Goal: Information Seeking & Learning: Learn about a topic

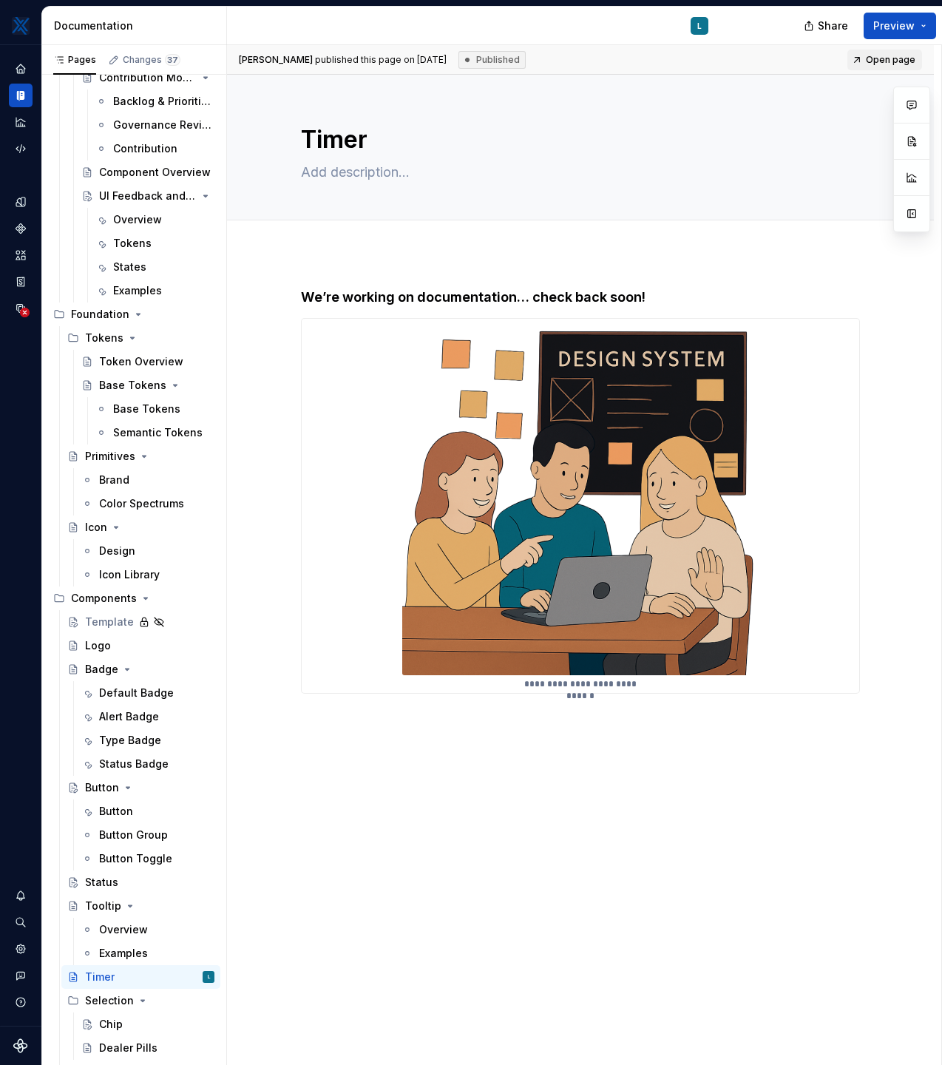
scroll to position [162, 0]
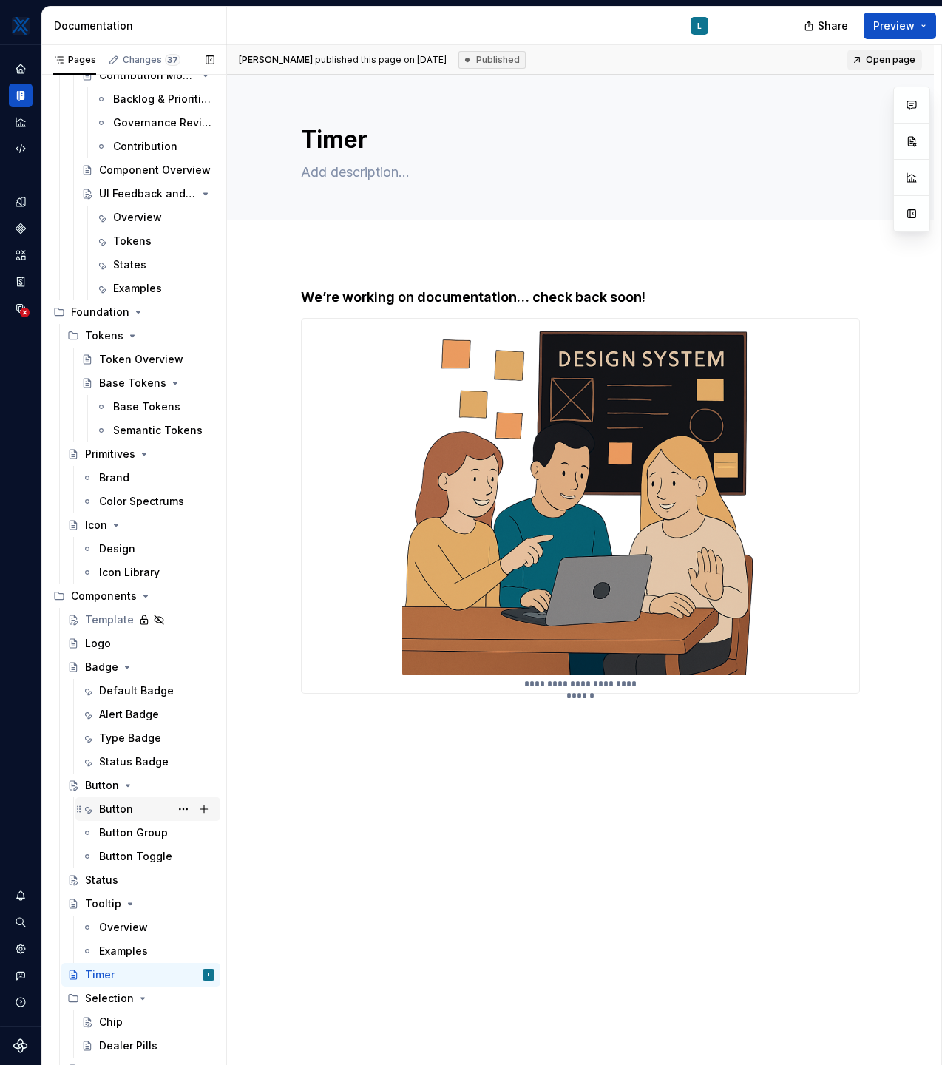
click at [118, 817] on div "Button" at bounding box center [156, 809] width 115 height 21
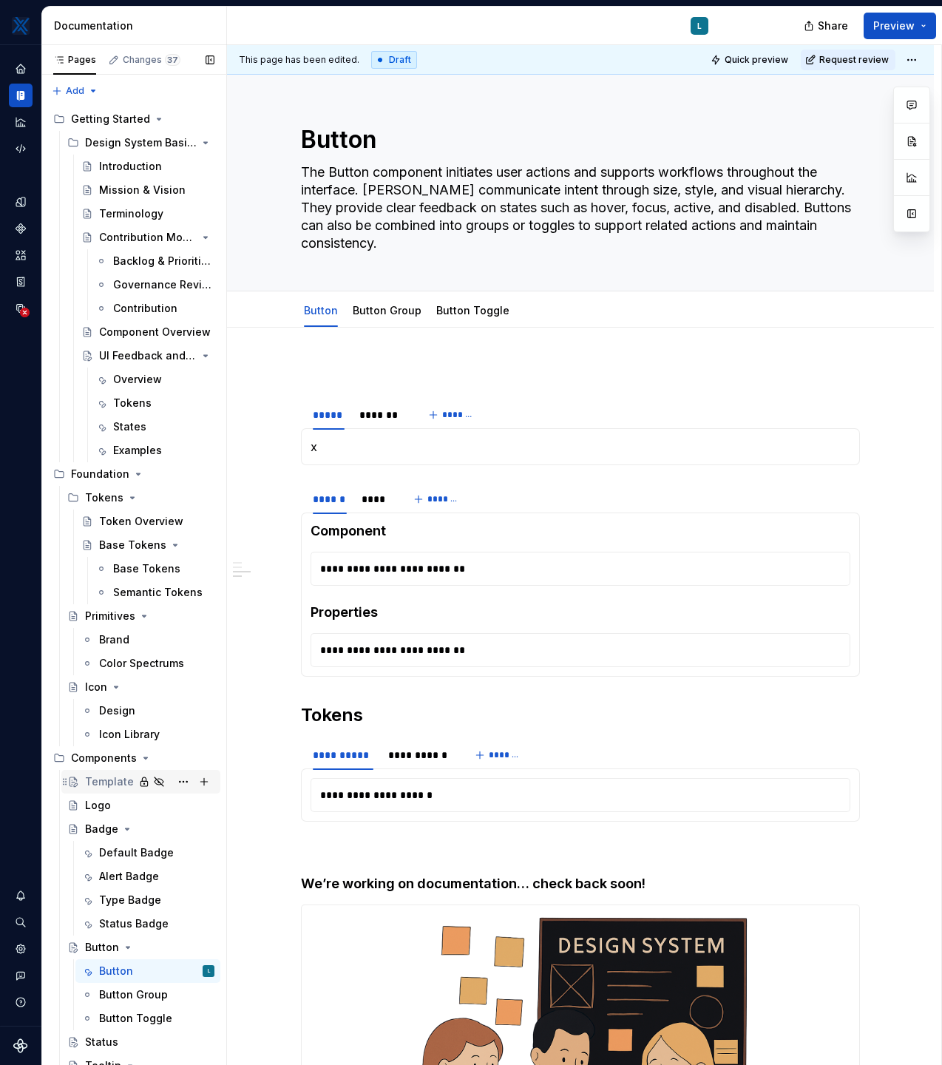
click at [98, 780] on div "Template" at bounding box center [109, 781] width 49 height 15
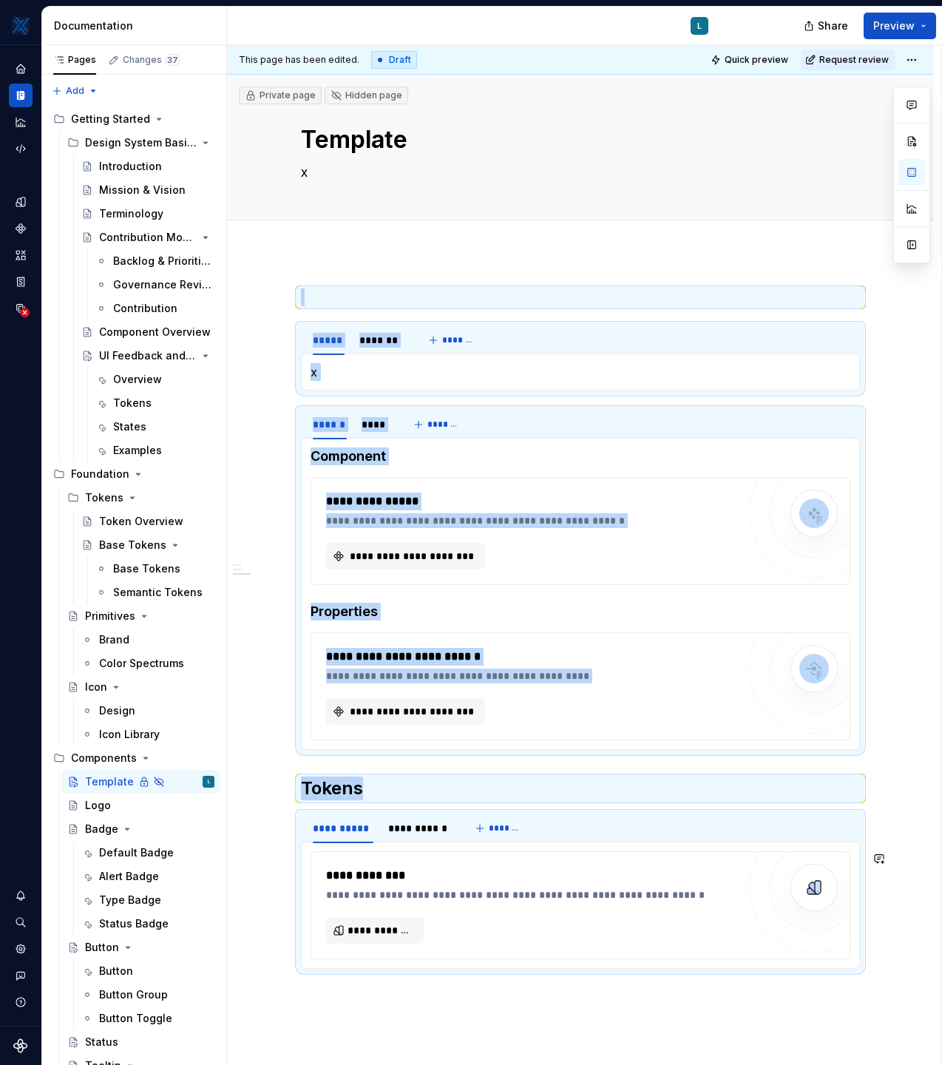
copy div "**********"
drag, startPoint x: 303, startPoint y: 337, endPoint x: 613, endPoint y: 926, distance: 665.7
click at [613, 926] on div "**********" at bounding box center [580, 646] width 559 height 716
click at [915, 536] on div "**********" at bounding box center [580, 797] width 707 height 1089
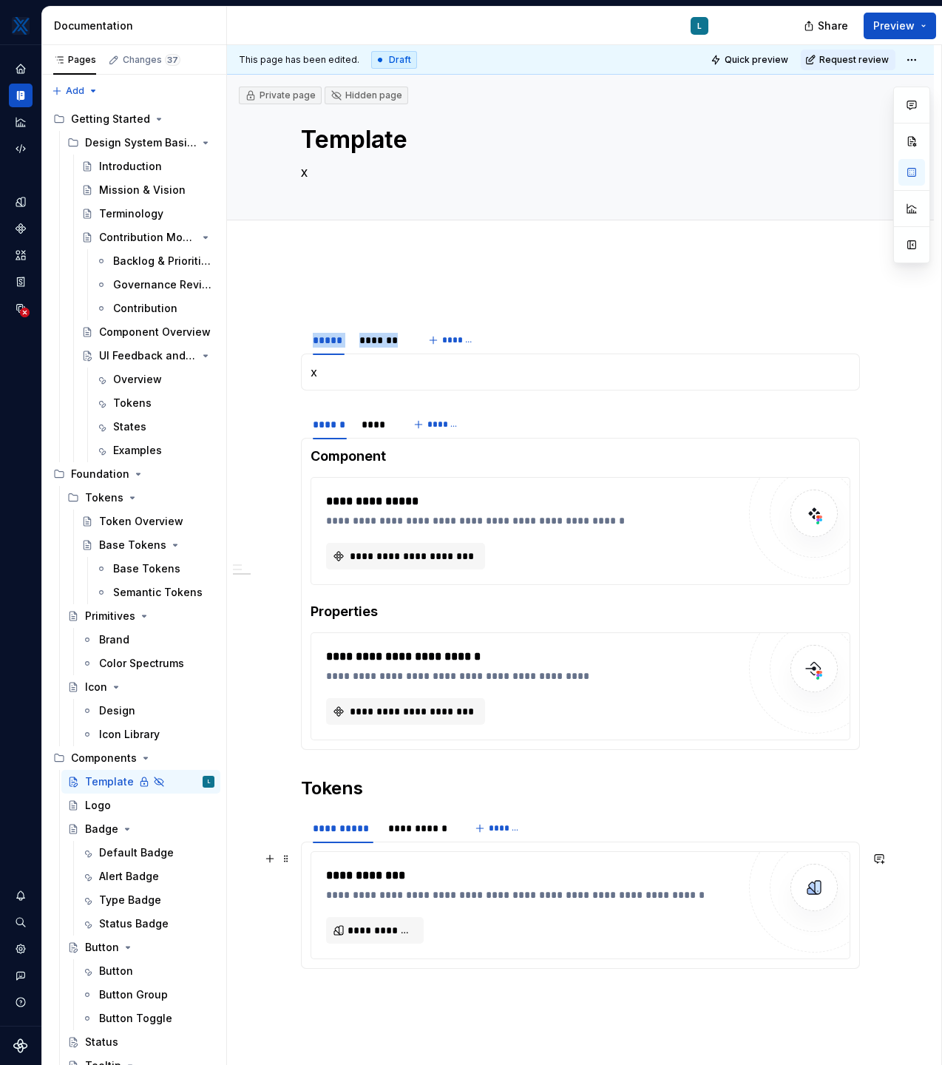
drag, startPoint x: 308, startPoint y: 337, endPoint x: 823, endPoint y: 959, distance: 807.6
click at [823, 959] on div "**********" at bounding box center [580, 646] width 559 height 716
click at [737, 1005] on div "**********" at bounding box center [580, 655] width 559 height 734
drag, startPoint x: 752, startPoint y: 1019, endPoint x: 610, endPoint y: 481, distance: 556.0
click at [610, 481] on div "**********" at bounding box center [580, 655] width 559 height 734
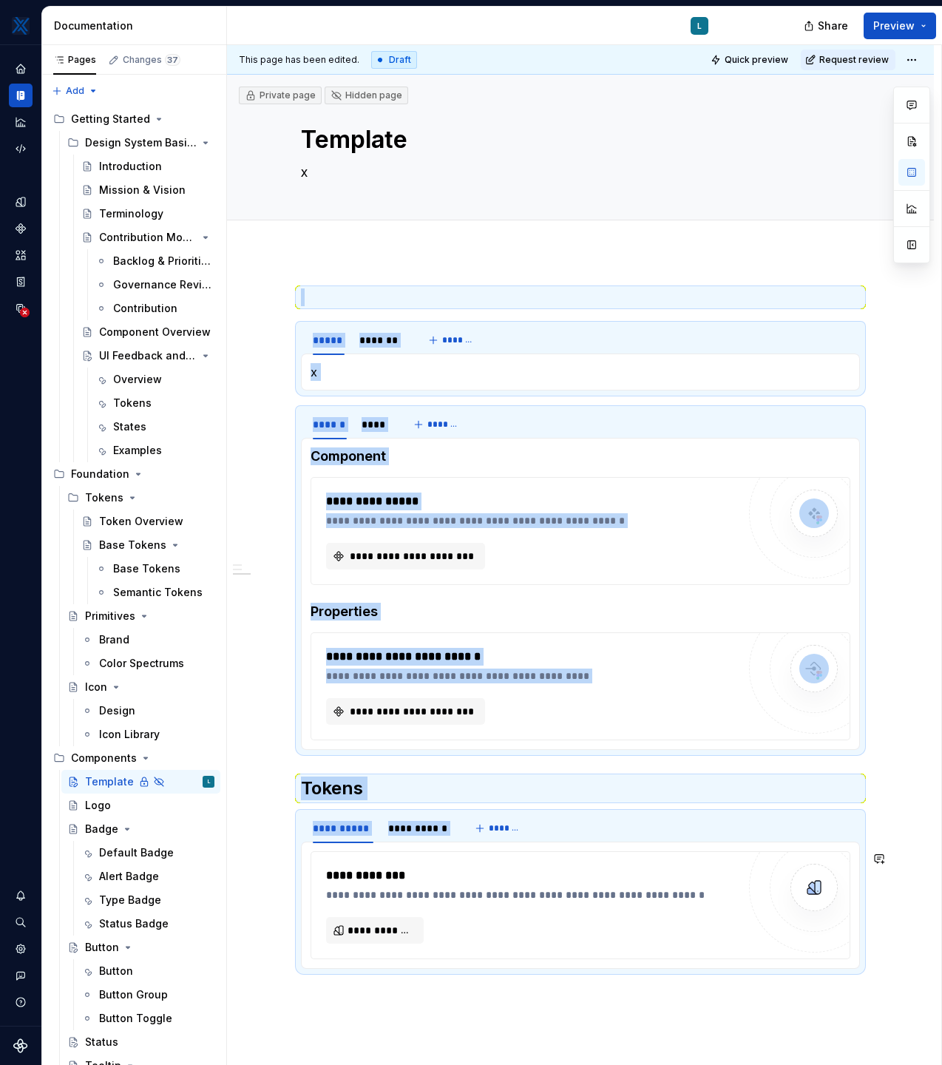
copy div "**********"
drag, startPoint x: 308, startPoint y: 306, endPoint x: 574, endPoint y: 891, distance: 642.8
click at [574, 891] on div "**********" at bounding box center [580, 646] width 559 height 716
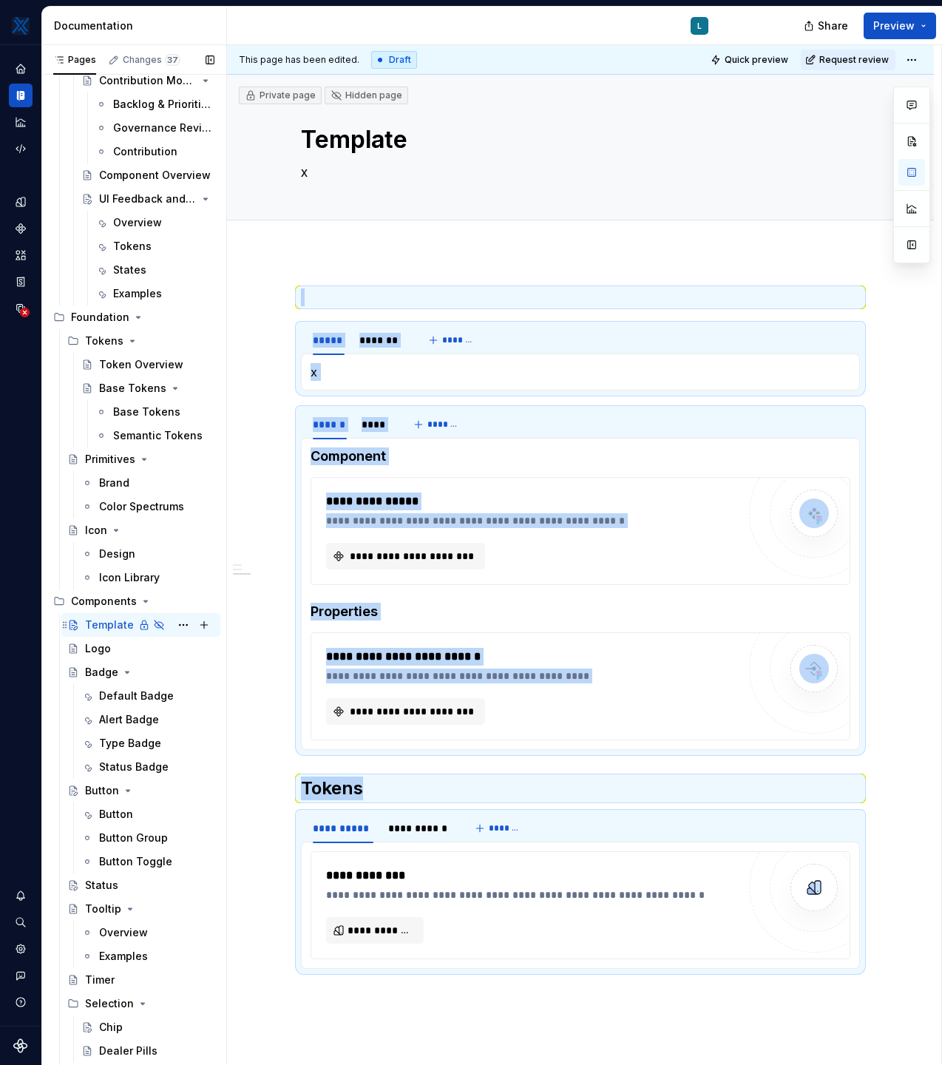
scroll to position [162, 0]
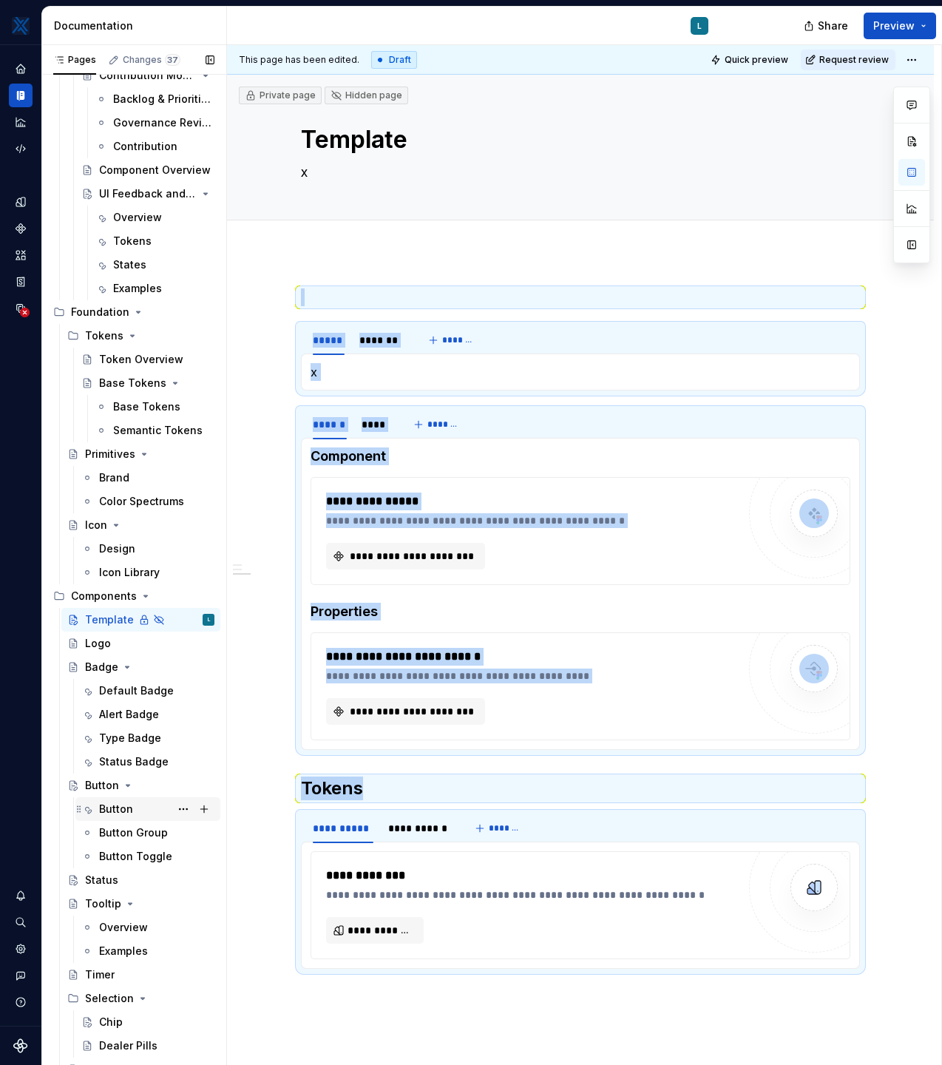
click at [114, 808] on div "Button" at bounding box center [116, 809] width 34 height 15
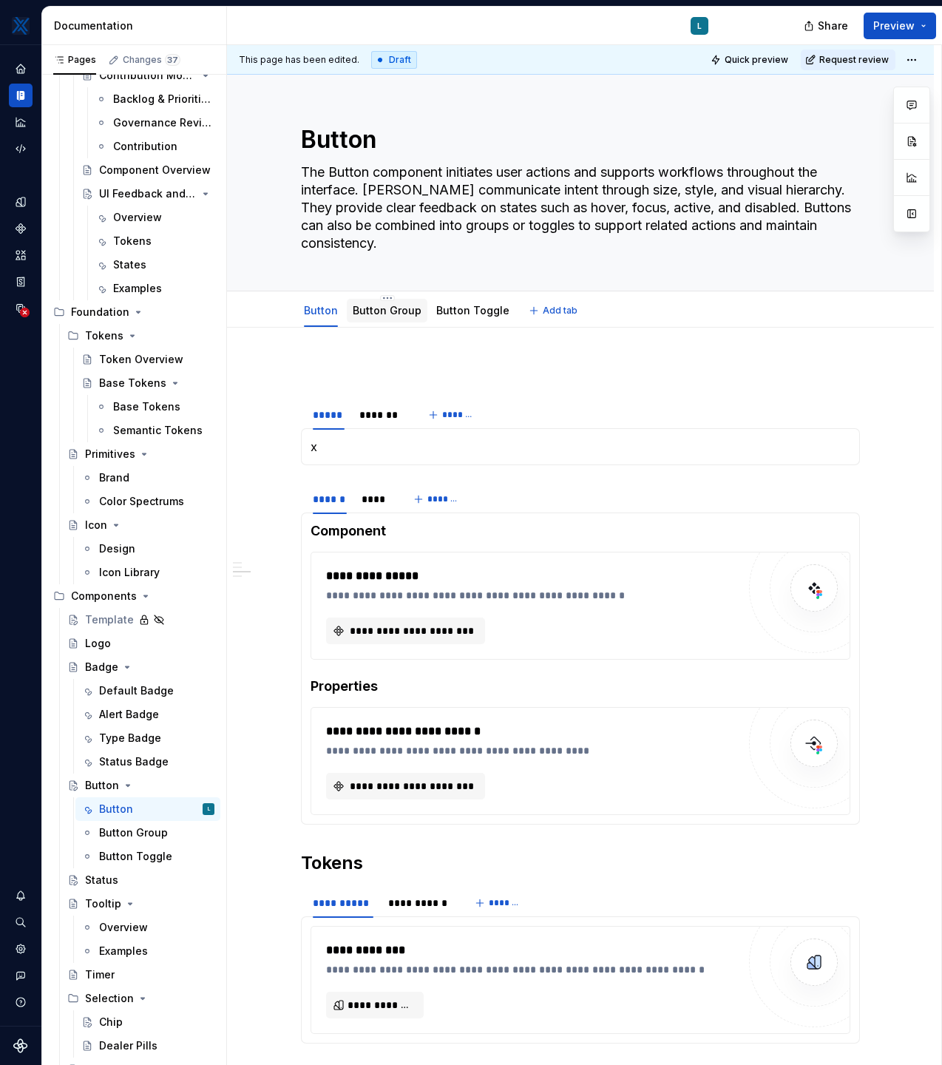
click at [388, 314] on link "Button Group" at bounding box center [387, 310] width 69 height 13
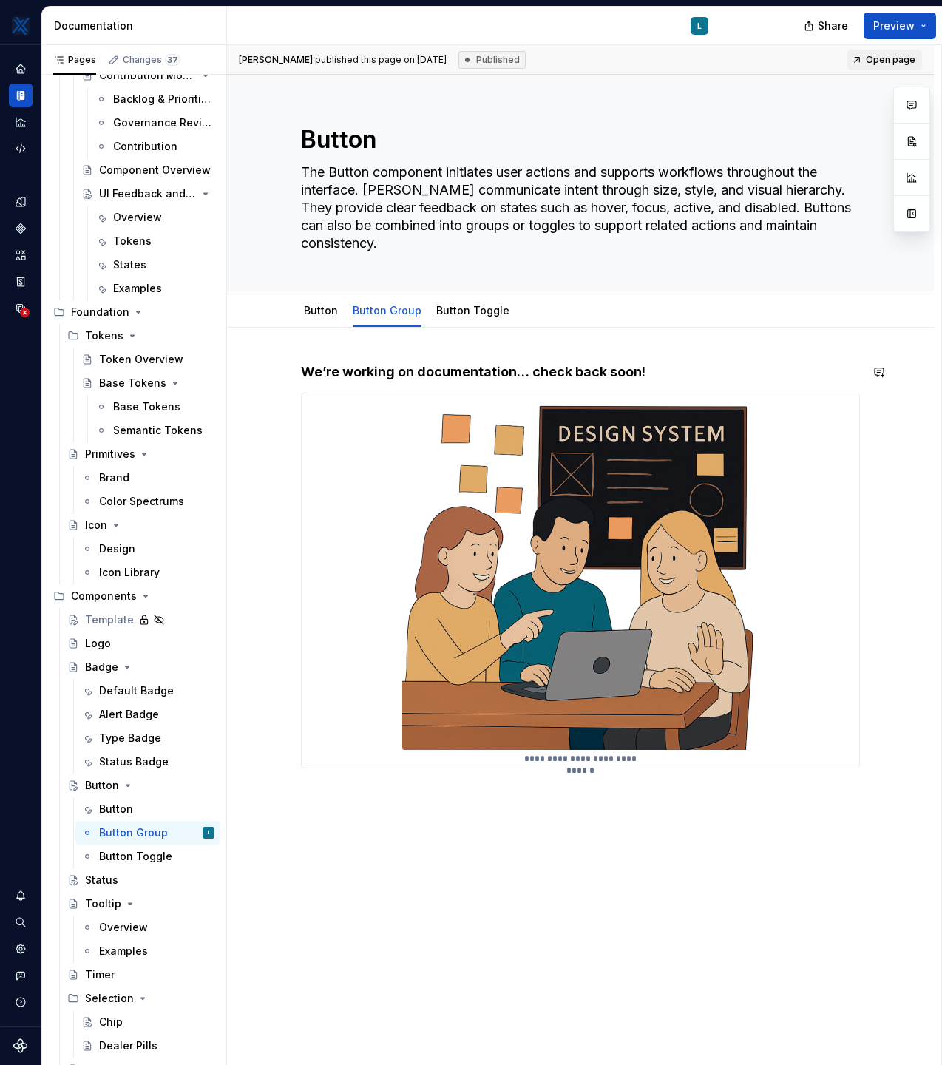
click at [313, 354] on div "**********" at bounding box center [580, 717] width 707 height 778
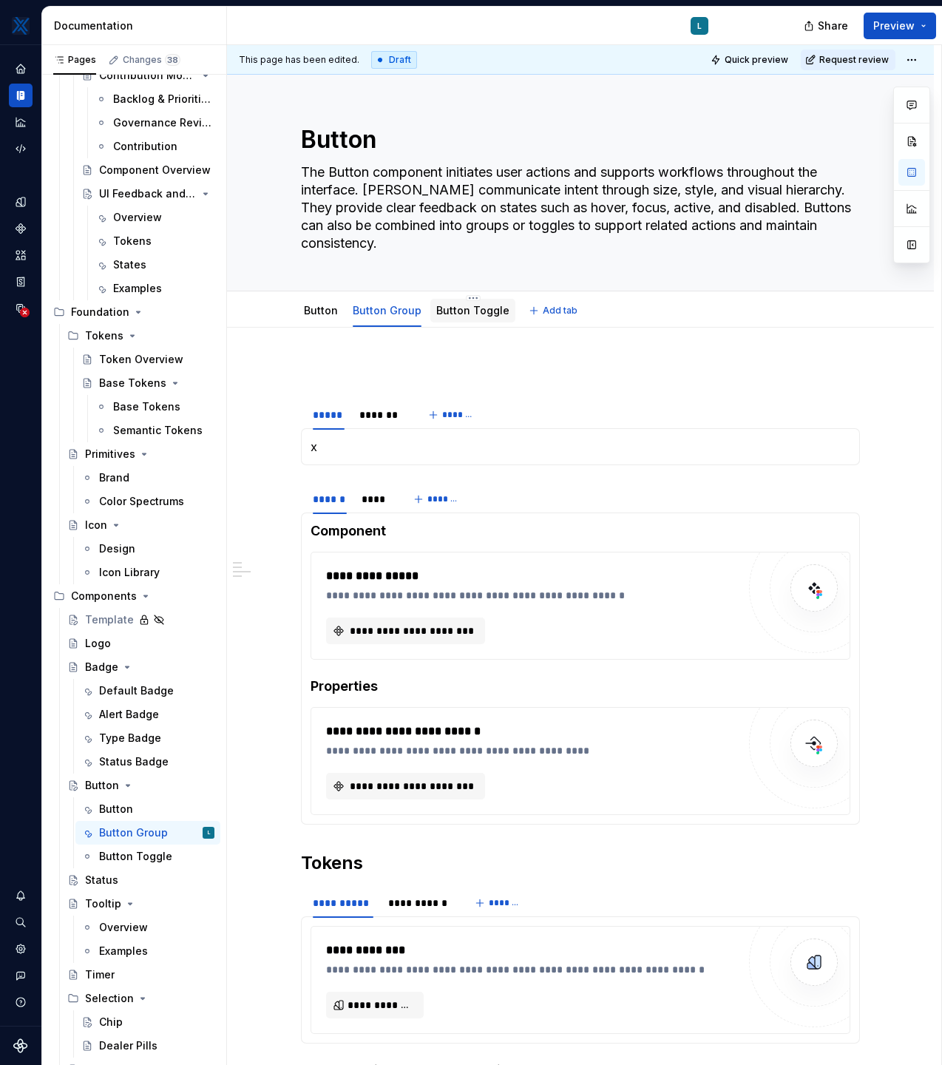
click at [462, 312] on link "Button Toggle" at bounding box center [472, 310] width 73 height 13
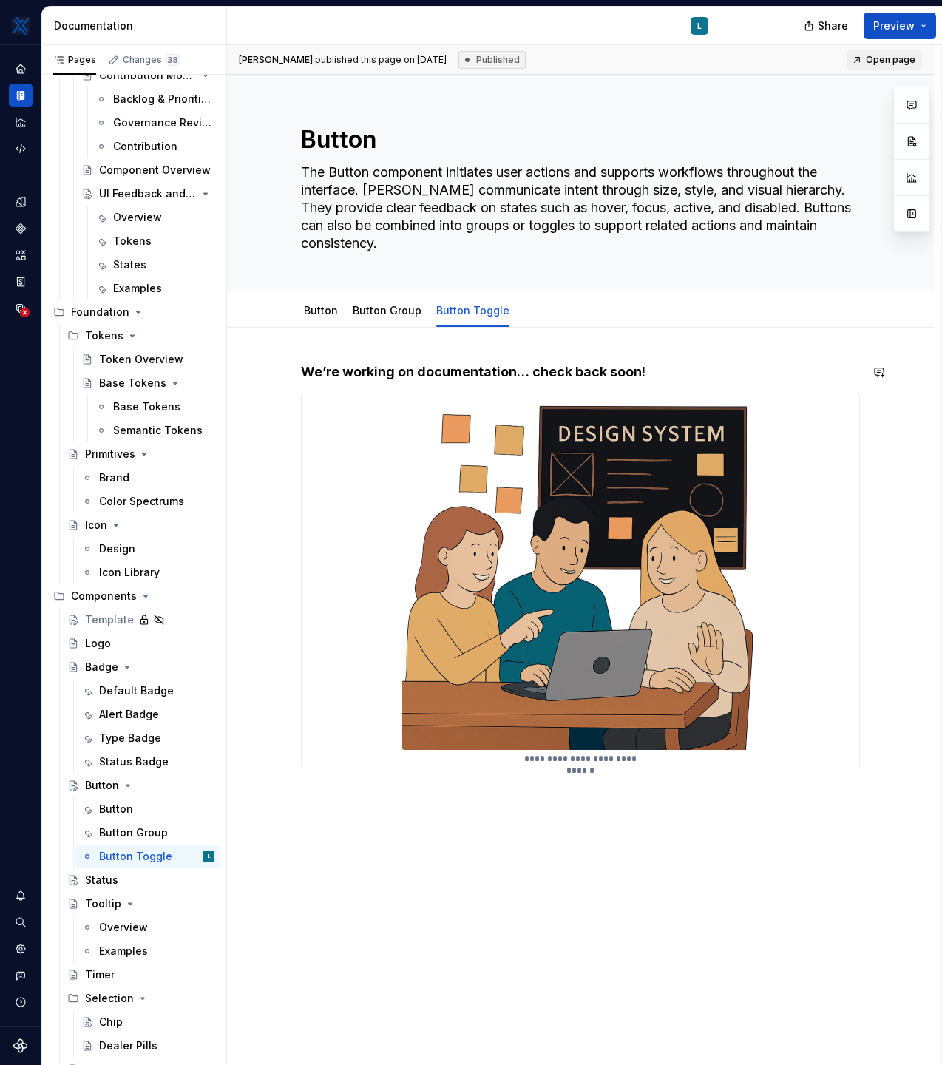
click at [315, 355] on div "**********" at bounding box center [580, 717] width 707 height 778
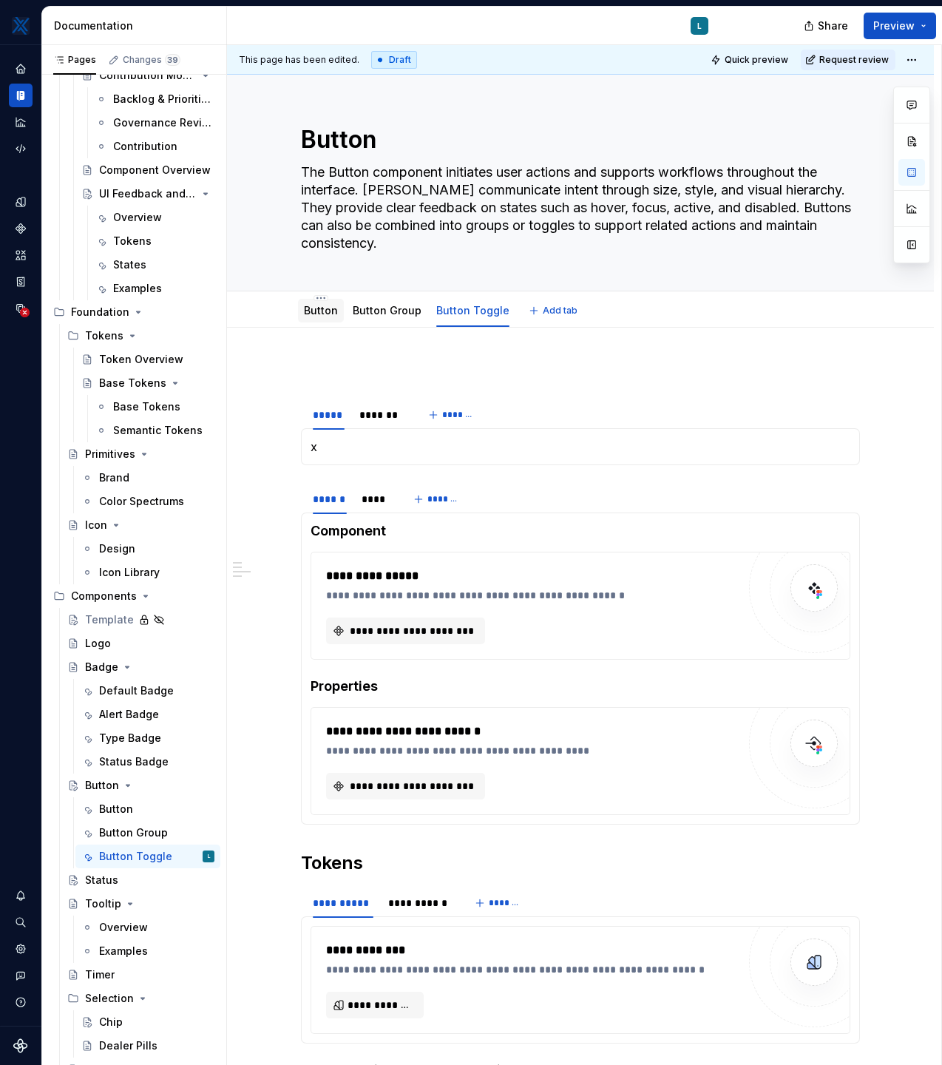
click at [320, 312] on link "Button" at bounding box center [321, 310] width 34 height 13
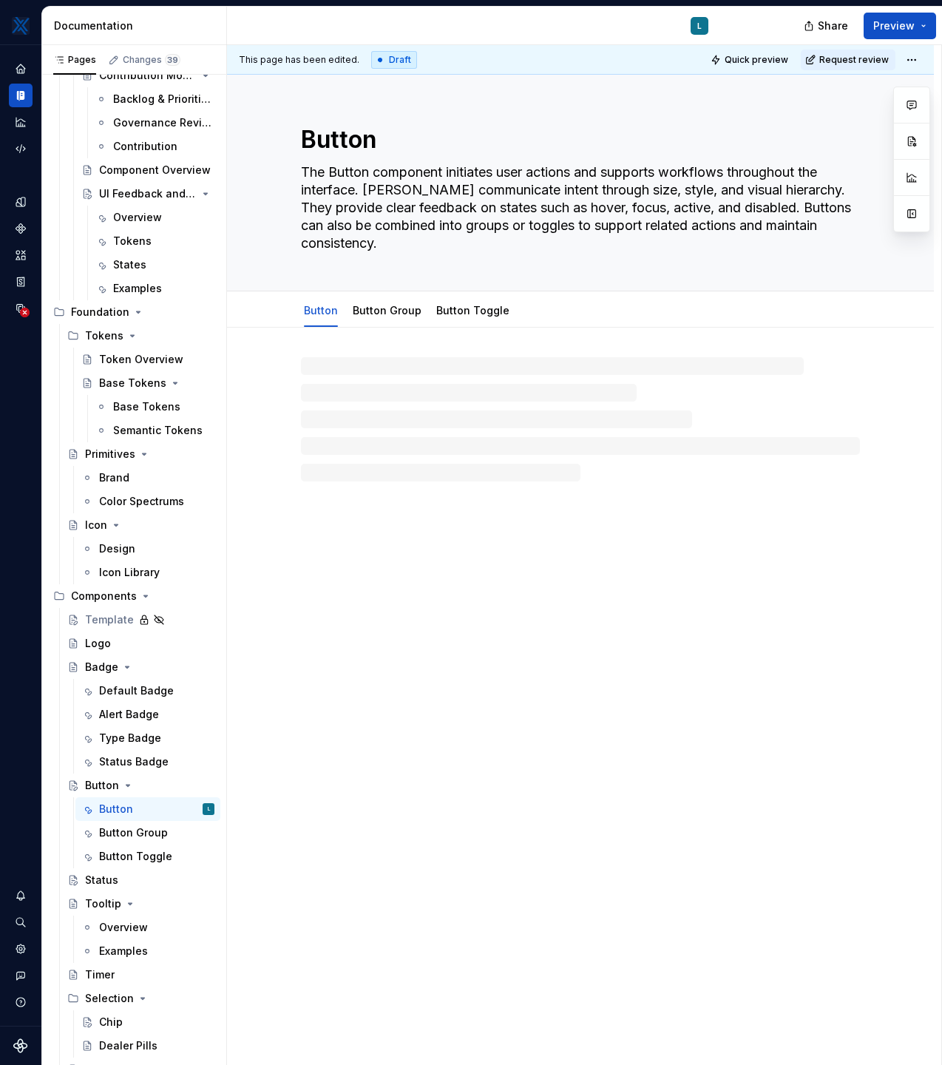
type textarea "*"
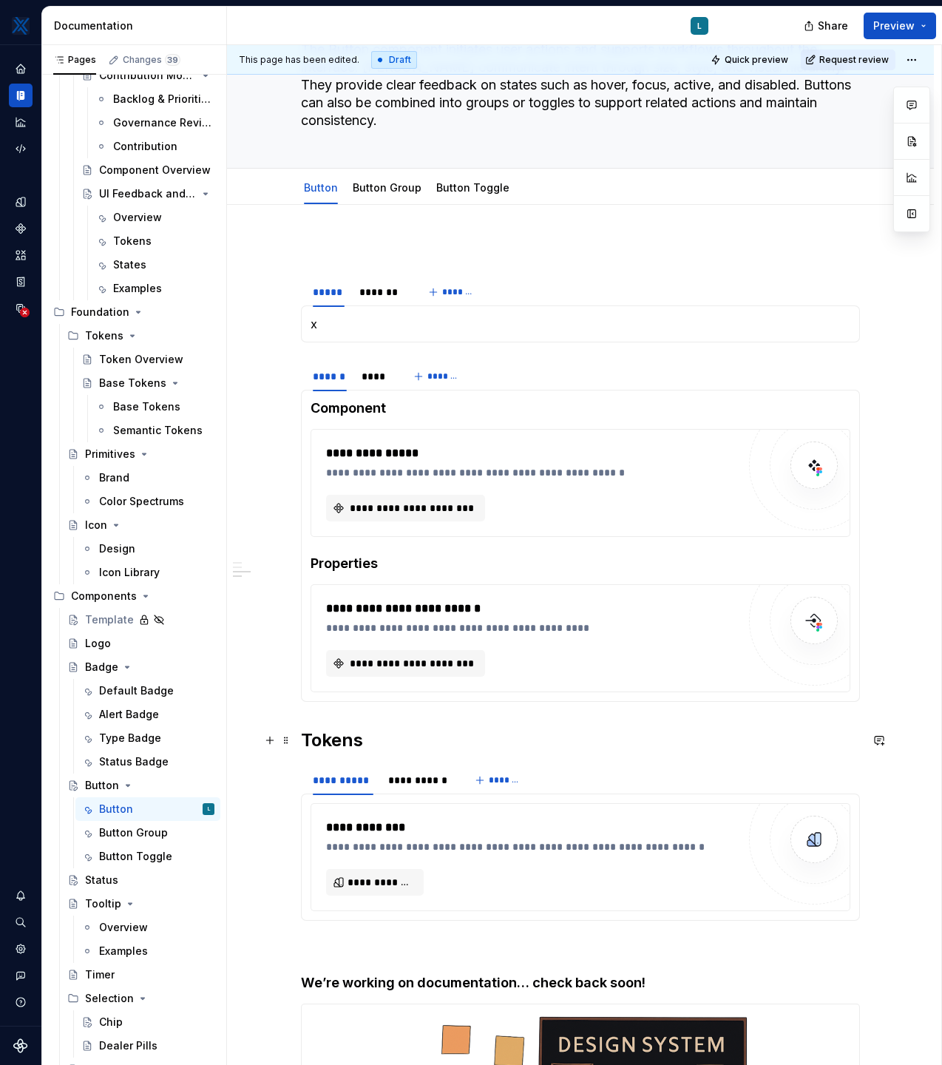
scroll to position [123, 0]
click at [439, 510] on span "**********" at bounding box center [412, 508] width 128 height 15
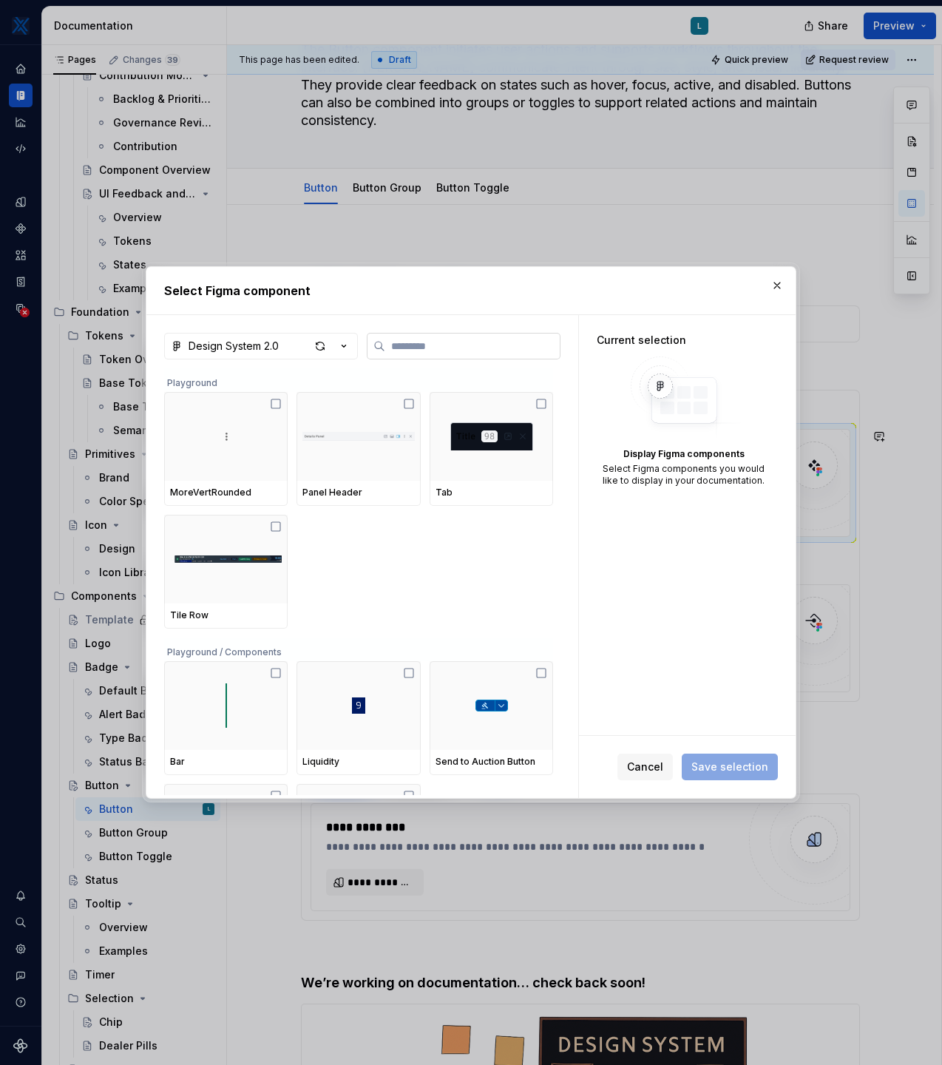
type input "*"
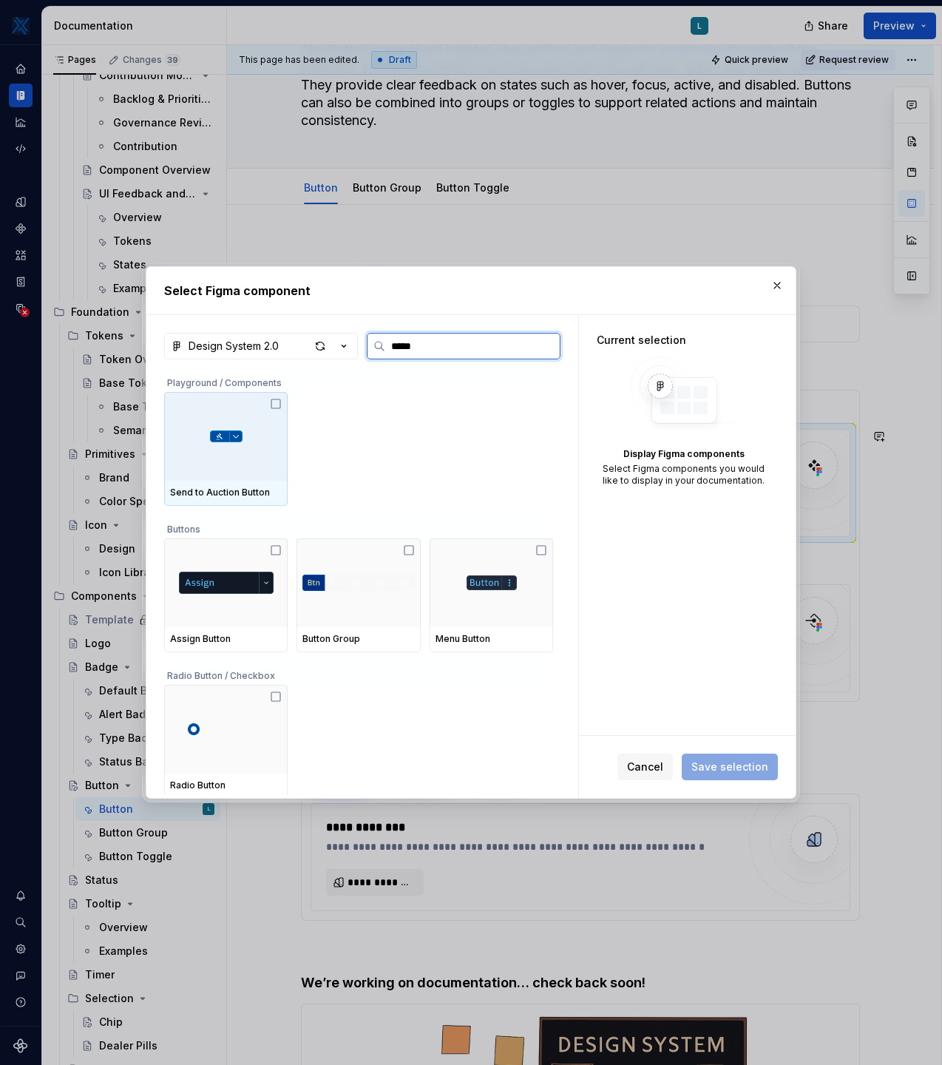
type input "******"
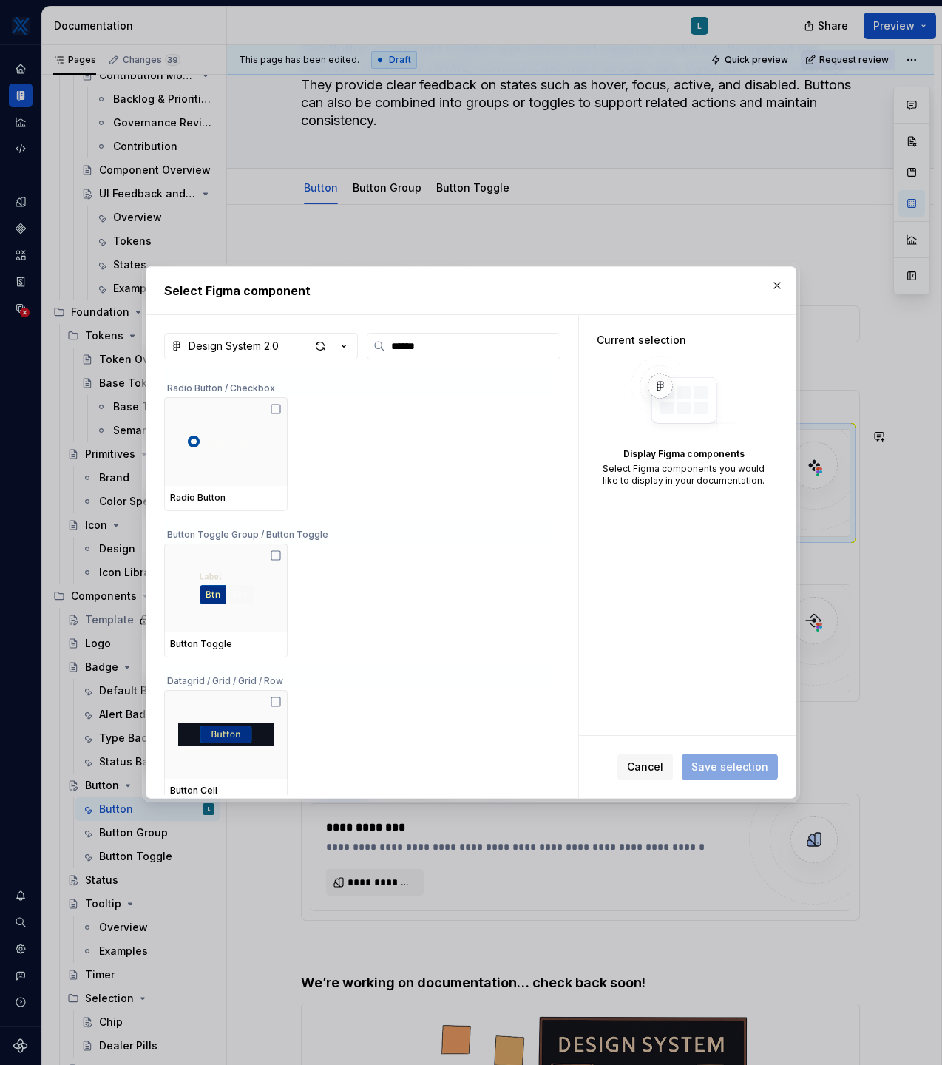
scroll to position [0, 0]
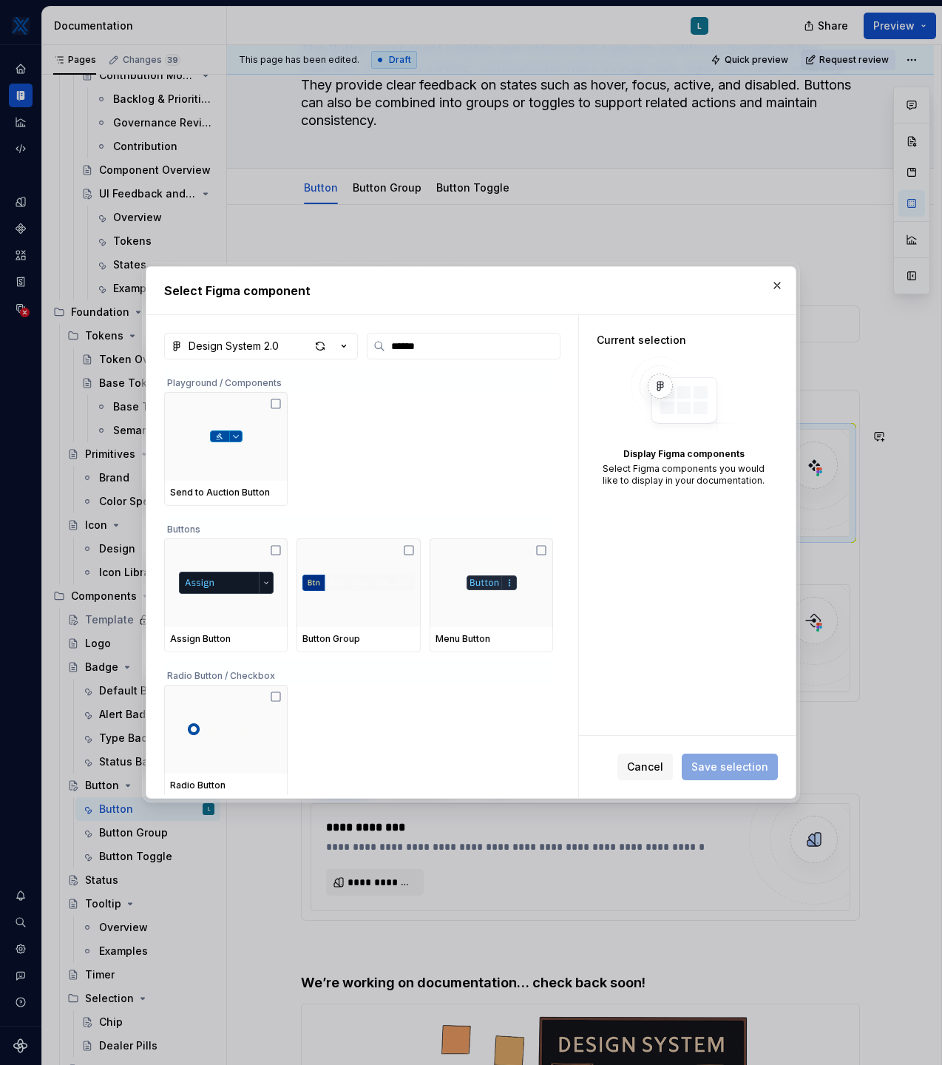
type textarea "*"
click at [344, 345] on icon "button" at bounding box center [344, 346] width 15 height 15
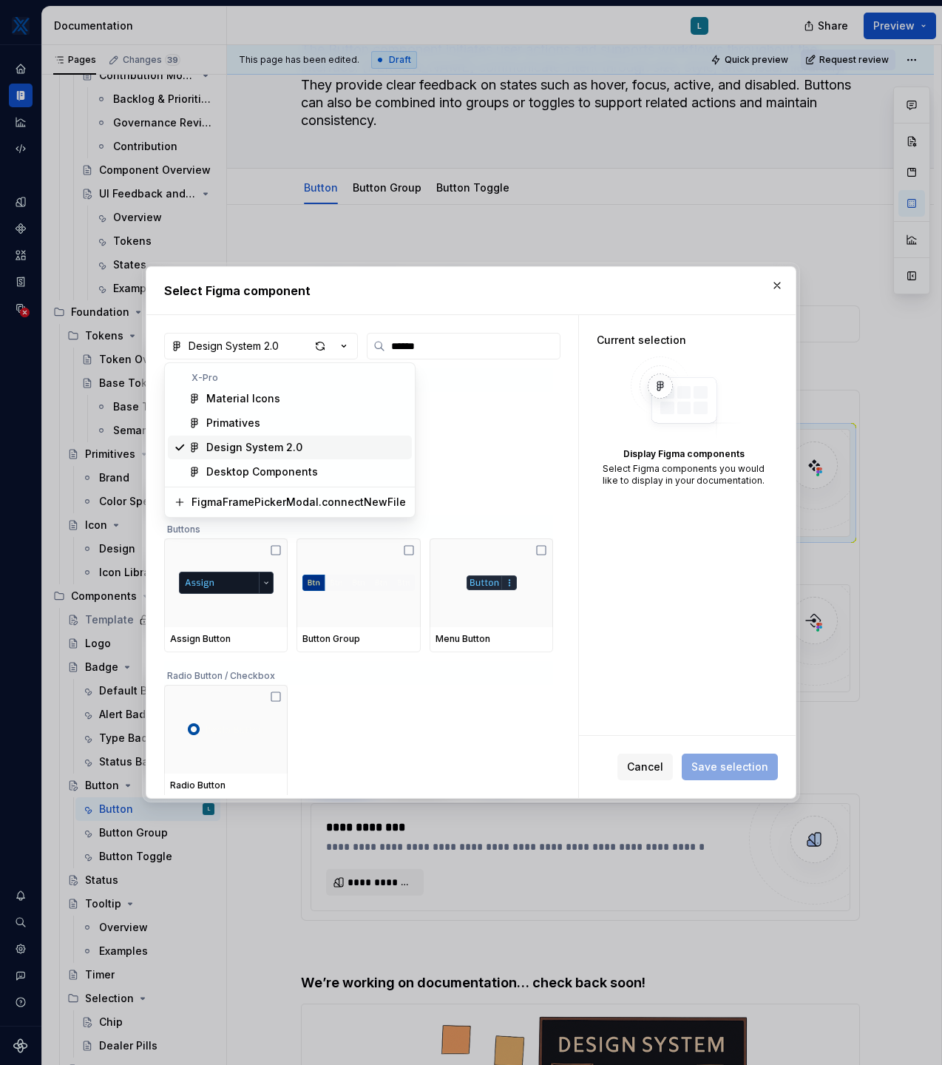
click at [236, 448] on div "Design System 2.0" at bounding box center [254, 447] width 96 height 15
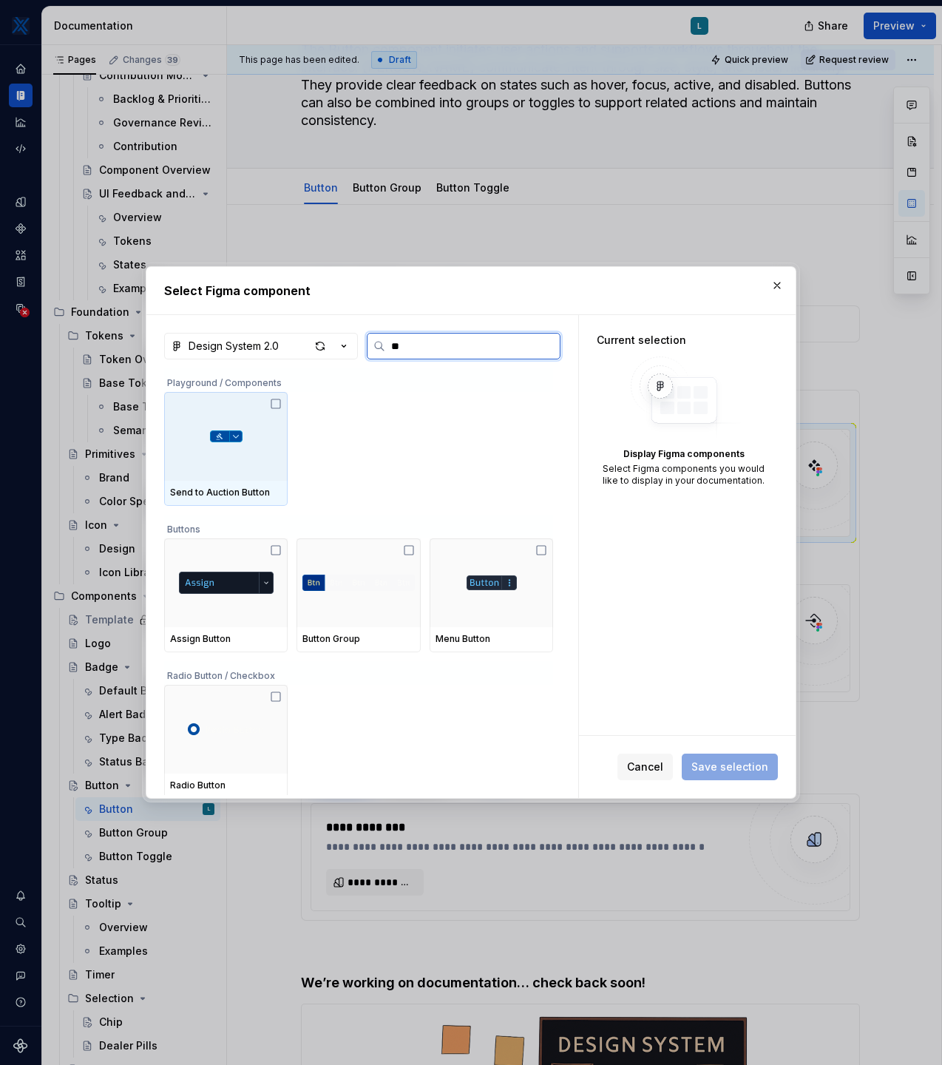
type input "*"
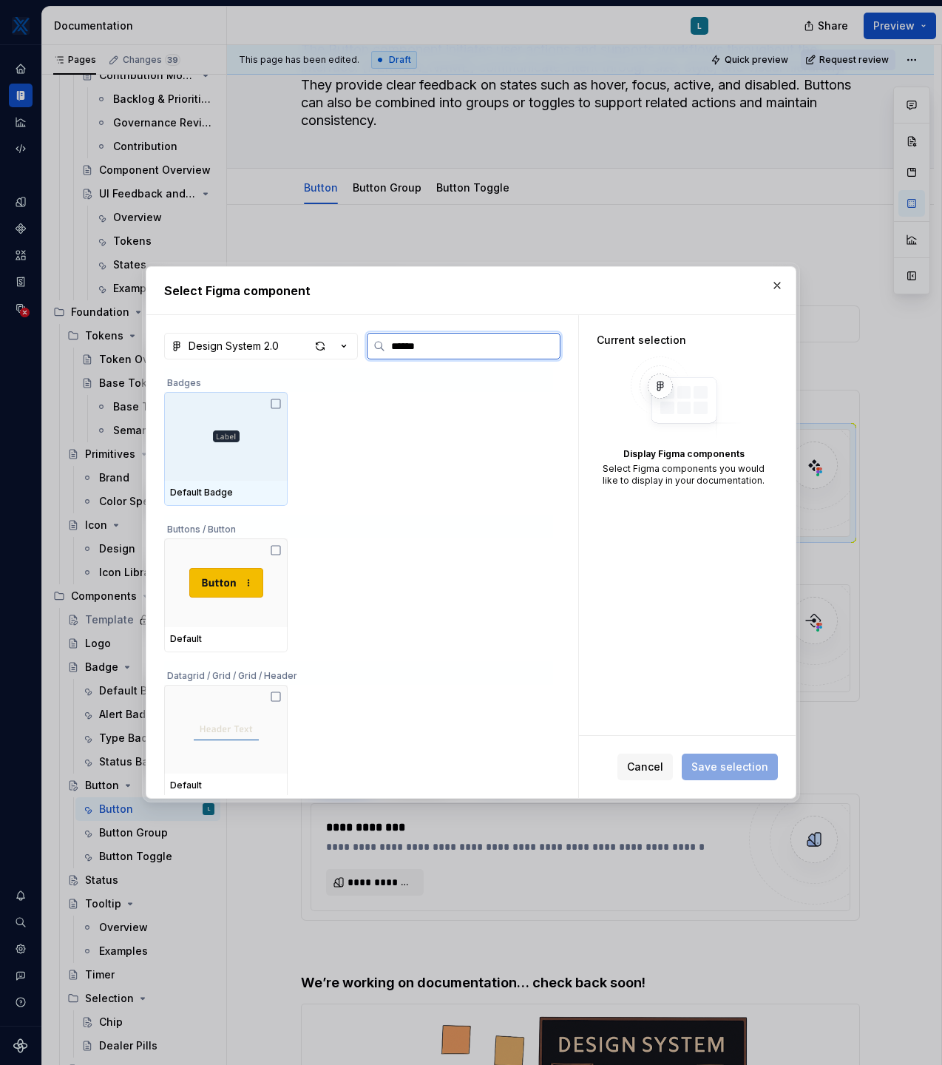
type input "*******"
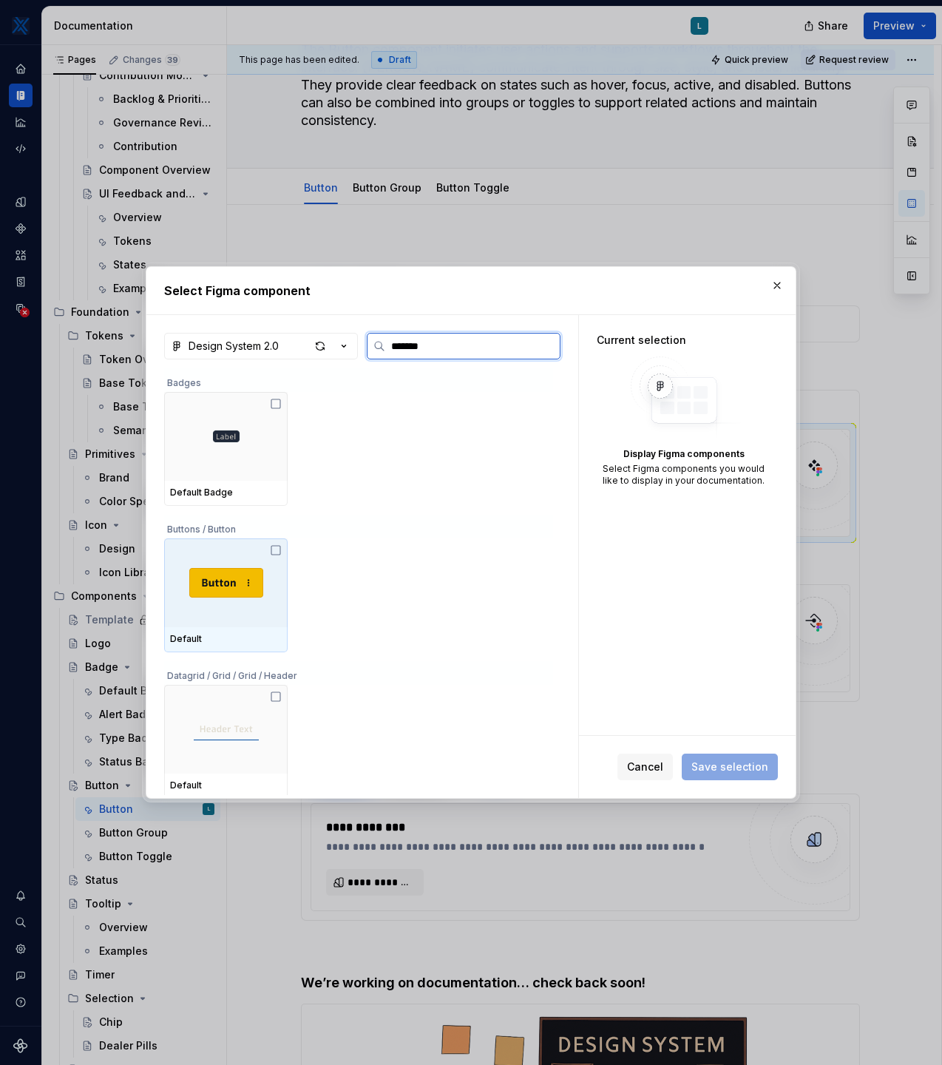
click at [280, 554] on icon at bounding box center [276, 550] width 12 height 12
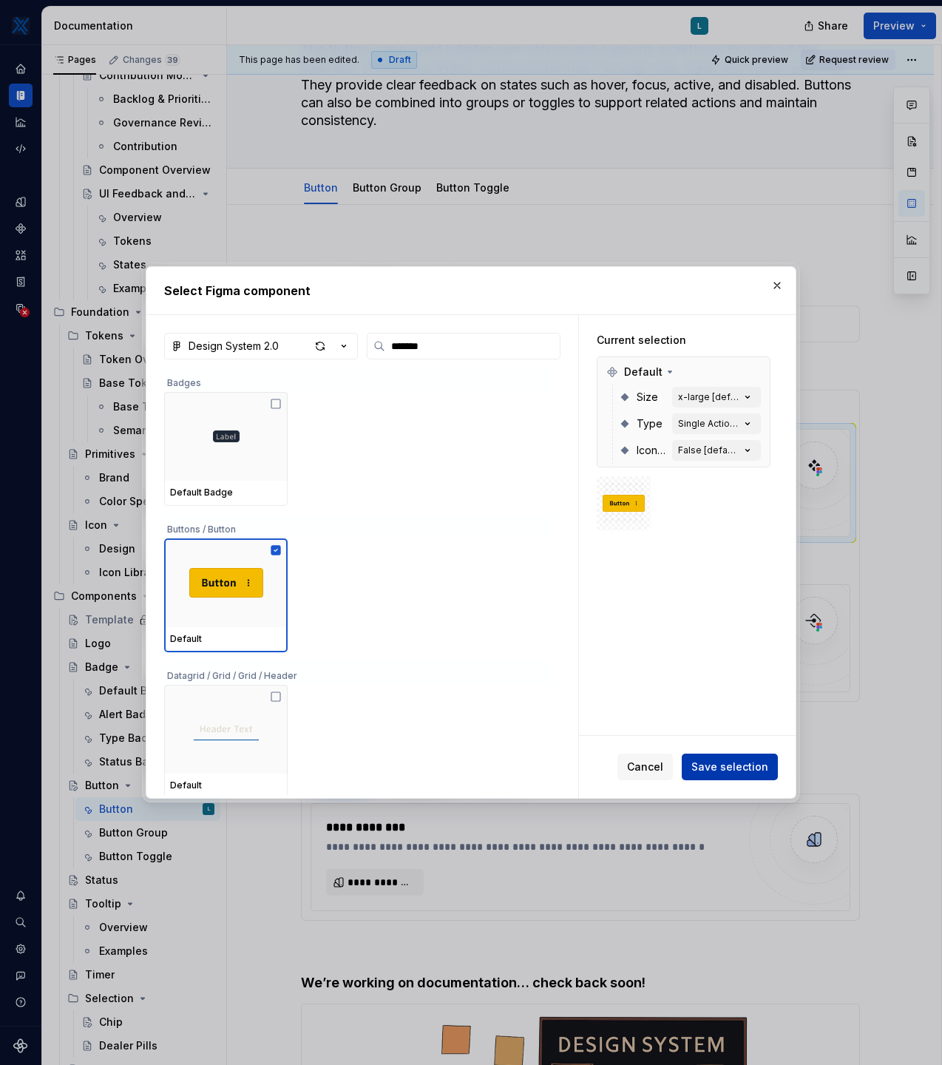
click at [737, 766] on span "Save selection" at bounding box center [730, 767] width 77 height 15
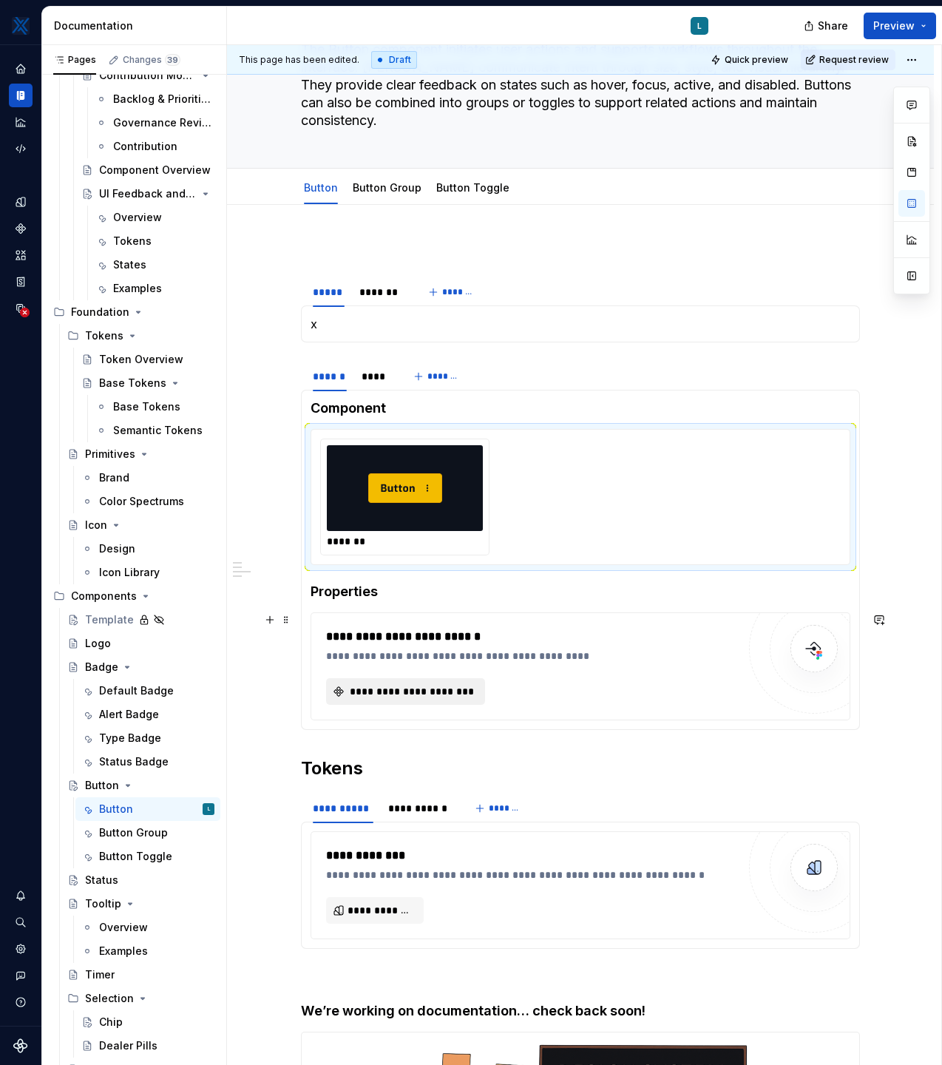
click at [455, 692] on span "**********" at bounding box center [412, 691] width 128 height 15
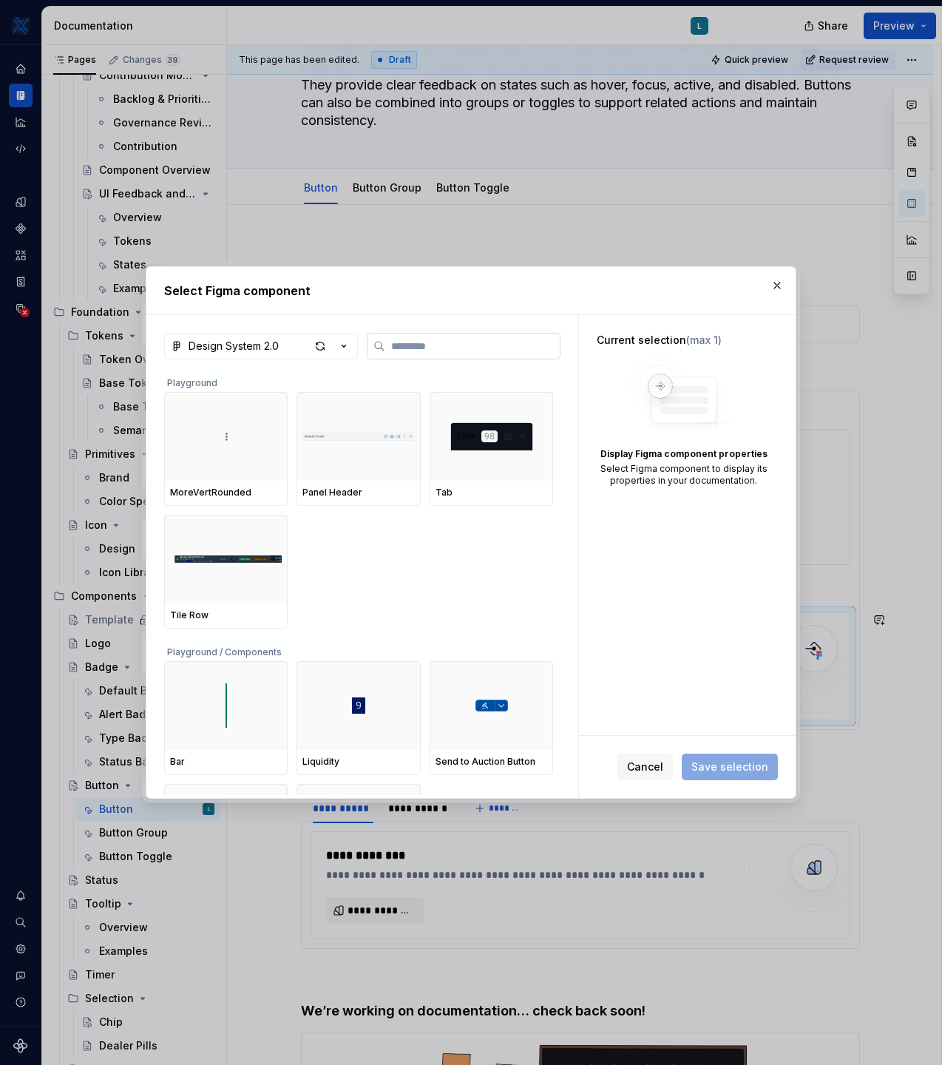
type textarea "*"
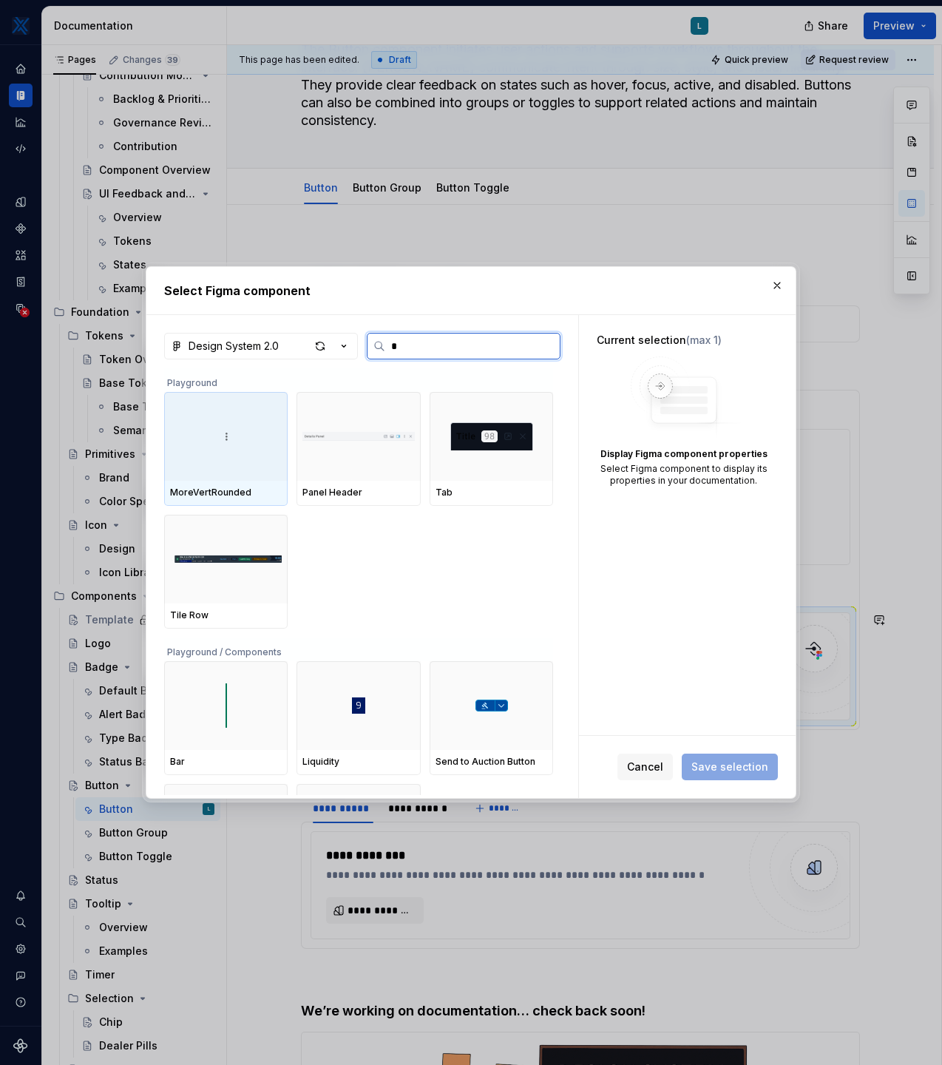
type input "**"
type textarea "*"
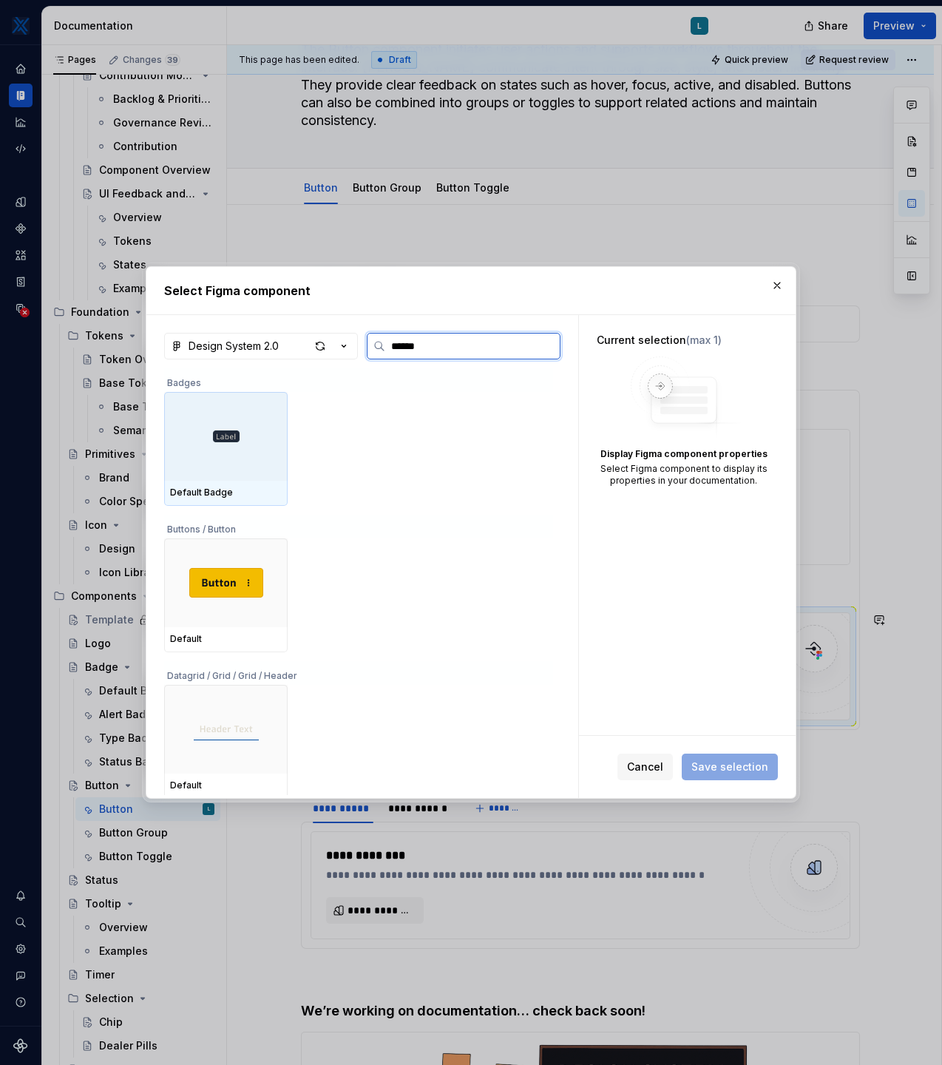
type input "*******"
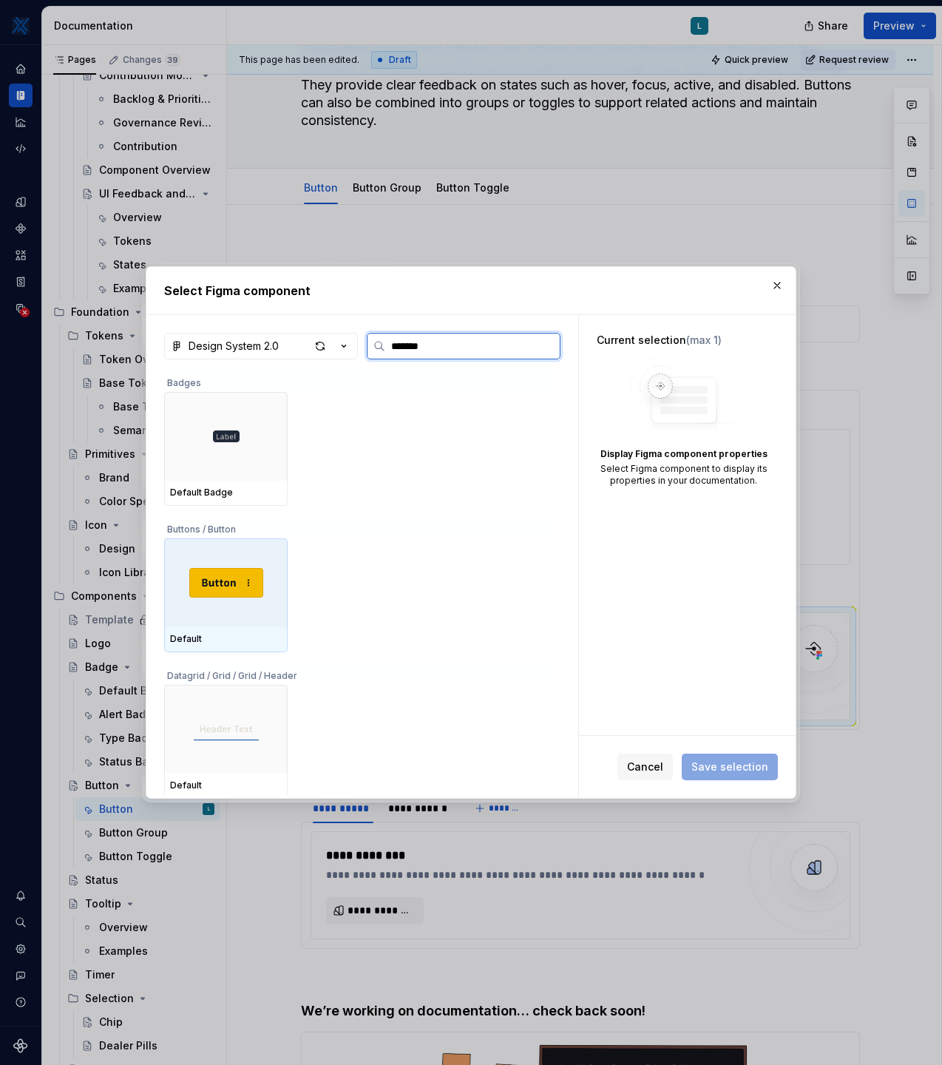
click at [214, 595] on img at bounding box center [226, 583] width 74 height 30
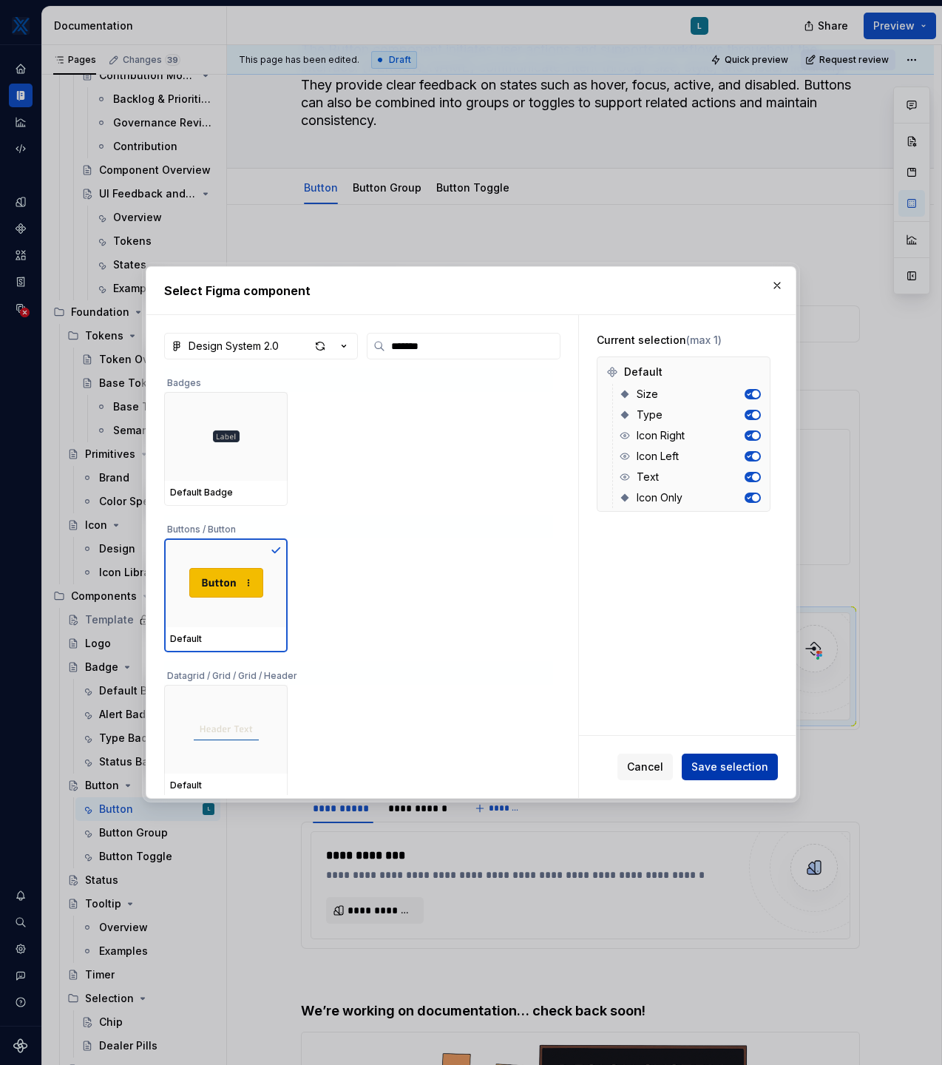
click at [743, 766] on span "Save selection" at bounding box center [730, 767] width 77 height 15
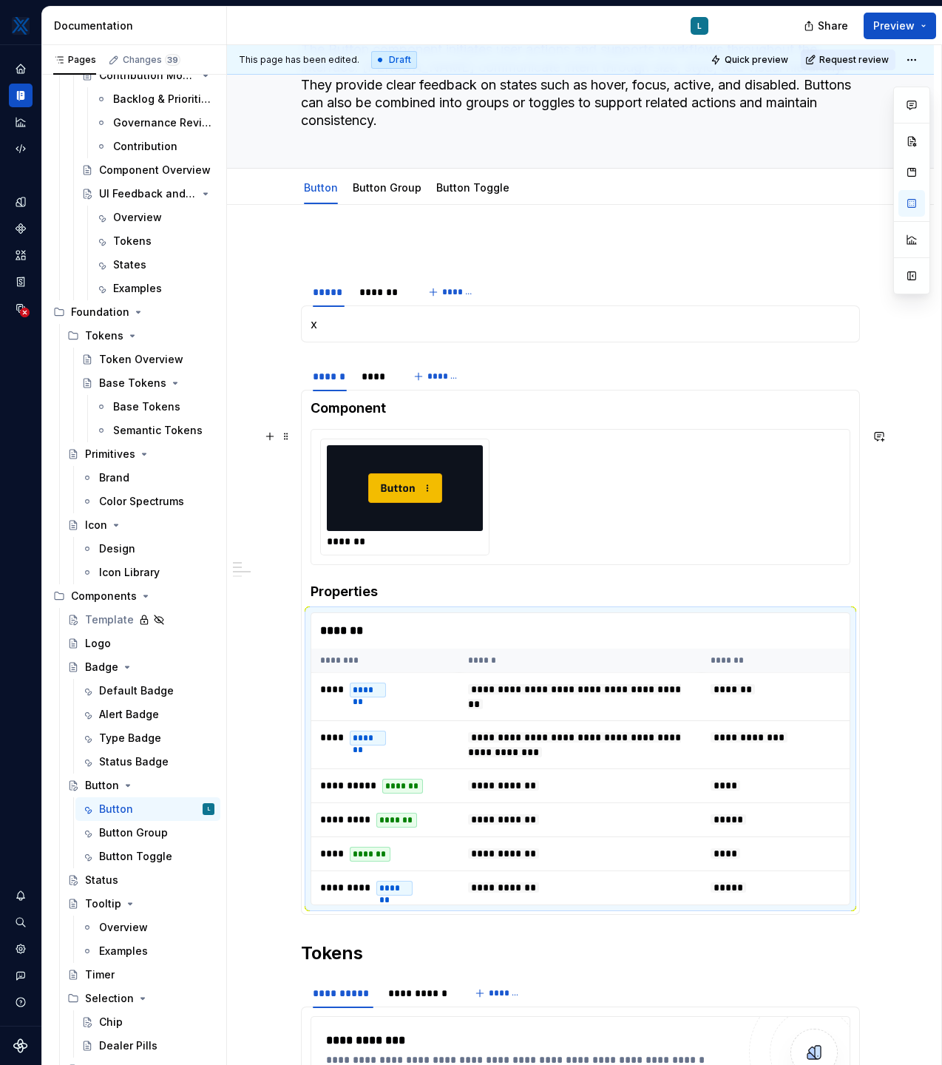
click at [459, 491] on div at bounding box center [405, 488] width 156 height 86
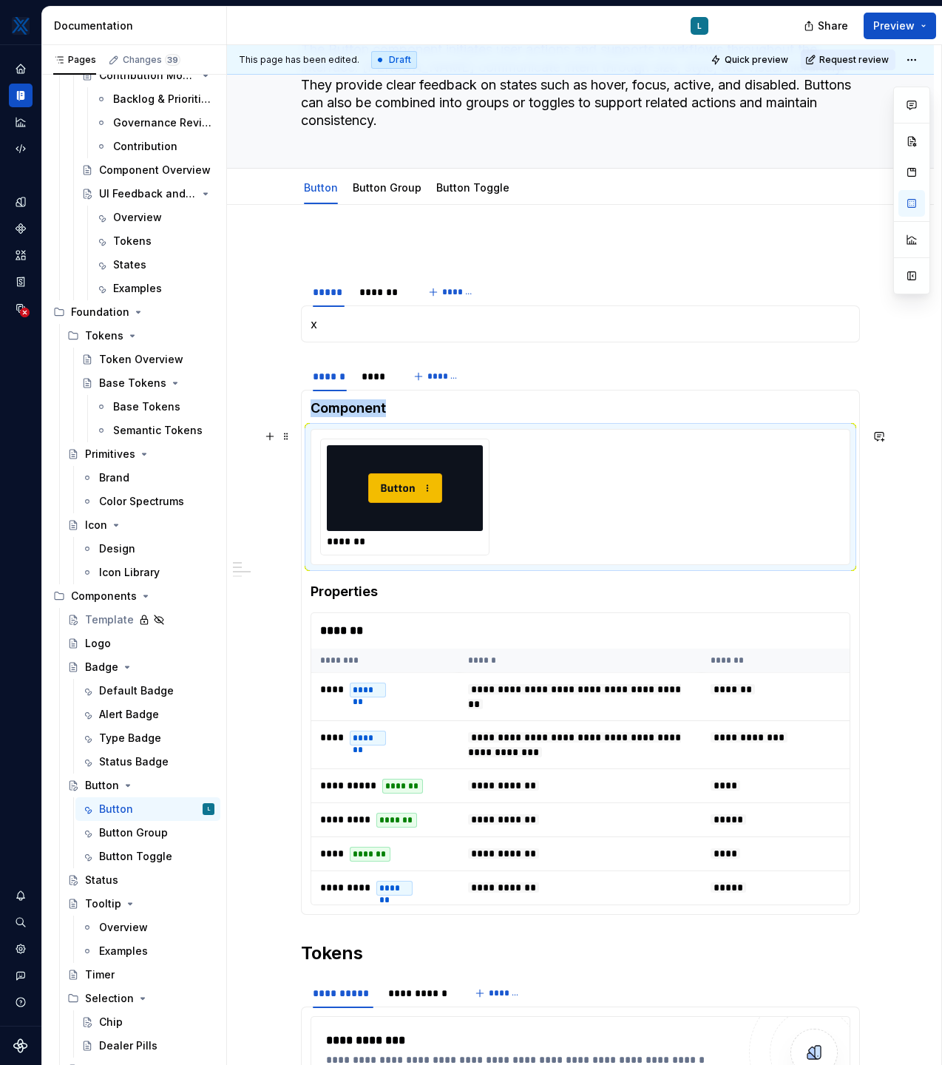
click at [371, 543] on div "*******" at bounding box center [405, 541] width 156 height 15
click at [401, 487] on img at bounding box center [405, 488] width 74 height 74
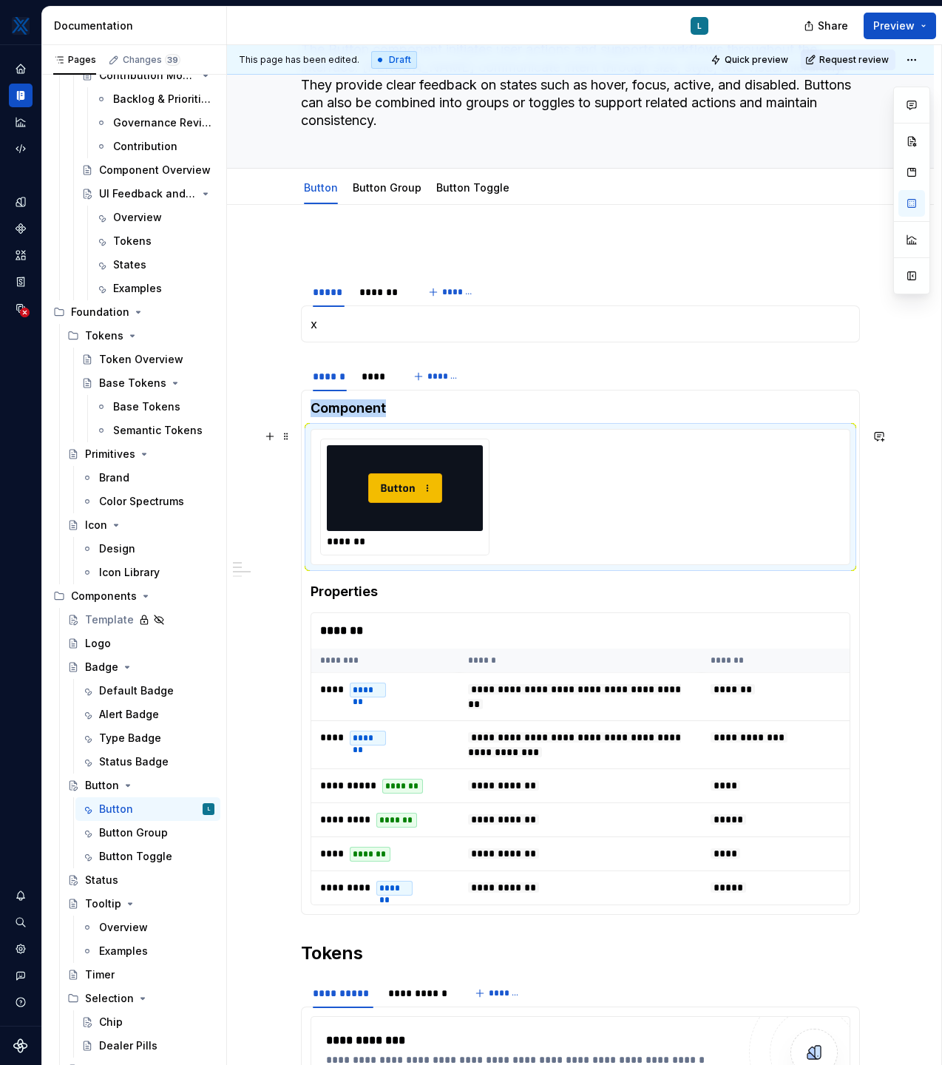
click at [401, 487] on img at bounding box center [405, 488] width 74 height 74
click at [456, 478] on div at bounding box center [405, 488] width 156 height 86
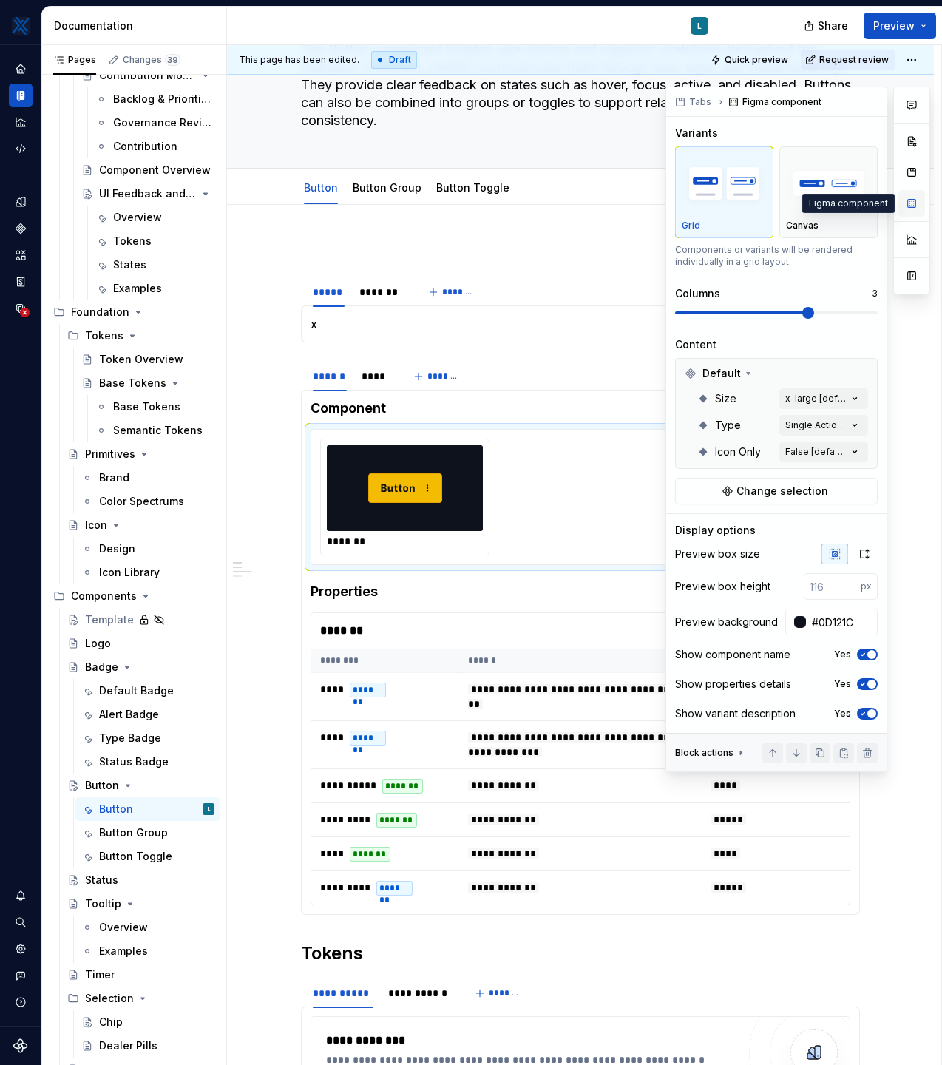
click at [916, 205] on button "button" at bounding box center [912, 203] width 27 height 27
click at [819, 183] on img "button" at bounding box center [828, 184] width 85 height 54
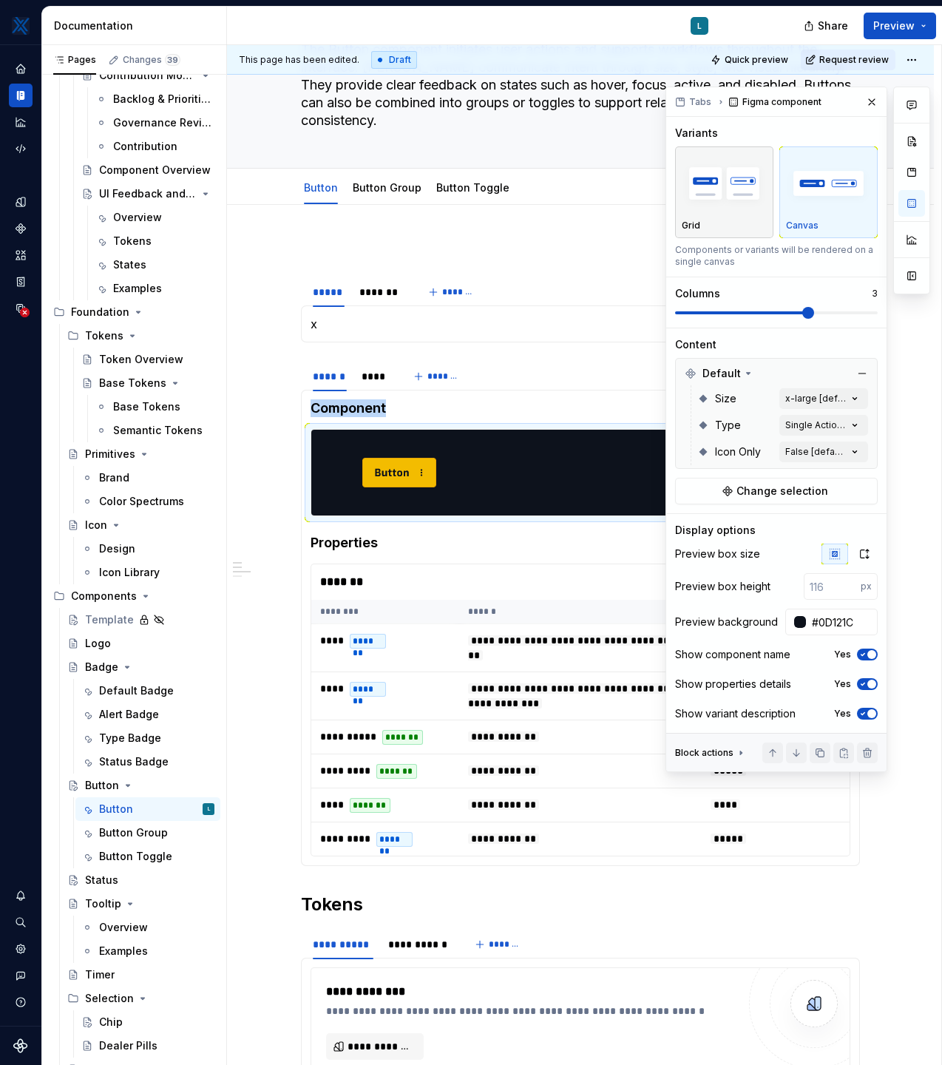
click at [702, 192] on img "button" at bounding box center [724, 184] width 85 height 54
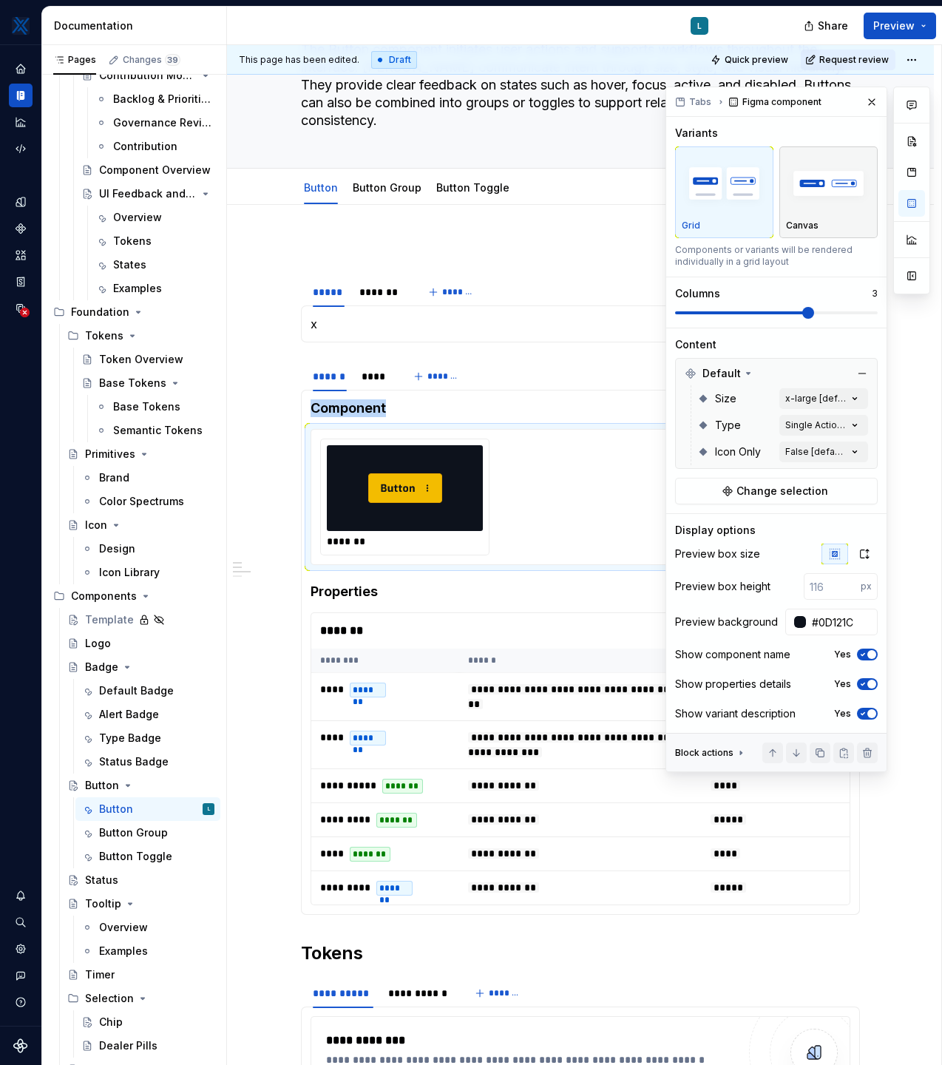
click at [809, 194] on img "button" at bounding box center [828, 184] width 85 height 54
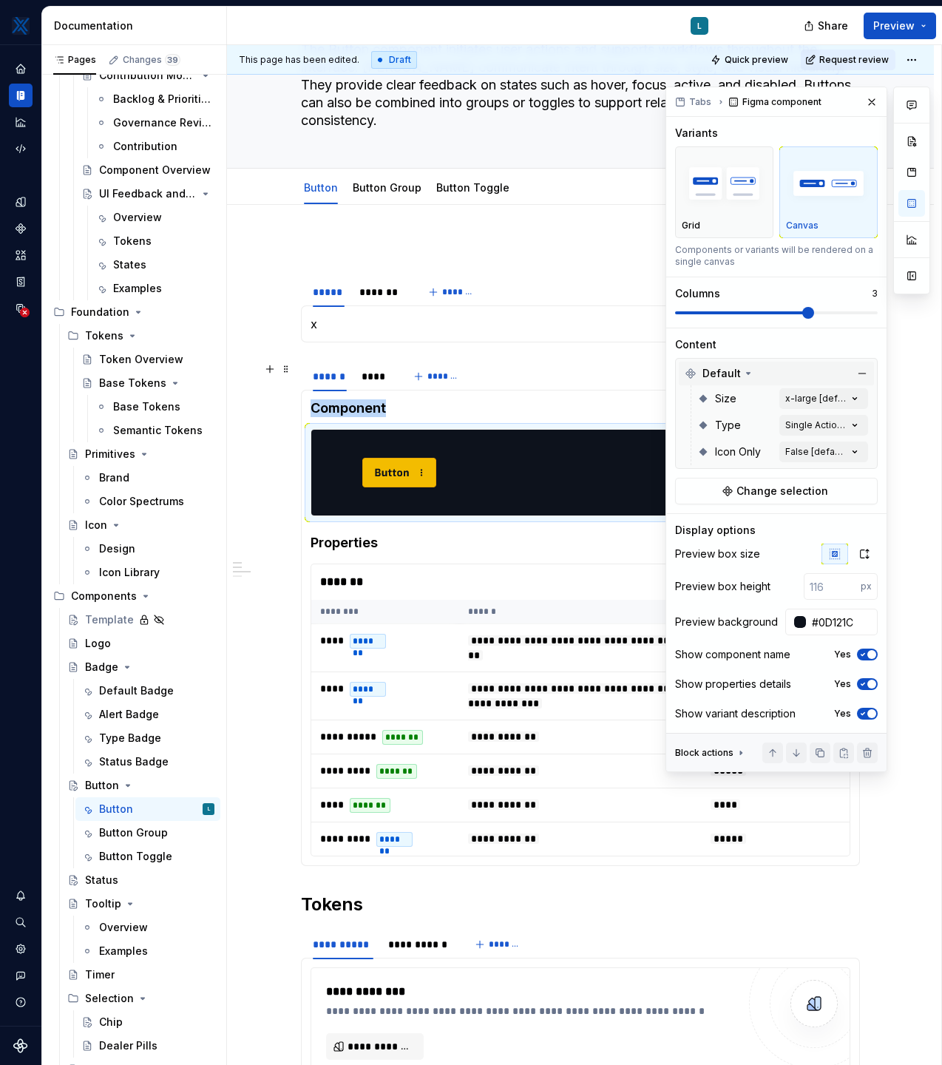
click at [737, 370] on span "Default" at bounding box center [722, 373] width 38 height 15
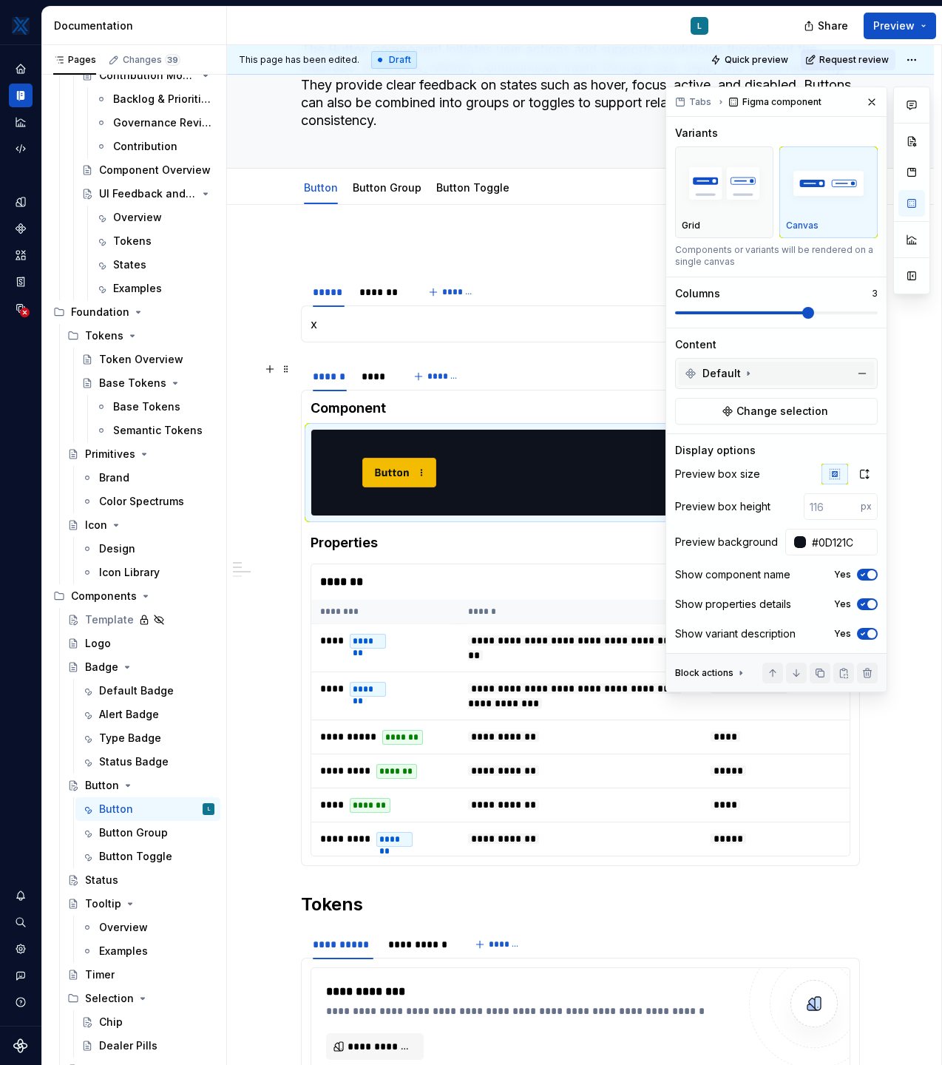
click at [737, 370] on span "Default" at bounding box center [722, 373] width 38 height 15
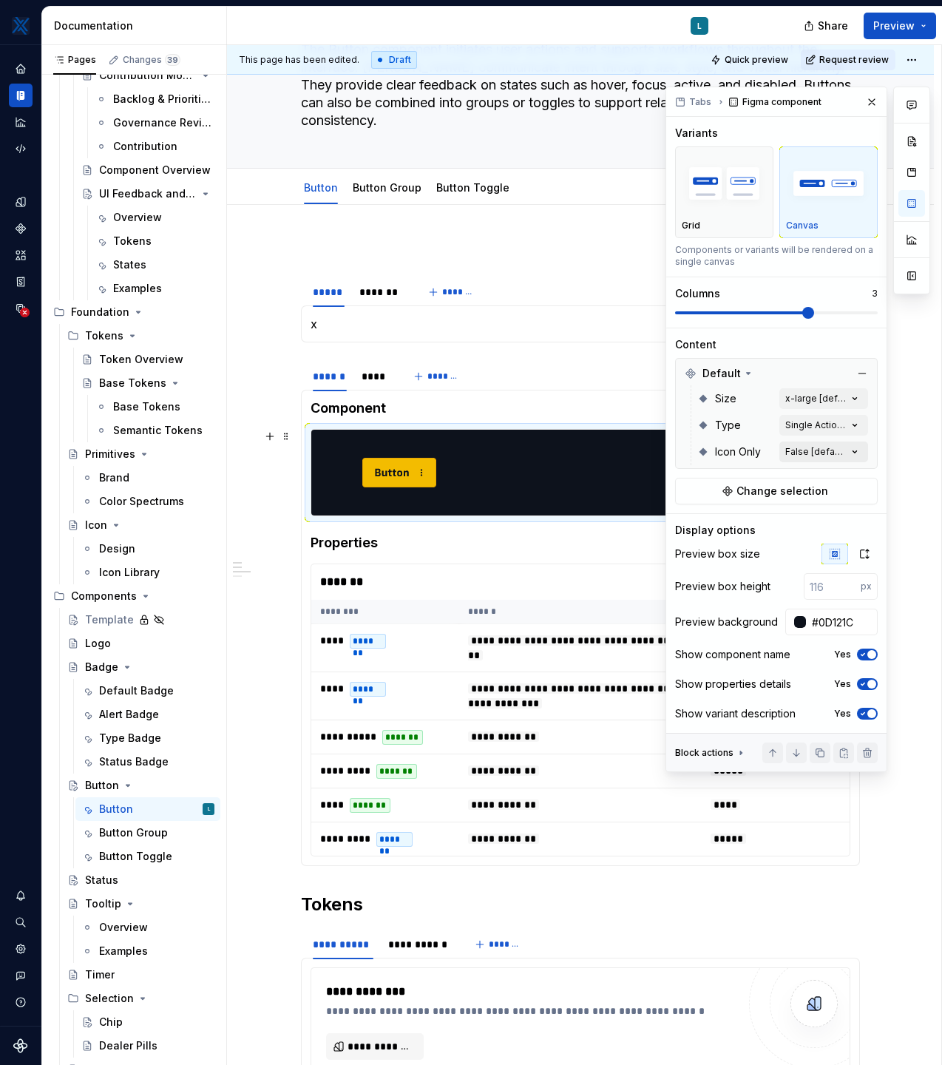
click at [854, 449] on div "Comments Open comments No comments yet Select ‘Comment’ from the block context …" at bounding box center [798, 430] width 265 height 686
click at [853, 397] on div "Comments Open comments No comments yet Select ‘Comment’ from the block context …" at bounding box center [798, 430] width 265 height 686
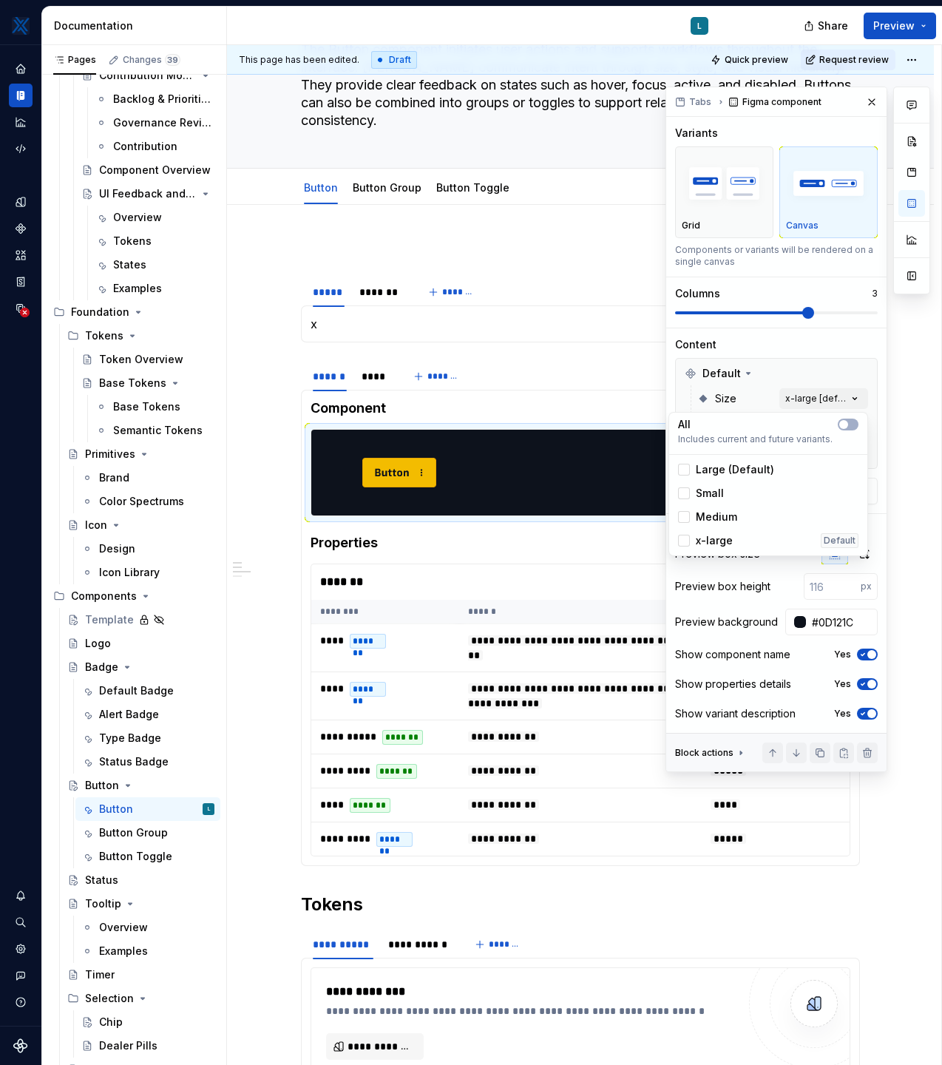
click at [749, 472] on span "Large (Default)" at bounding box center [735, 469] width 78 height 15
click at [715, 488] on span "Small" at bounding box center [710, 493] width 28 height 15
click at [718, 513] on span "Medium" at bounding box center [716, 517] width 41 height 15
click at [717, 544] on span "x-large" at bounding box center [714, 540] width 37 height 15
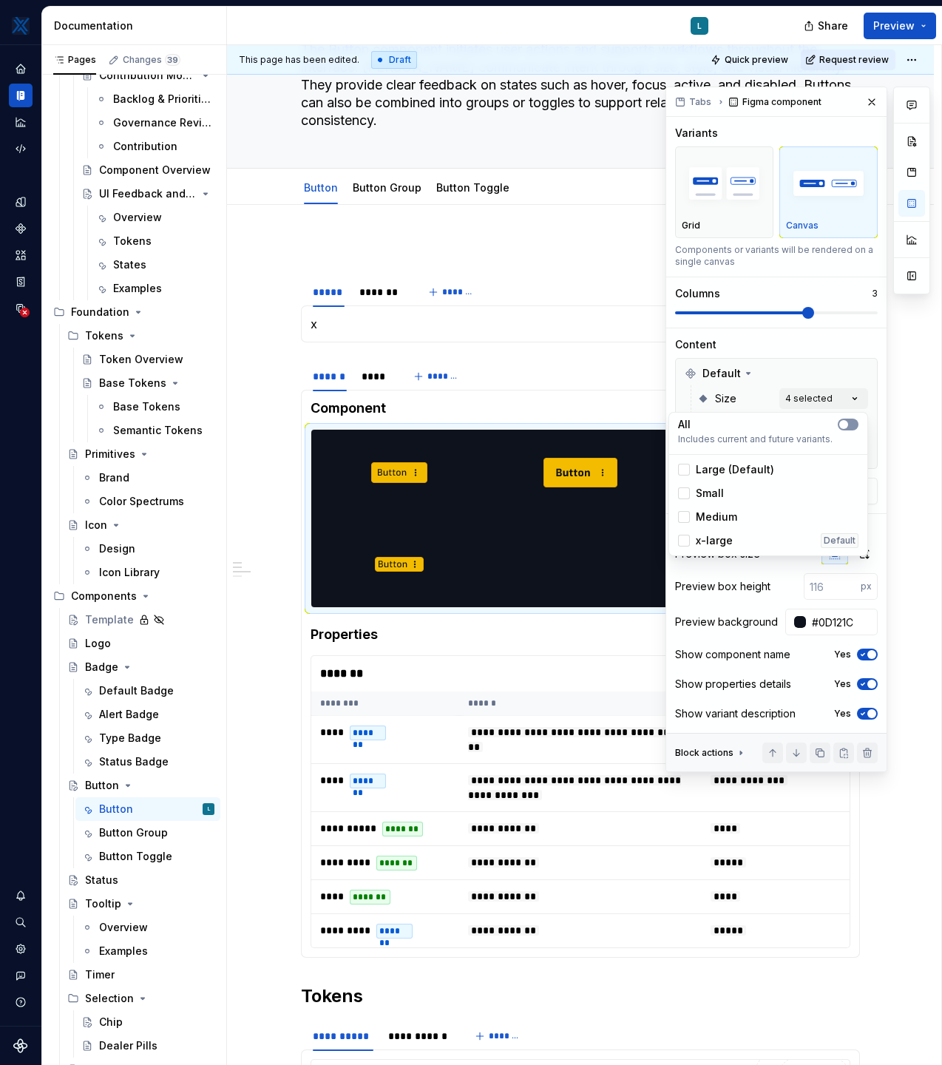
click at [854, 421] on button "button" at bounding box center [848, 425] width 21 height 12
click at [855, 394] on div "Comments Open comments No comments yet Select ‘Comment’ from the block context …" at bounding box center [798, 430] width 265 height 686
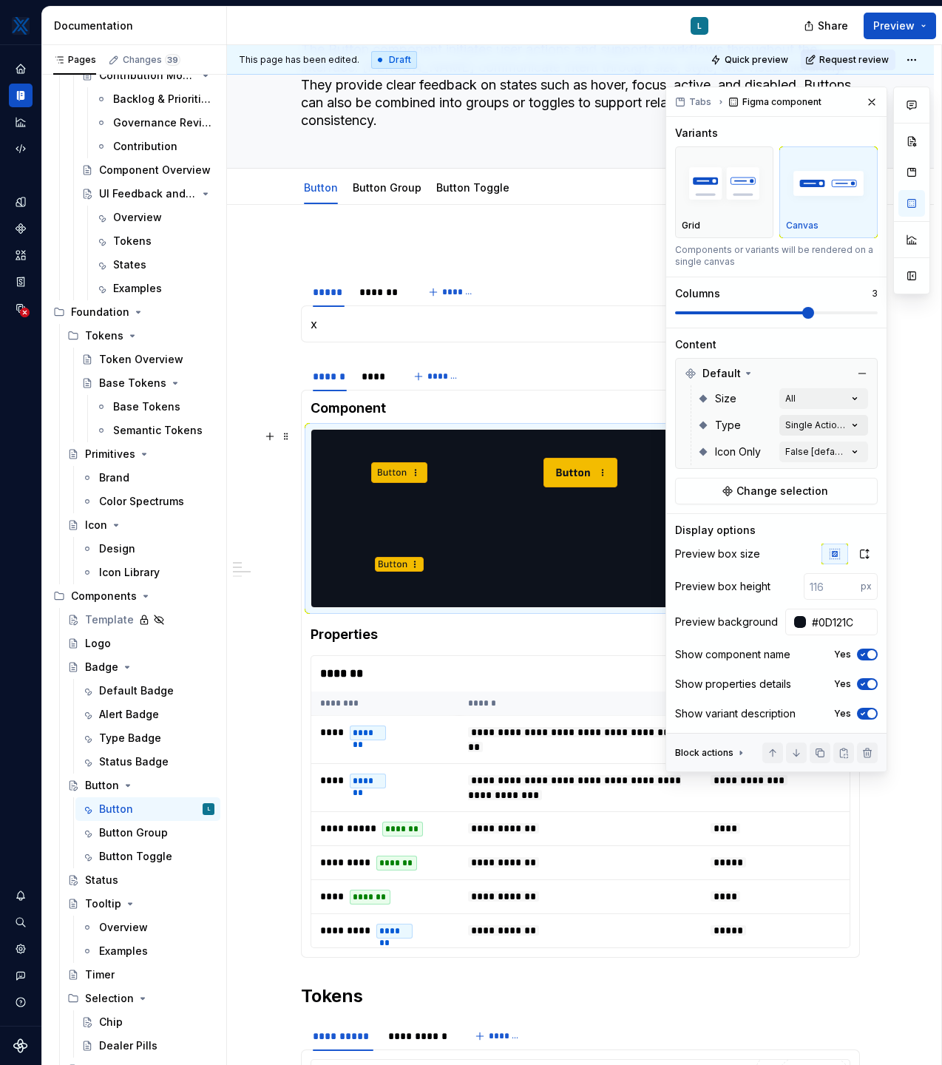
click at [854, 423] on div "Comments Open comments No comments yet Select ‘Comment’ from the block context …" at bounding box center [798, 430] width 265 height 686
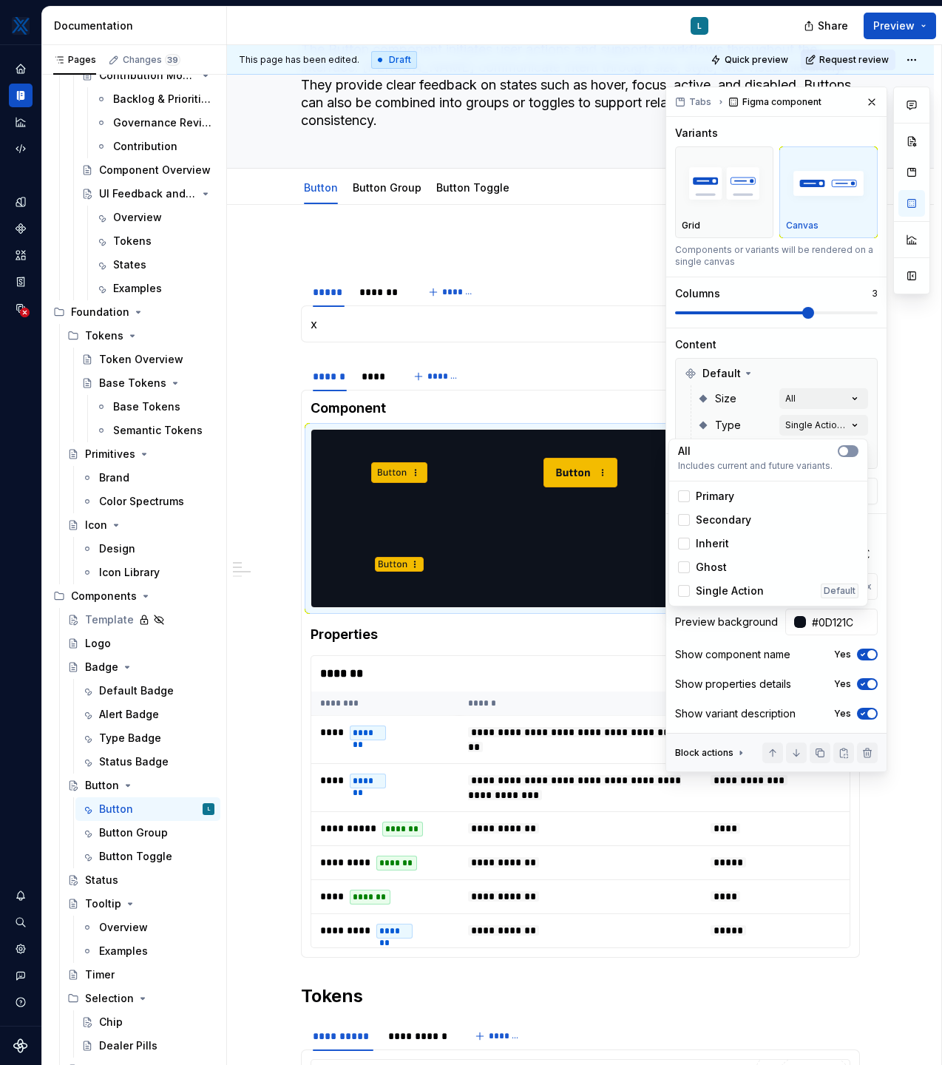
click at [845, 456] on button "button" at bounding box center [848, 451] width 21 height 12
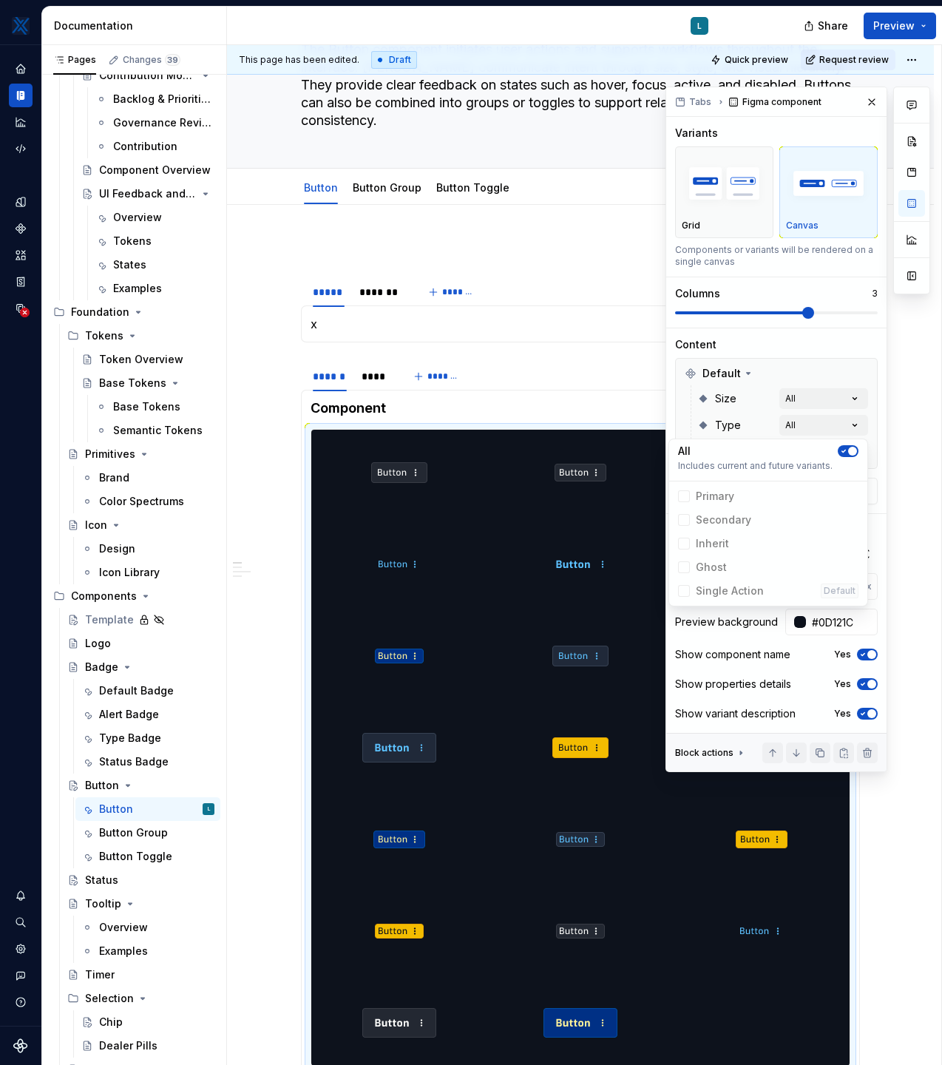
click at [853, 423] on div "Comments Open comments No comments yet Select ‘Comment’ from the block context …" at bounding box center [798, 430] width 265 height 686
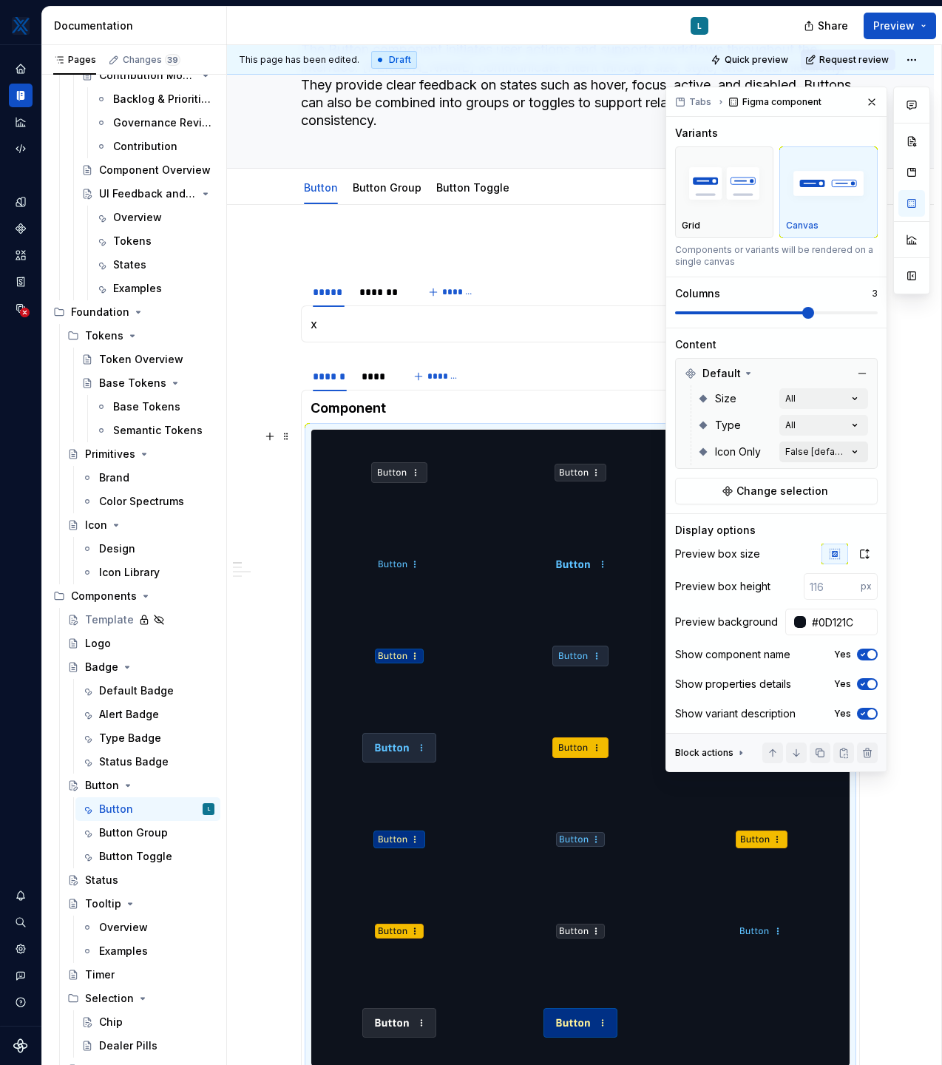
click at [857, 453] on div "Comments Open comments No comments yet Select ‘Comment’ from the block context …" at bounding box center [798, 430] width 265 height 686
click at [840, 483] on div at bounding box center [848, 478] width 21 height 12
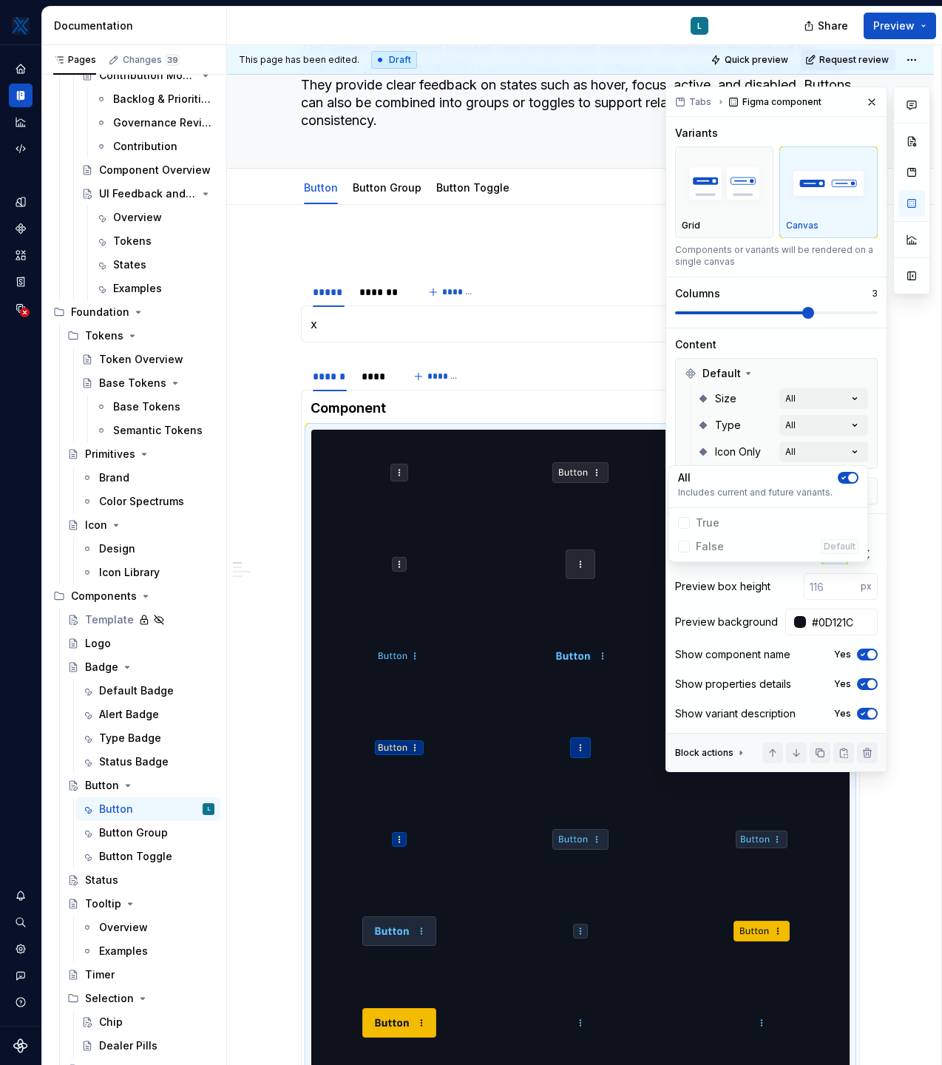
click at [838, 354] on div "Comments Open comments No comments yet Select ‘Comment’ from the block context …" at bounding box center [798, 430] width 265 height 686
click at [733, 192] on img "button" at bounding box center [724, 184] width 85 height 54
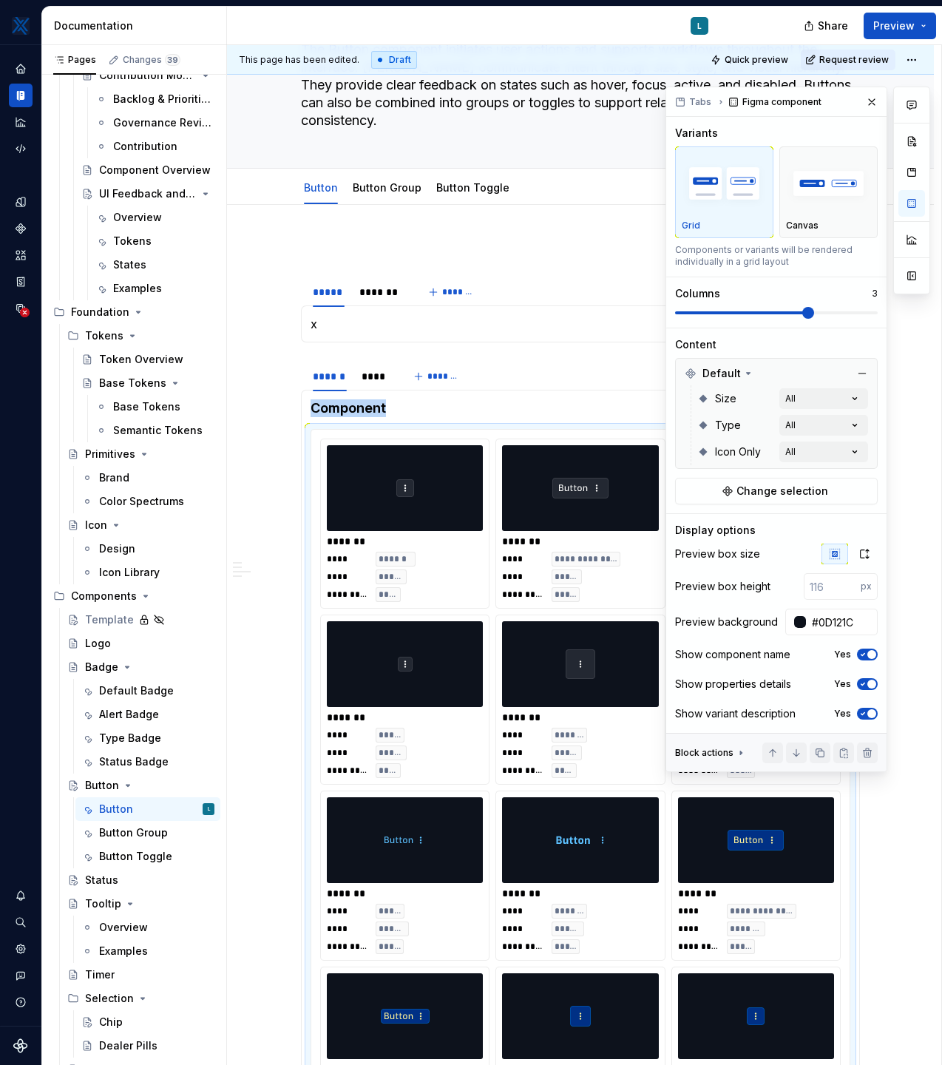
scroll to position [507, 0]
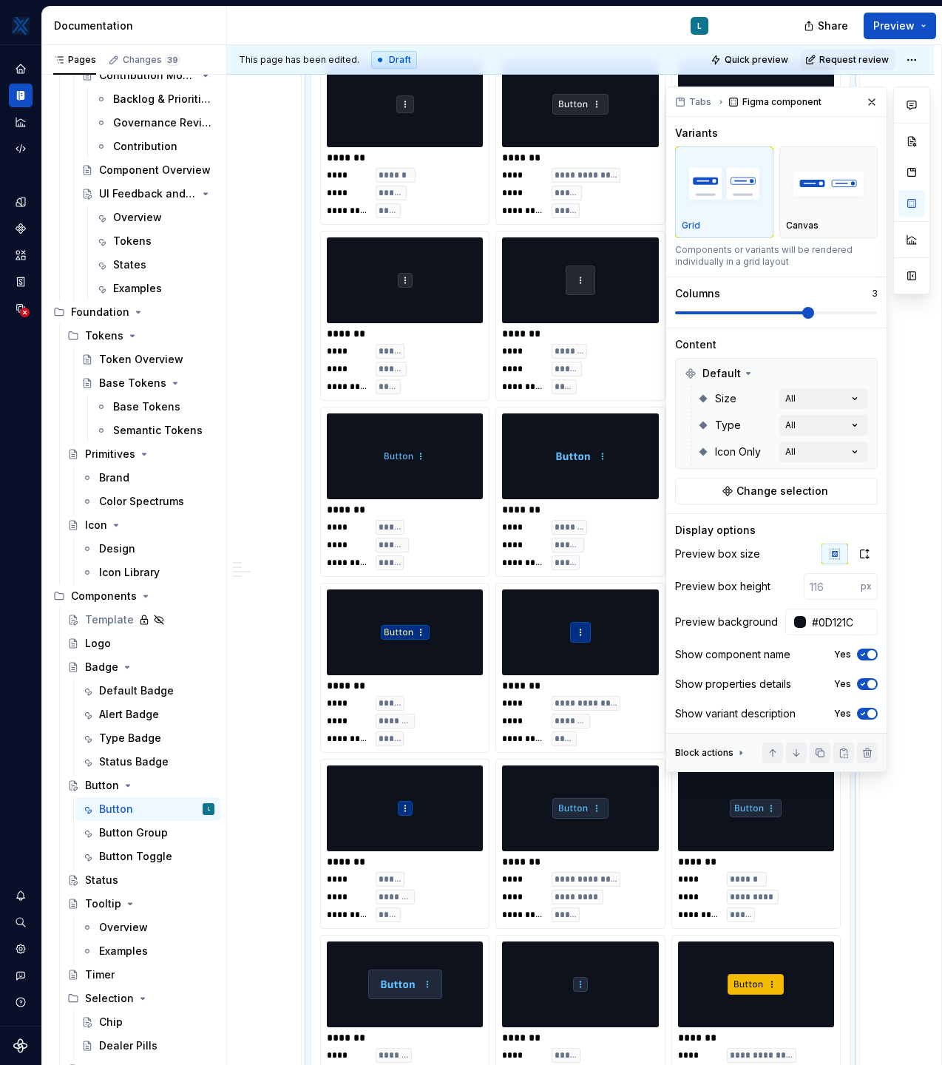
click at [874, 101] on button "button" at bounding box center [872, 102] width 21 height 21
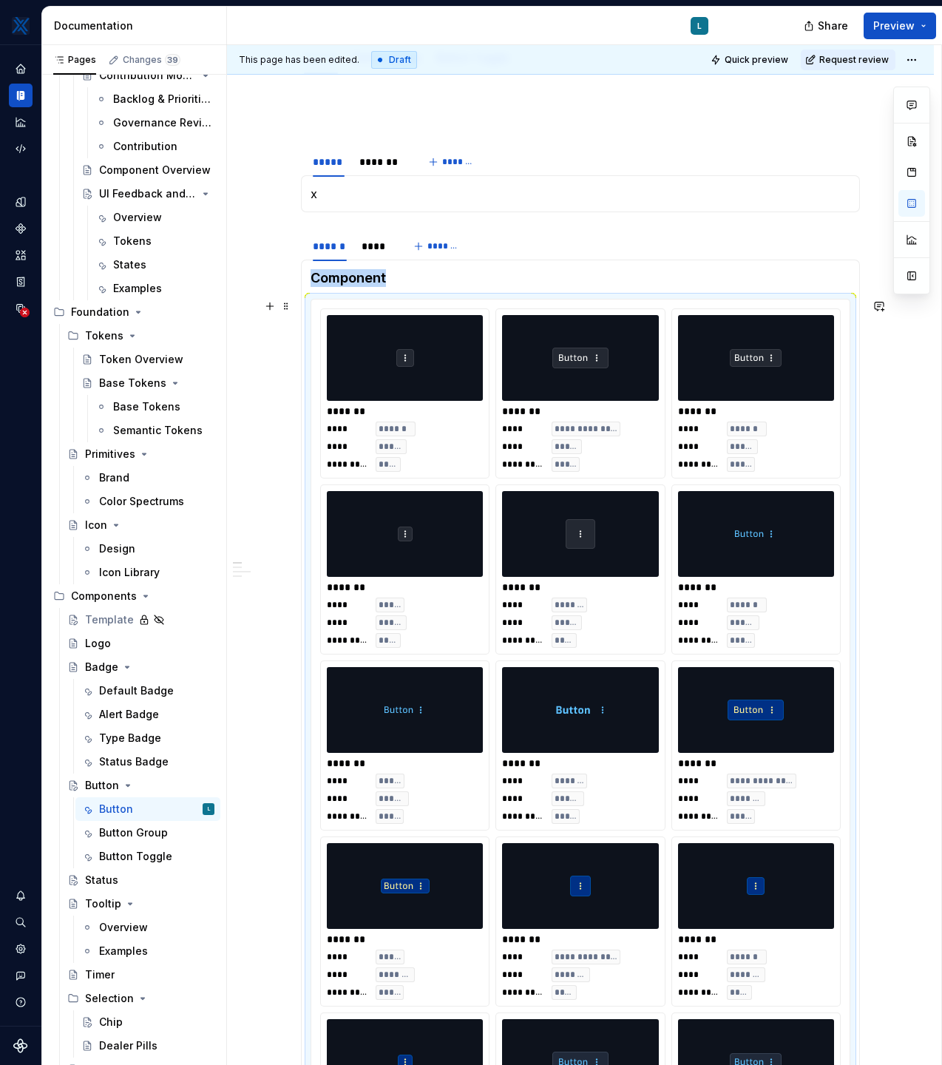
scroll to position [244, 0]
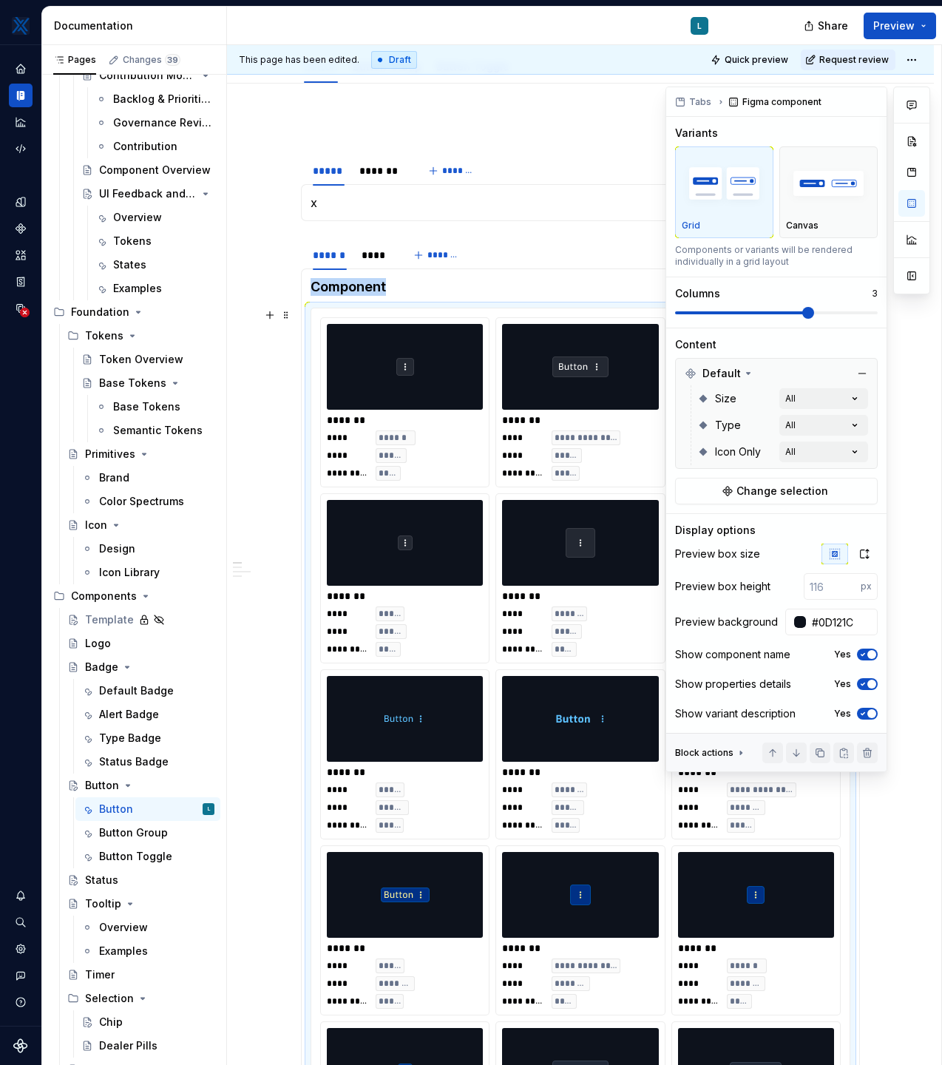
click at [803, 308] on span at bounding box center [809, 313] width 12 height 12
click at [803, 314] on span at bounding box center [809, 313] width 12 height 12
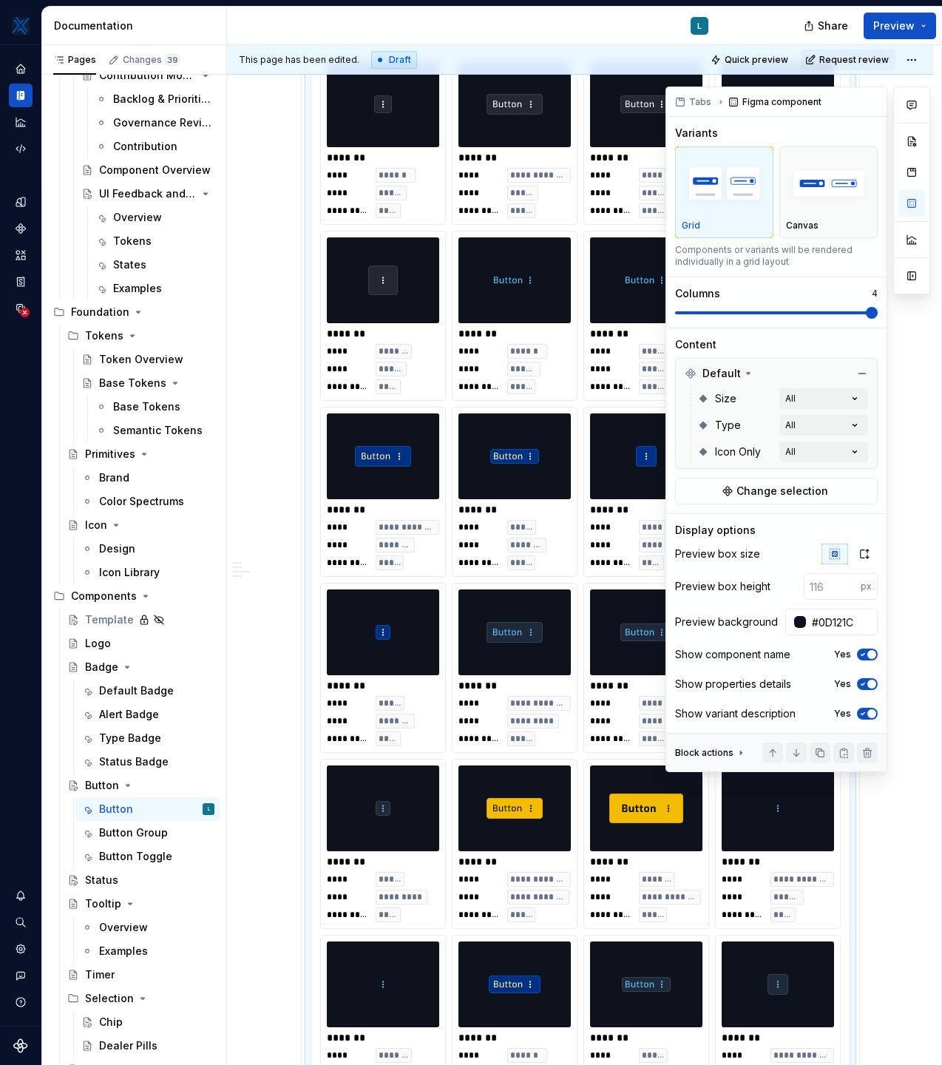
click at [866, 319] on span at bounding box center [872, 313] width 12 height 12
click at [831, 212] on div "button" at bounding box center [828, 183] width 85 height 61
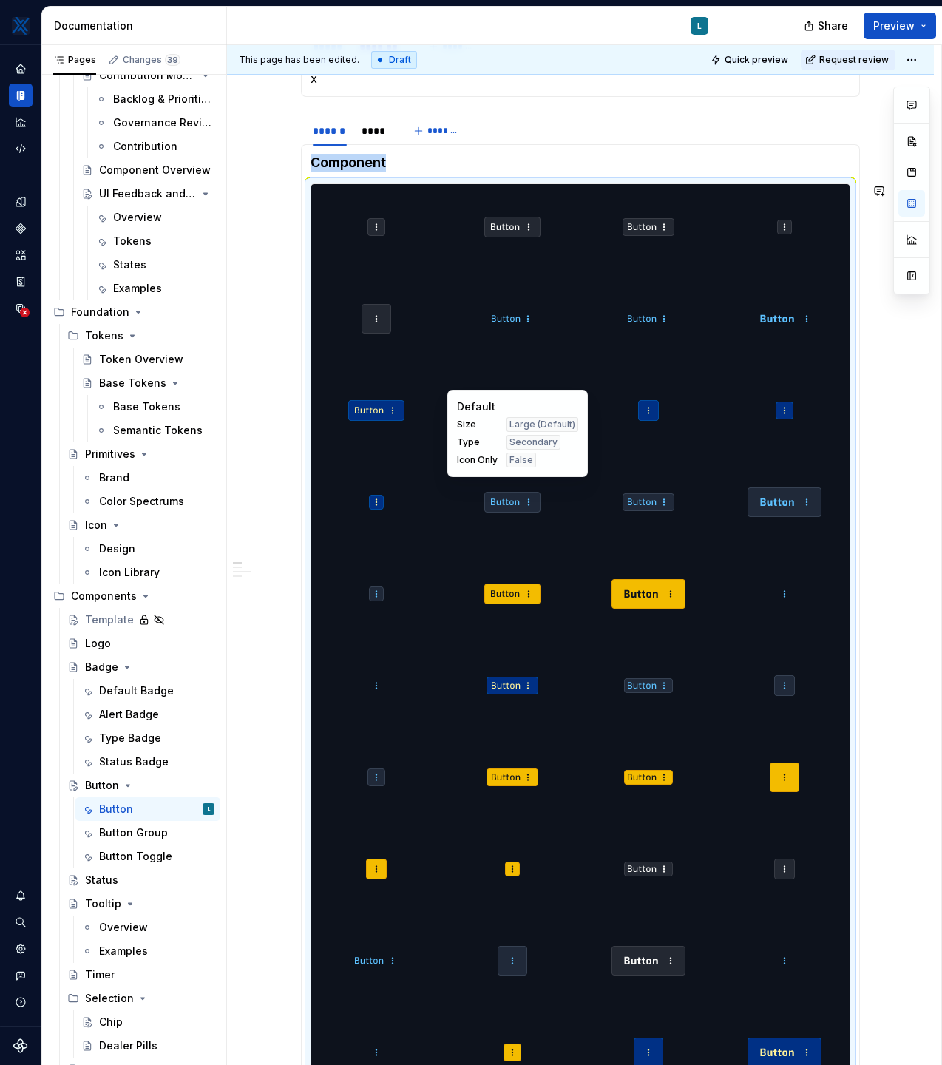
scroll to position [363, 0]
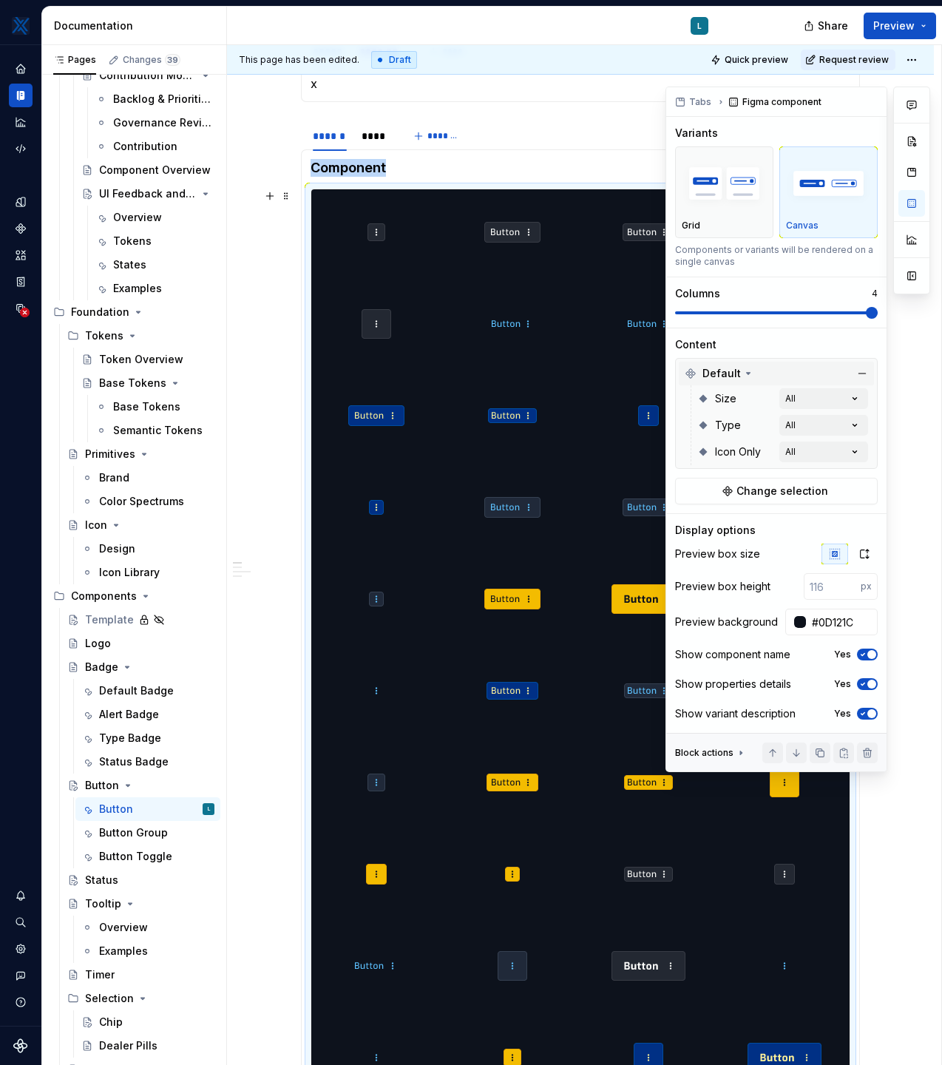
click at [732, 368] on span "Default" at bounding box center [722, 373] width 38 height 15
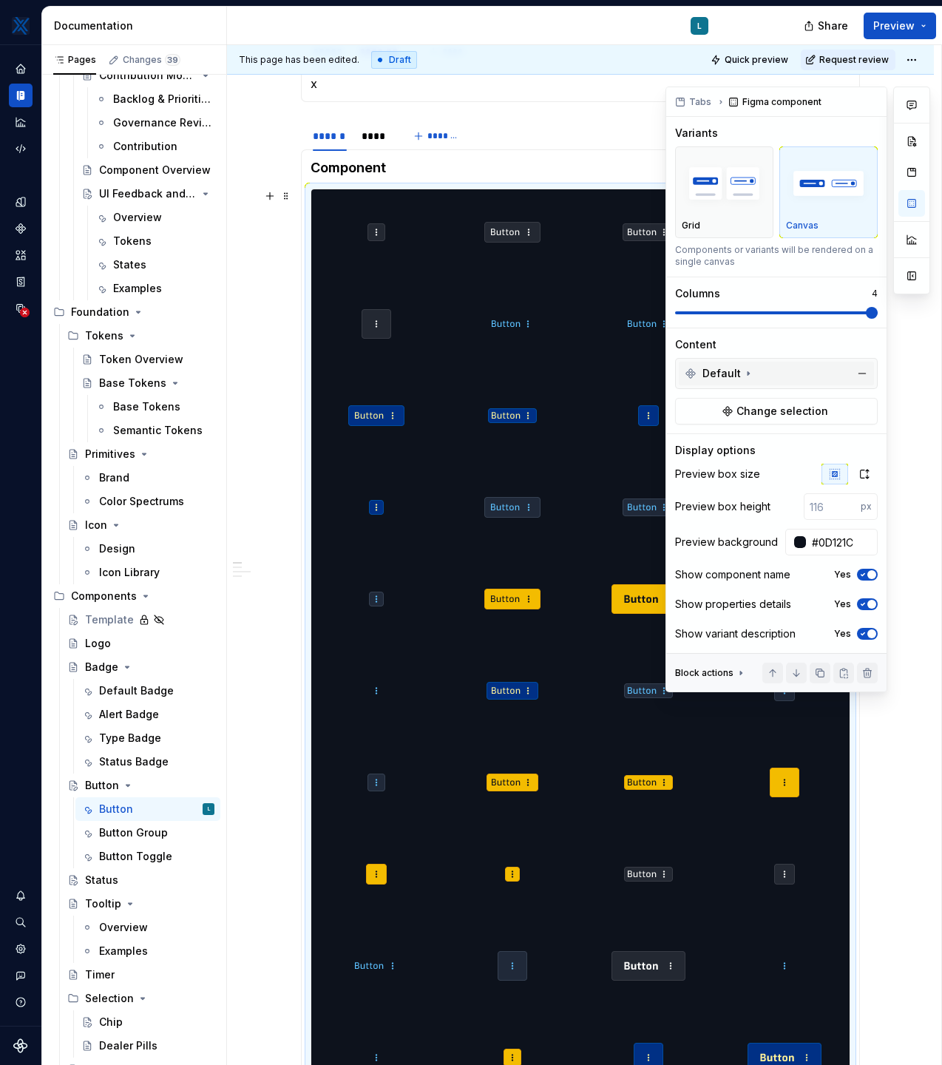
click at [732, 368] on span "Default" at bounding box center [722, 373] width 38 height 15
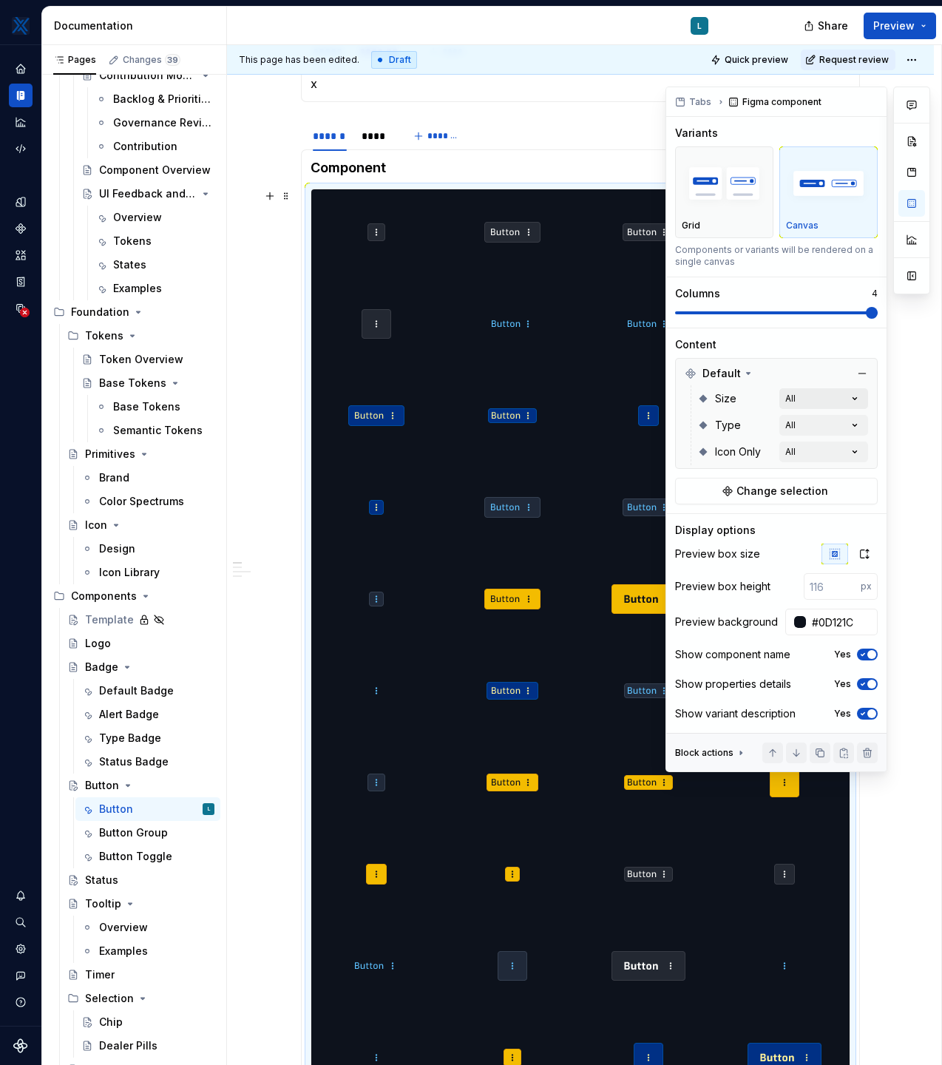
click at [859, 394] on div "Comments Open comments No comments yet Select ‘Comment’ from the block context …" at bounding box center [798, 430] width 265 height 686
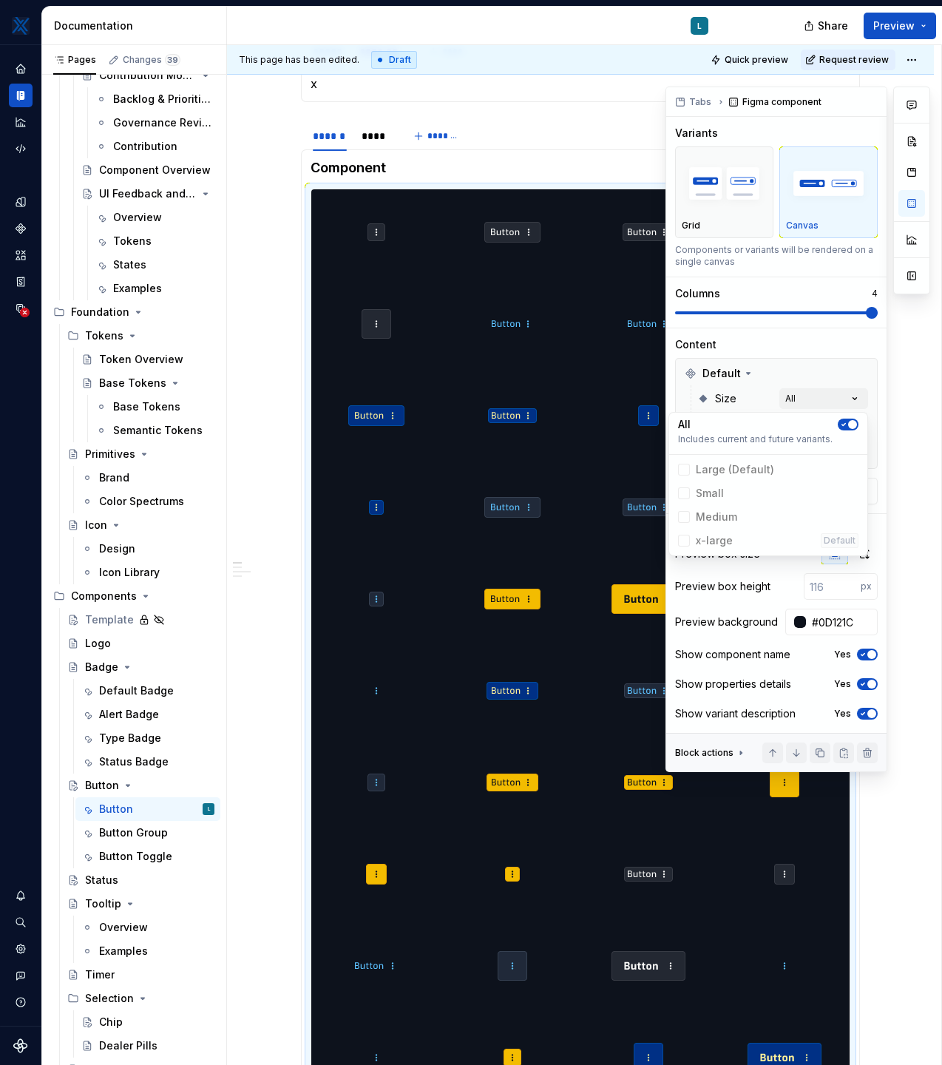
click at [850, 371] on div "Comments Open comments No comments yet Select ‘Comment’ from the block context …" at bounding box center [798, 430] width 265 height 686
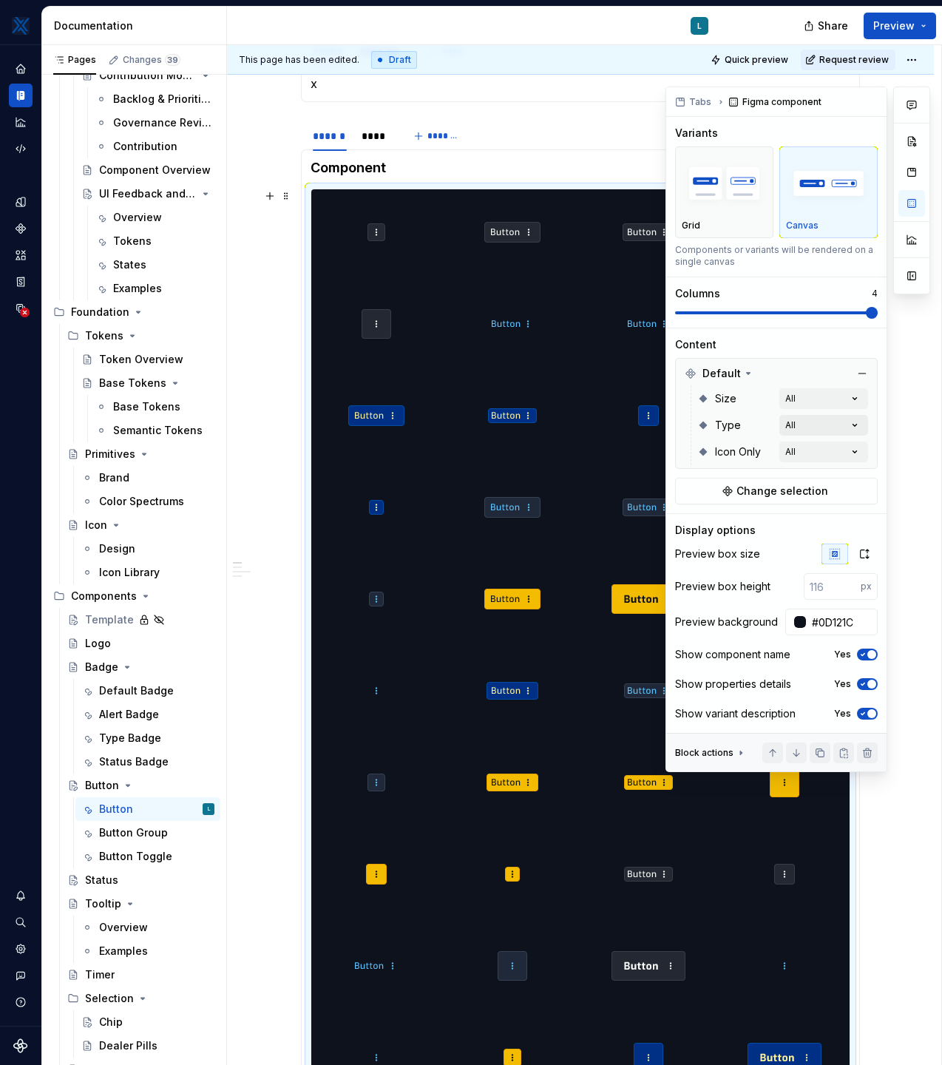
click at [851, 419] on div "Comments Open comments No comments yet Select ‘Comment’ from the block context …" at bounding box center [798, 430] width 265 height 686
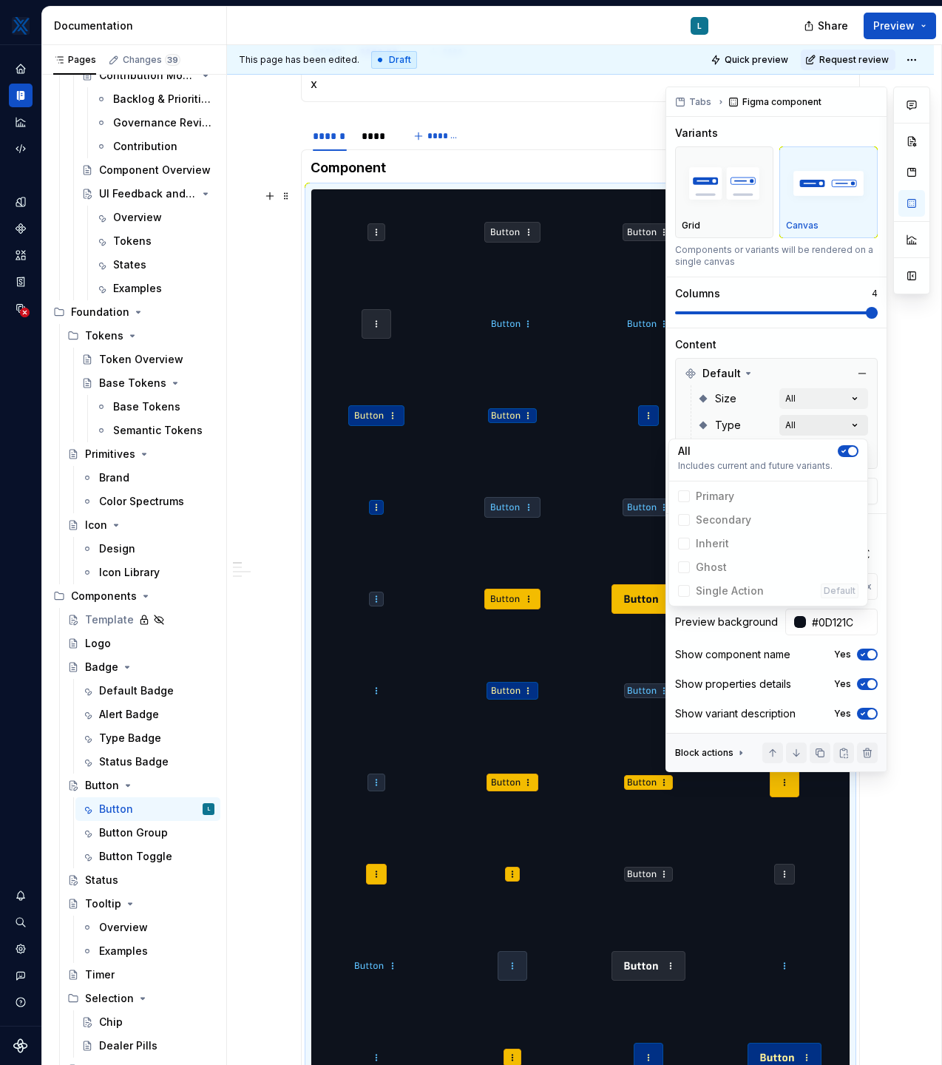
click at [851, 419] on div "Comments Open comments No comments yet Select ‘Comment’ from the block context …" at bounding box center [798, 430] width 265 height 686
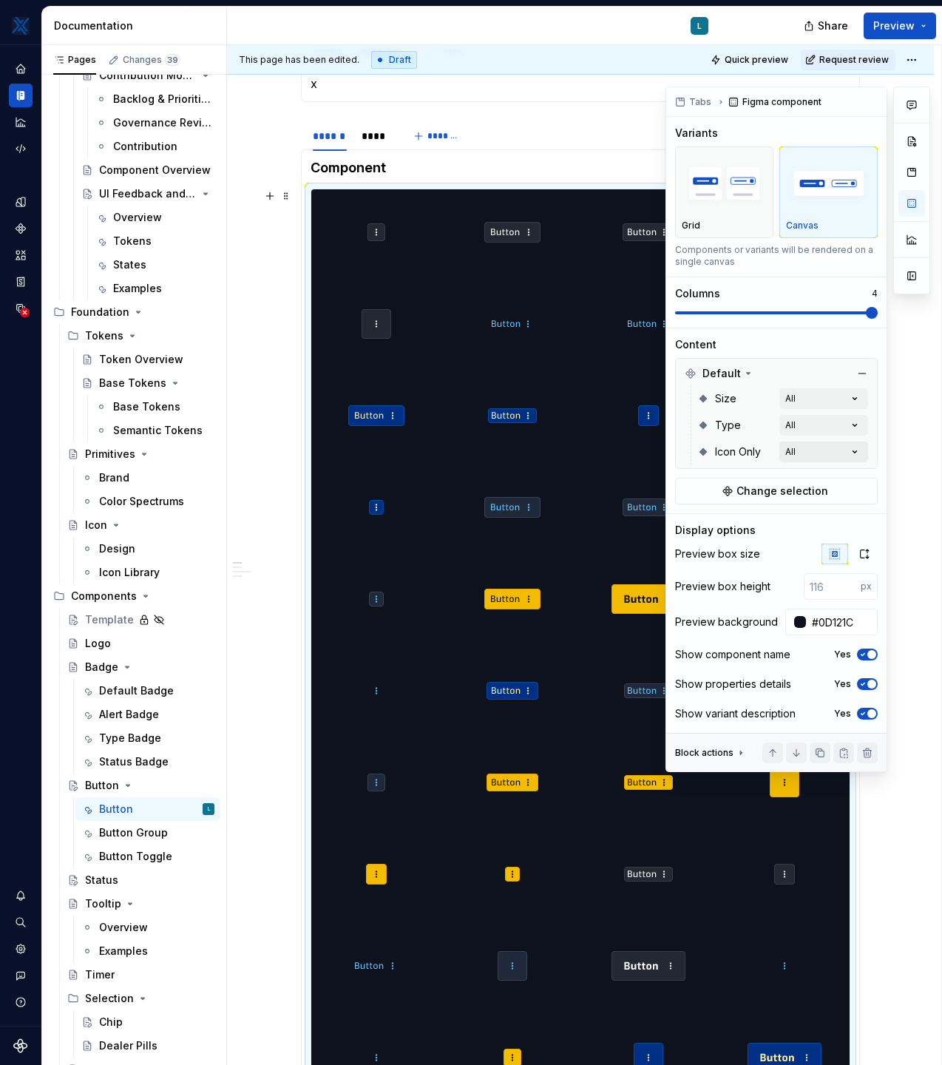
click at [854, 448] on div "Comments Open comments No comments yet Select ‘Comment’ from the block context …" at bounding box center [798, 430] width 265 height 686
click at [828, 348] on div "Content" at bounding box center [776, 344] width 203 height 15
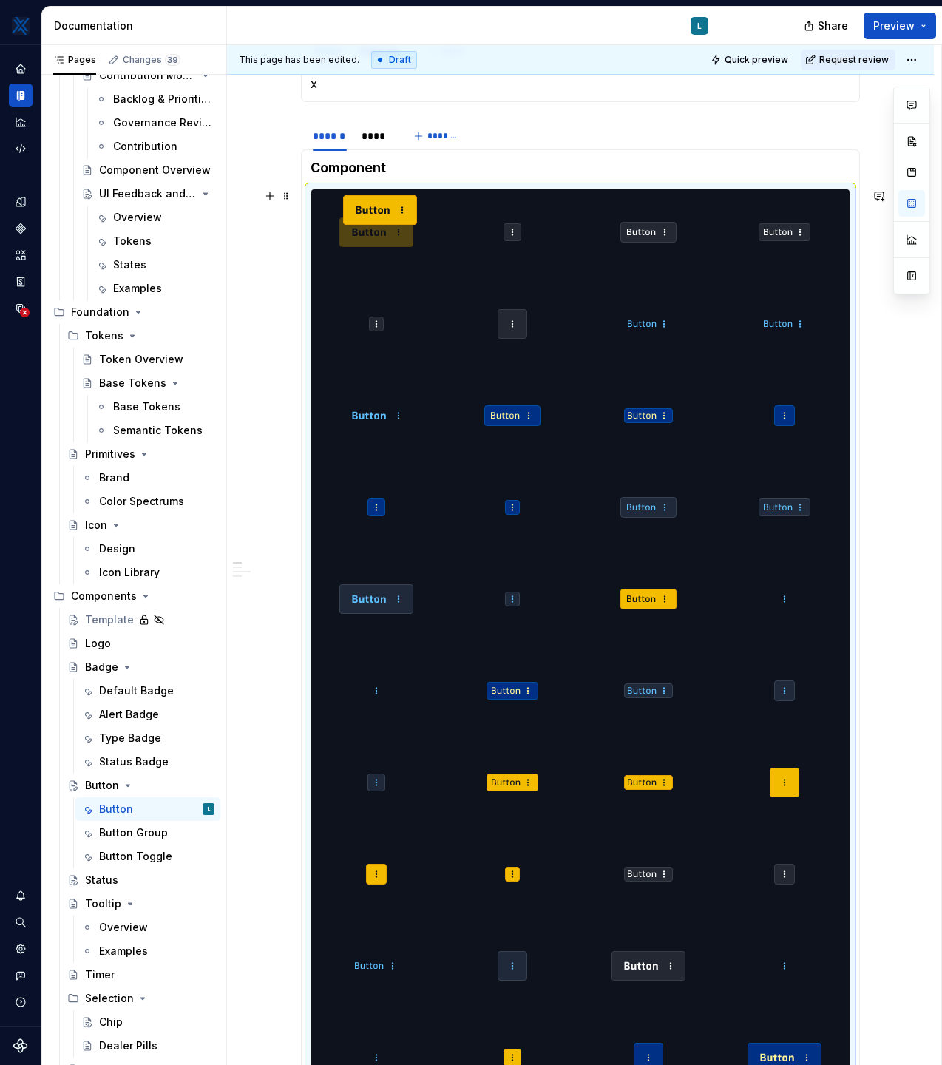
drag, startPoint x: 658, startPoint y: 602, endPoint x: 416, endPoint y: 285, distance: 399.0
click at [391, 253] on body "MKTX L Design system data Documentation L Share Preview Pages Changes 39 Add Ac…" at bounding box center [471, 532] width 942 height 1065
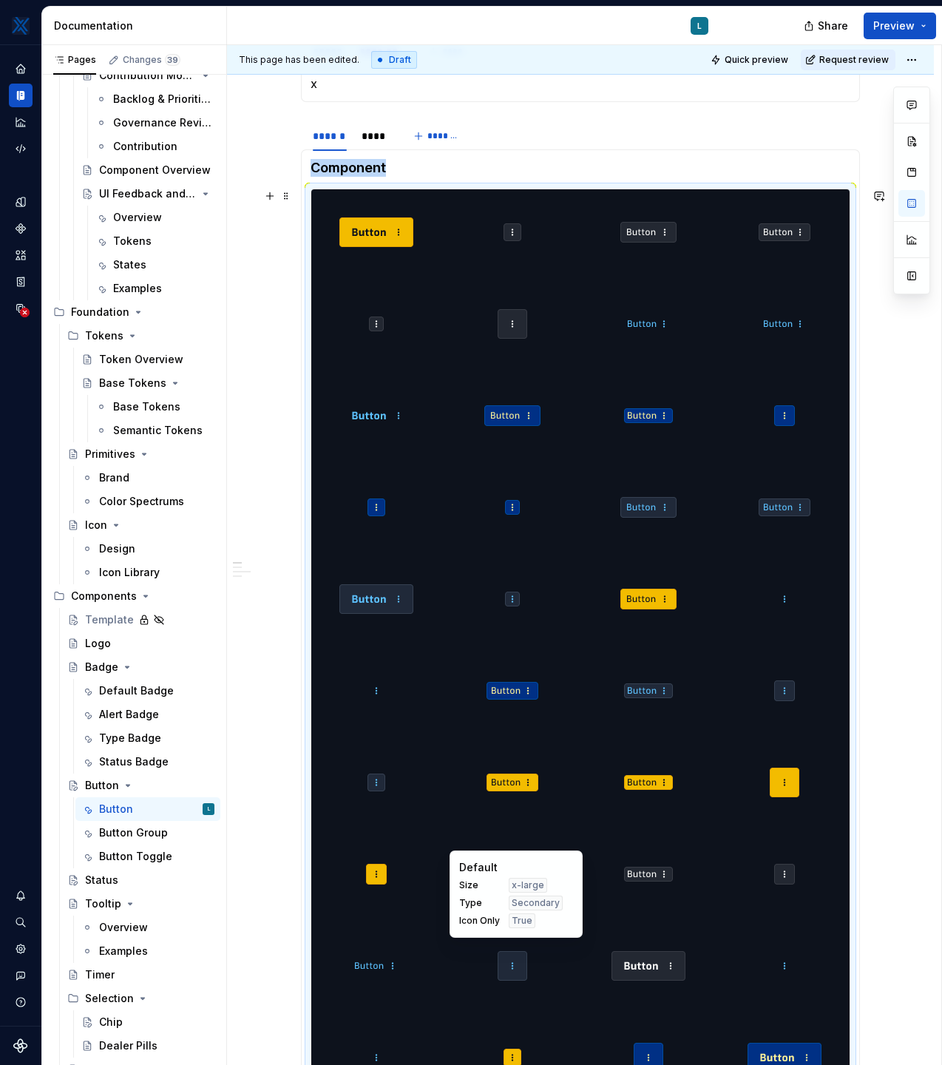
scroll to position [380, 0]
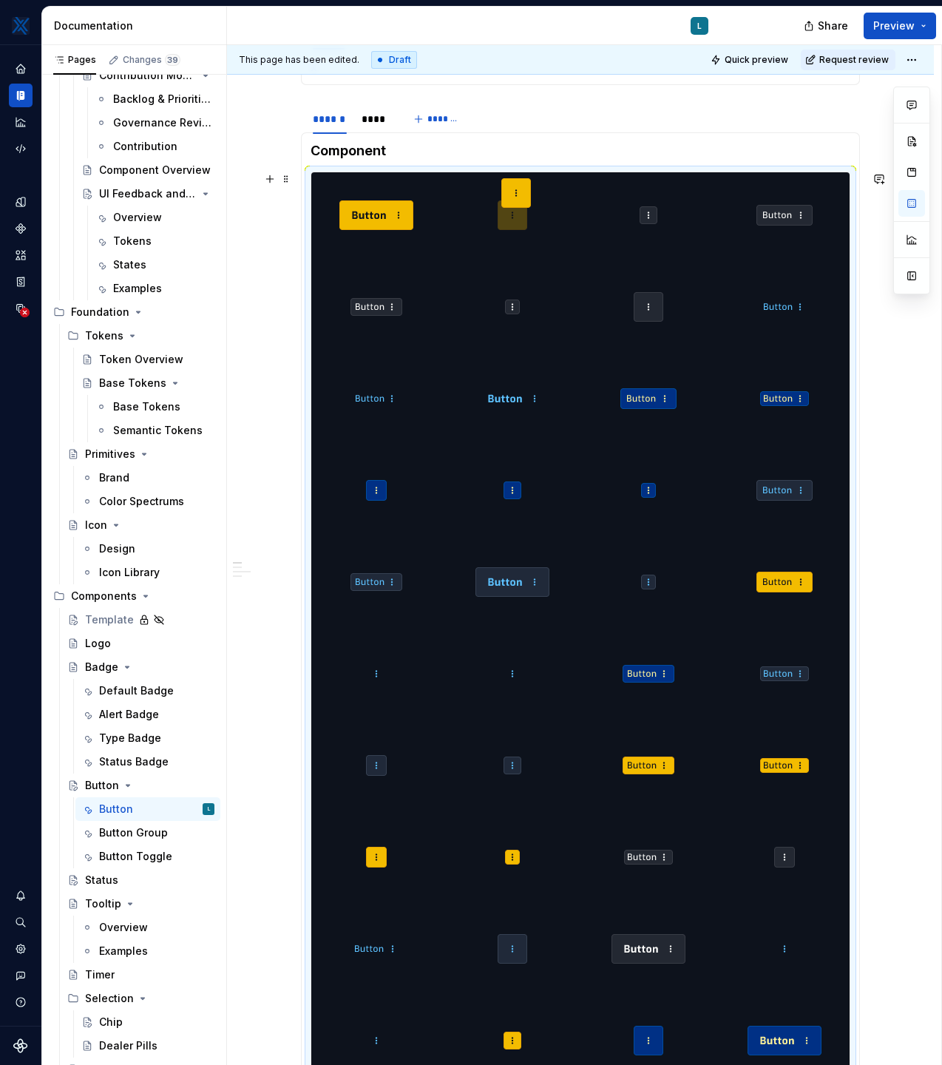
drag, startPoint x: 787, startPoint y: 768, endPoint x: 517, endPoint y: 249, distance: 585.2
click at [517, 249] on body "MKTX L Design system data Documentation L Share Preview Pages Changes 39 Add Ac…" at bounding box center [471, 532] width 942 height 1065
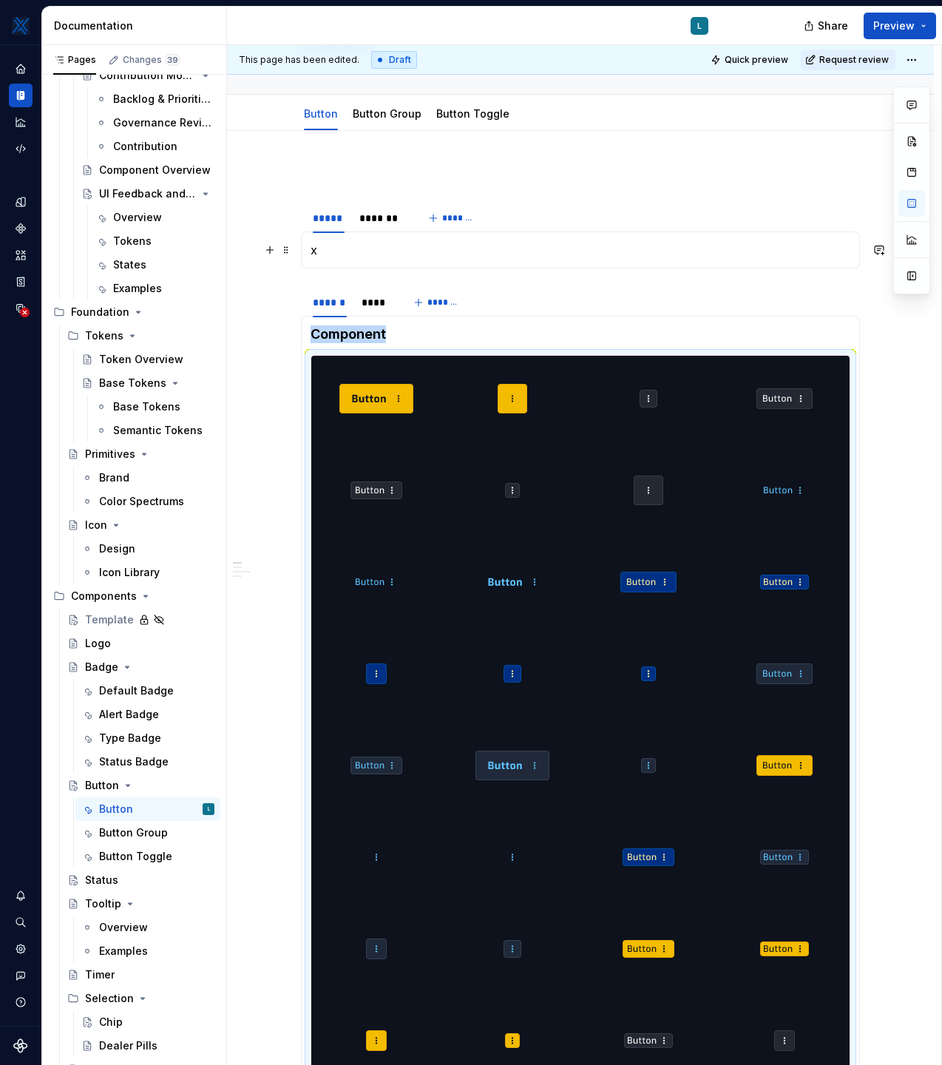
scroll to position [177, 0]
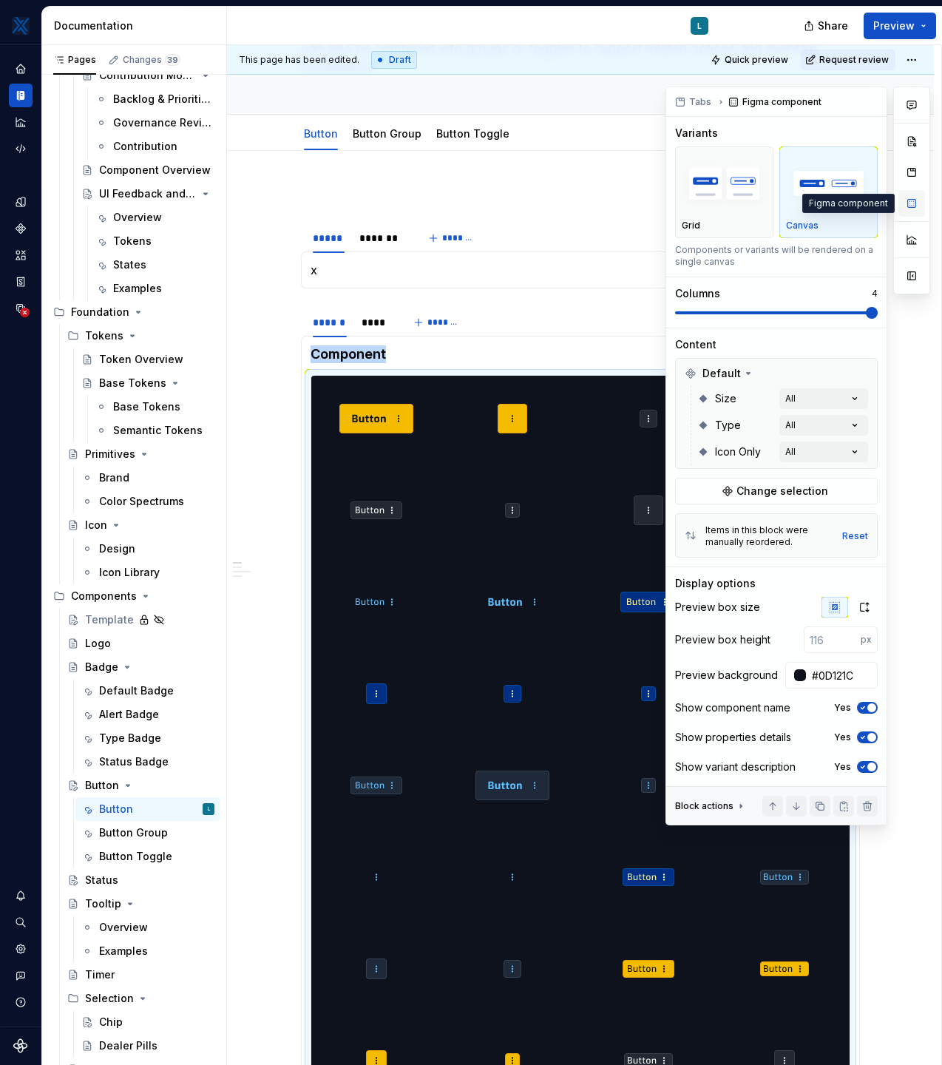
click at [917, 206] on button "button" at bounding box center [912, 203] width 27 height 27
click at [723, 223] on div "Grid" at bounding box center [724, 226] width 85 height 12
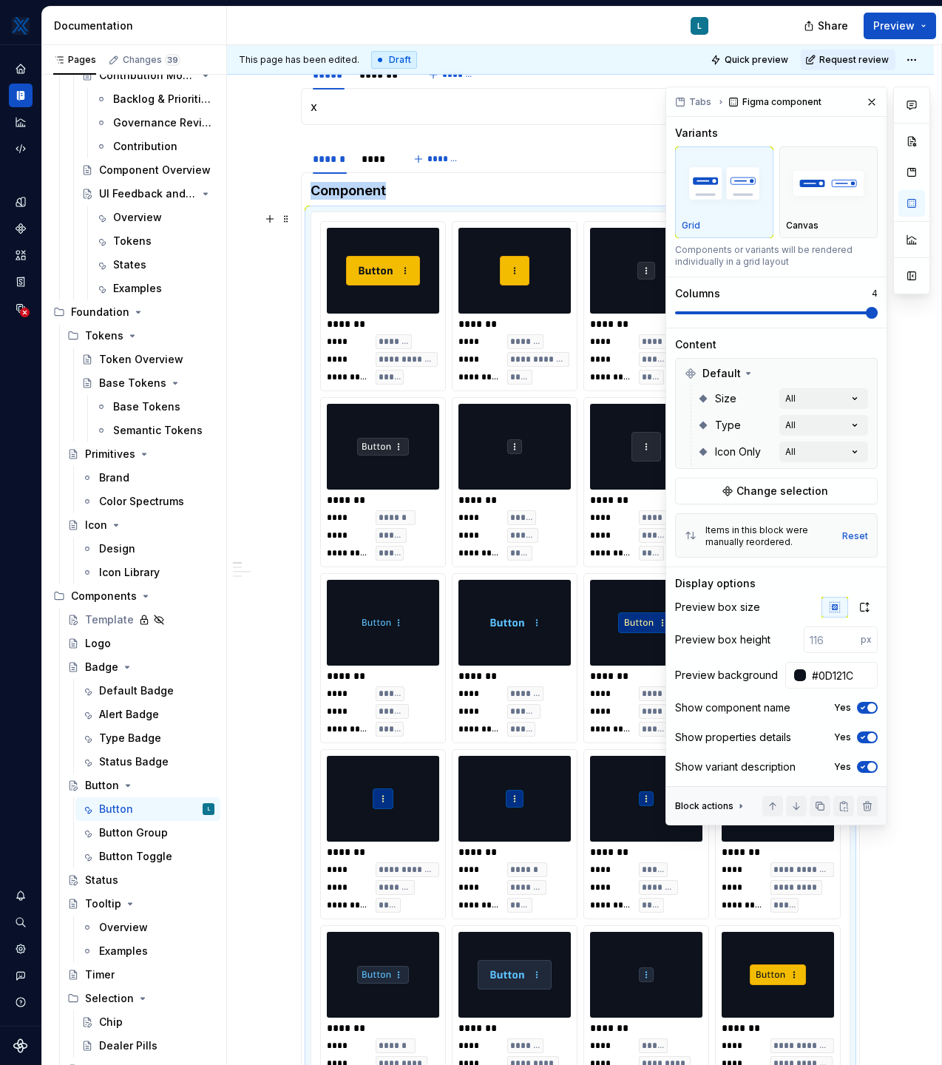
scroll to position [337, 0]
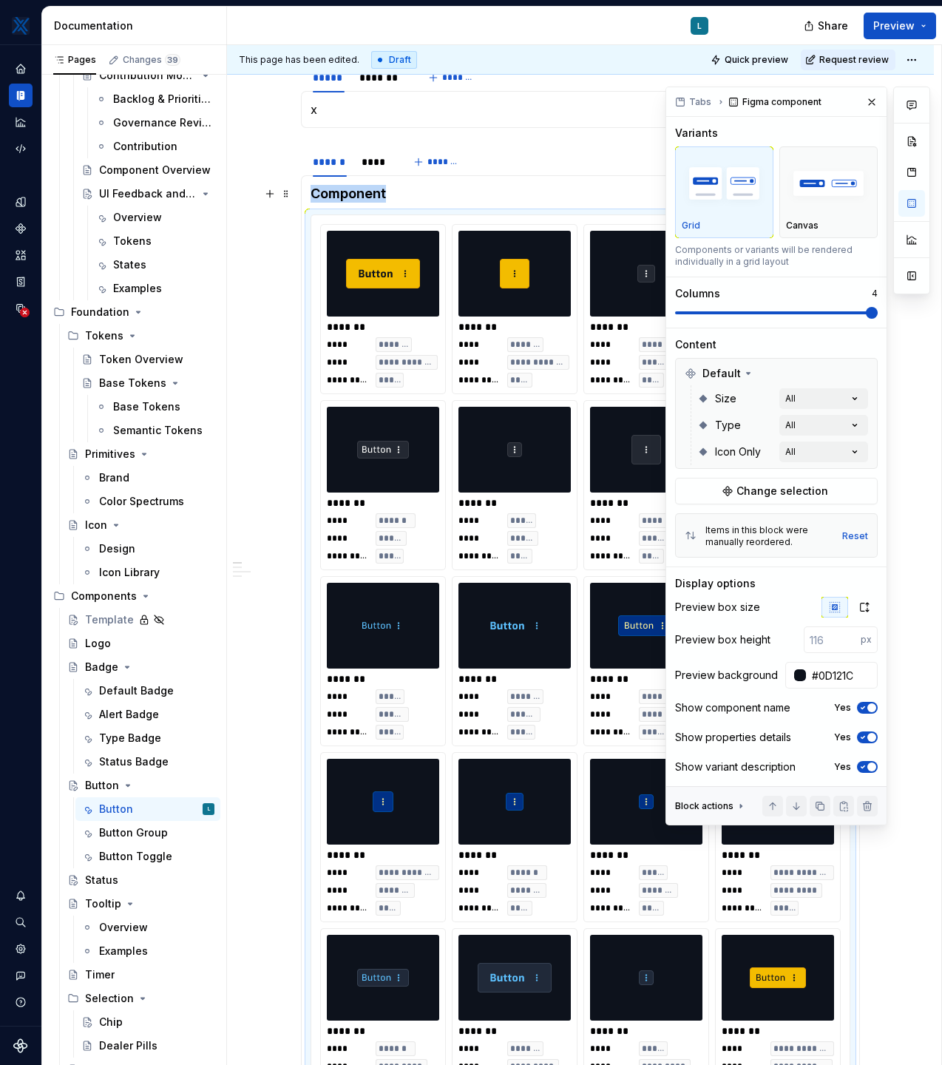
click at [541, 192] on h4 "Component" at bounding box center [581, 194] width 540 height 18
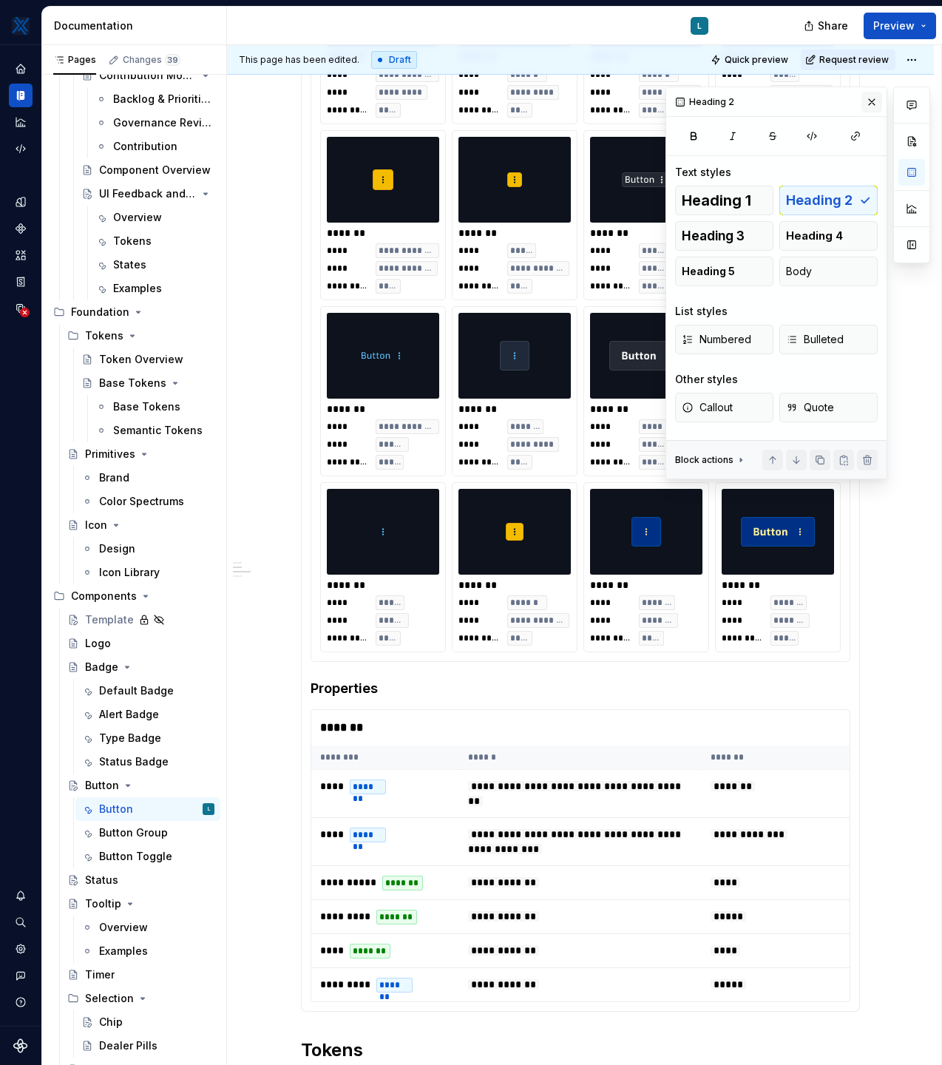
click at [869, 104] on button "button" at bounding box center [872, 102] width 21 height 21
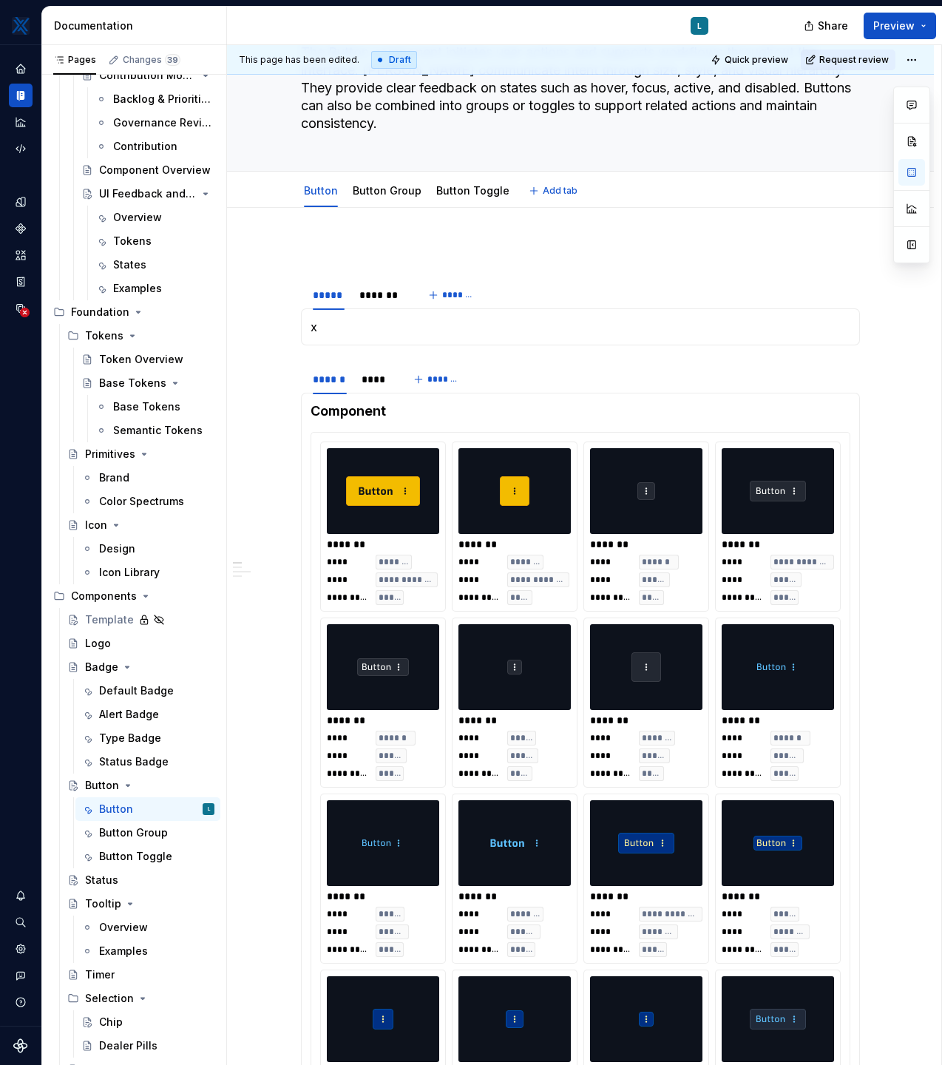
scroll to position [130, 0]
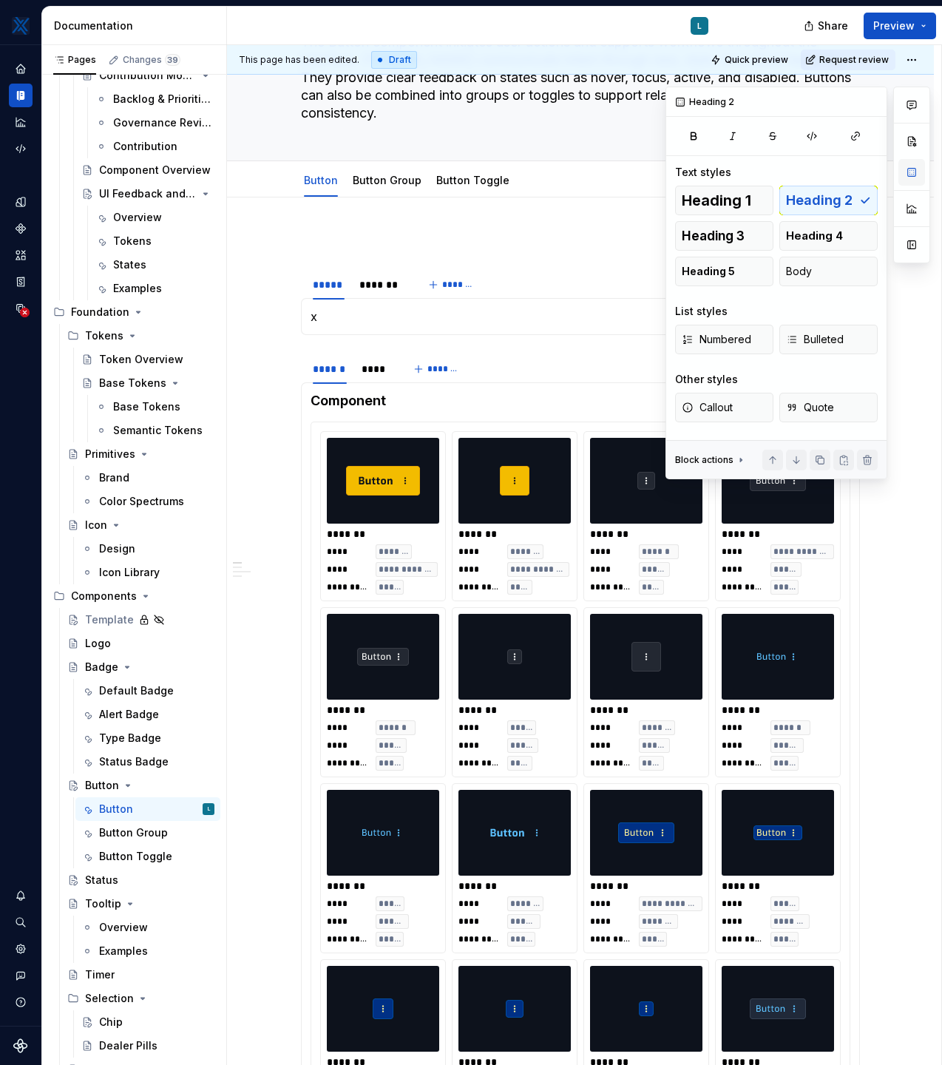
click at [912, 174] on button "button" at bounding box center [912, 172] width 27 height 27
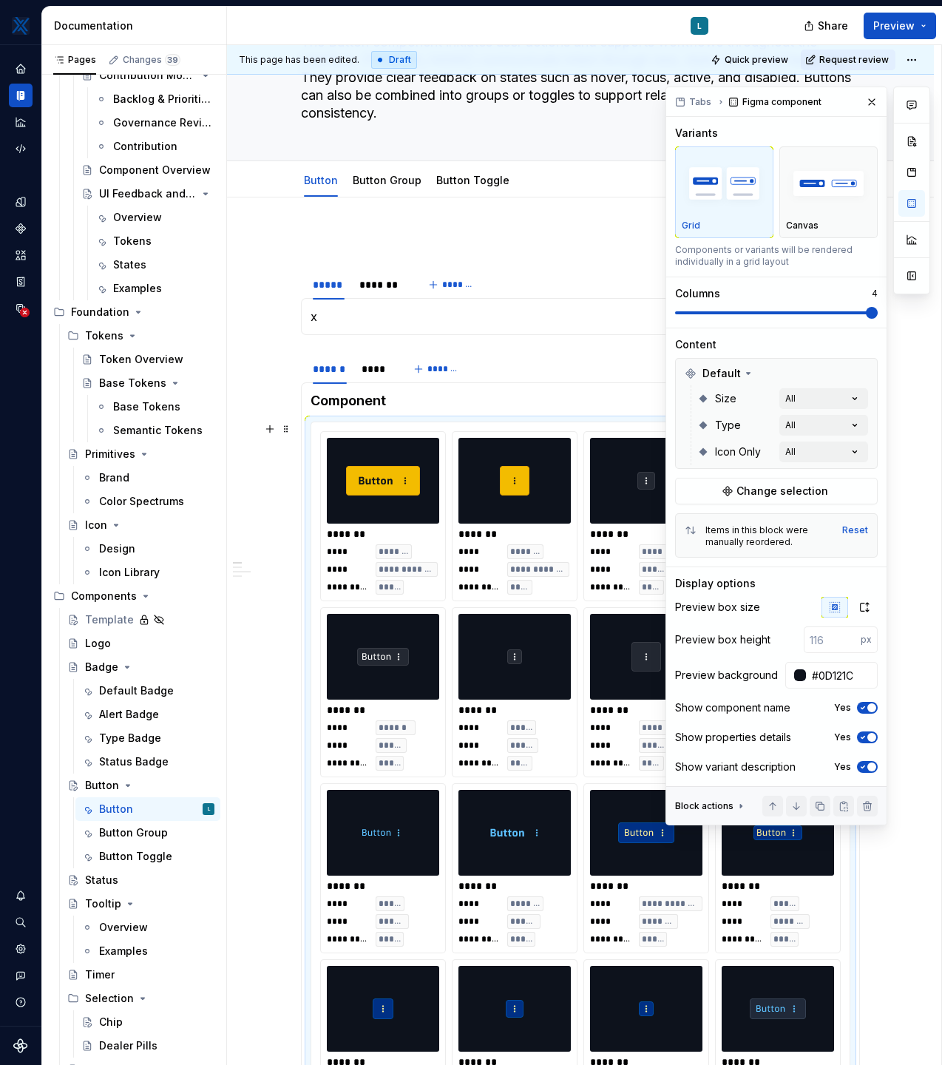
type textarea "*"
click at [828, 632] on input "number" at bounding box center [832, 640] width 57 height 27
type input "80"
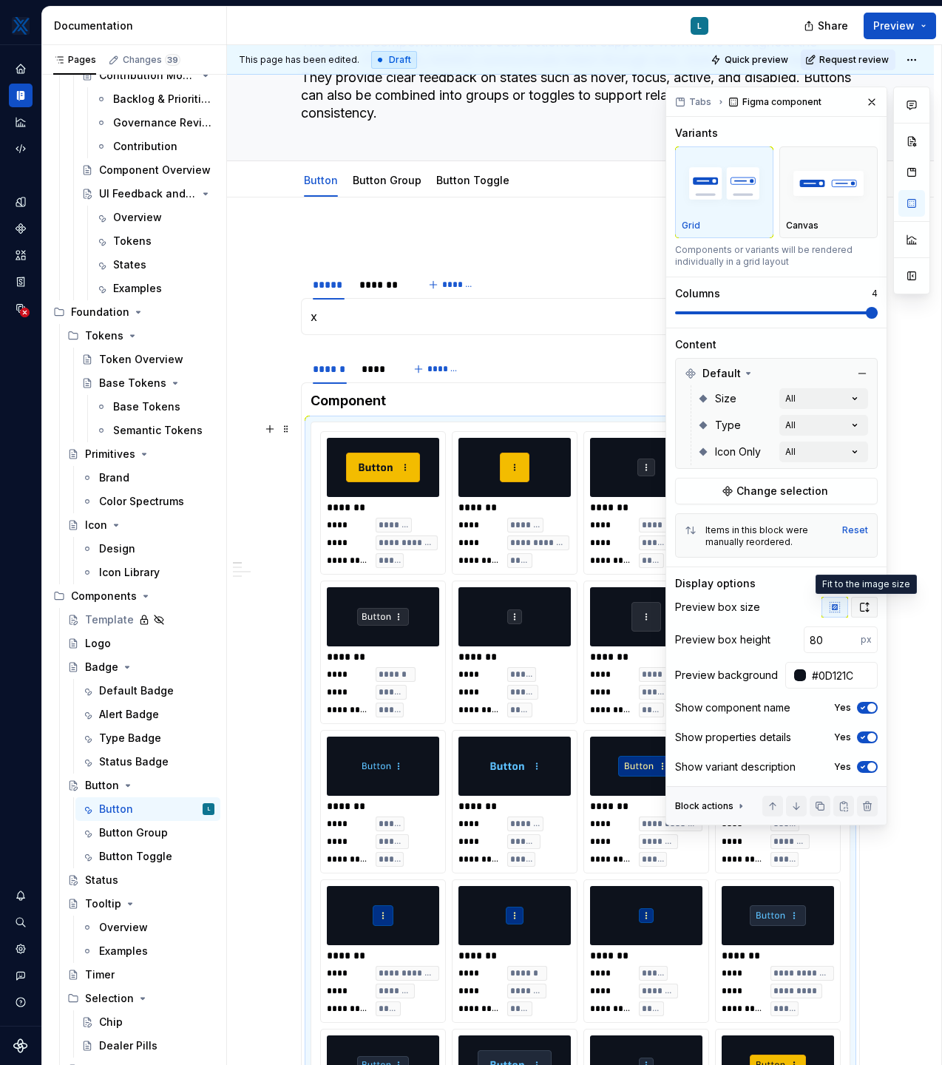
click at [867, 606] on icon "button" at bounding box center [865, 607] width 8 height 9
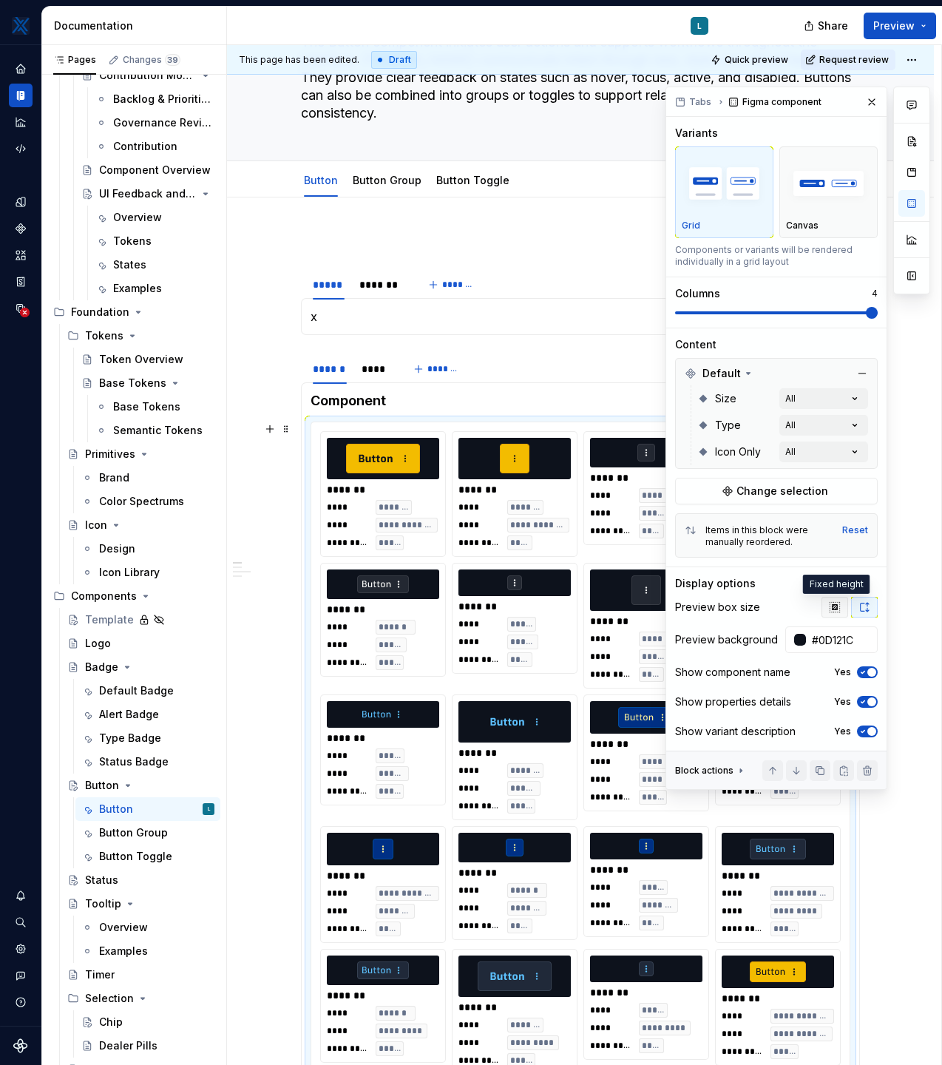
click at [834, 606] on icon "button" at bounding box center [835, 607] width 10 height 10
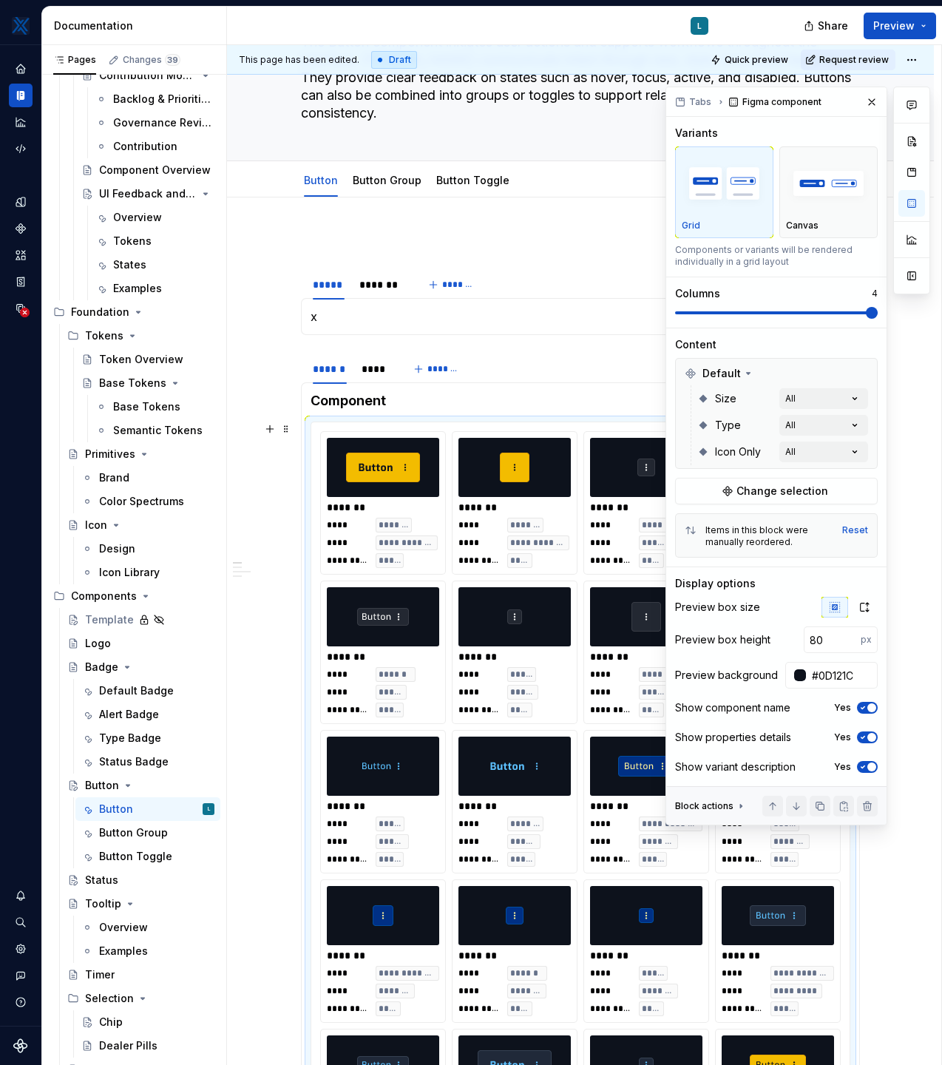
click at [903, 581] on div at bounding box center [912, 456] width 37 height 739
type textarea "*"
